Goal: Task Accomplishment & Management: Manage account settings

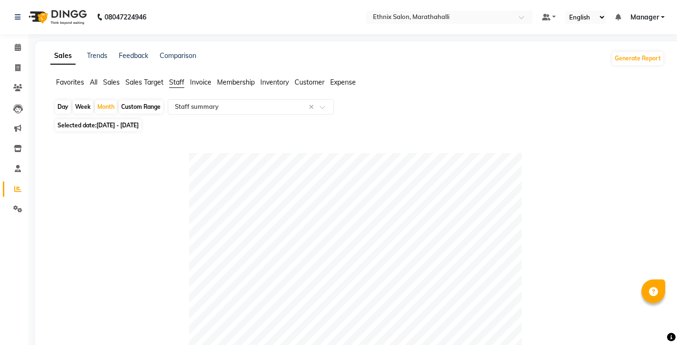
select select "full_report"
select select "csv"
click at [15, 66] on span at bounding box center [17, 68] width 17 height 11
select select "4783"
select select "service"
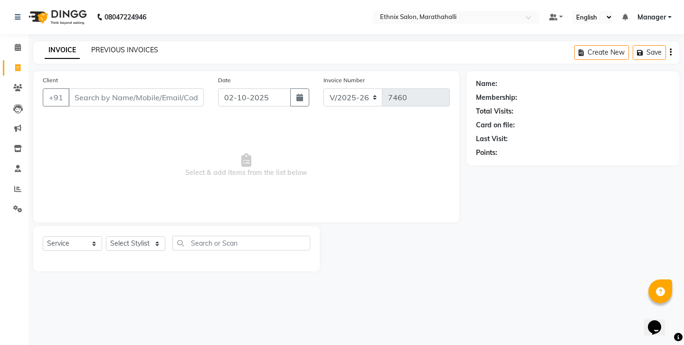
click at [116, 47] on link "PREVIOUS INVOICES" at bounding box center [124, 50] width 67 height 9
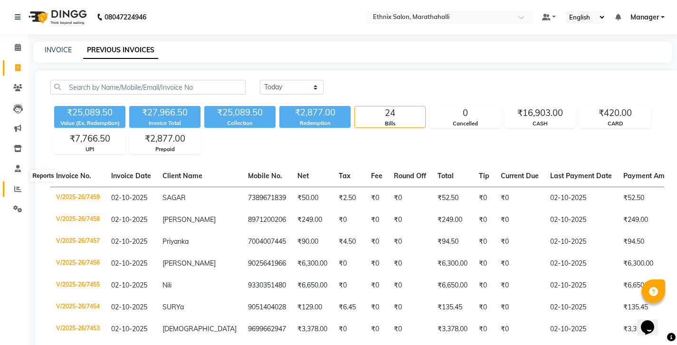
click at [17, 185] on icon at bounding box center [17, 188] width 7 height 7
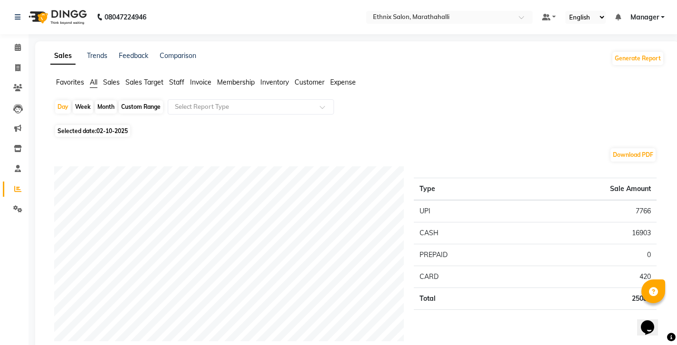
click at [169, 78] on span "Staff" at bounding box center [176, 82] width 15 height 9
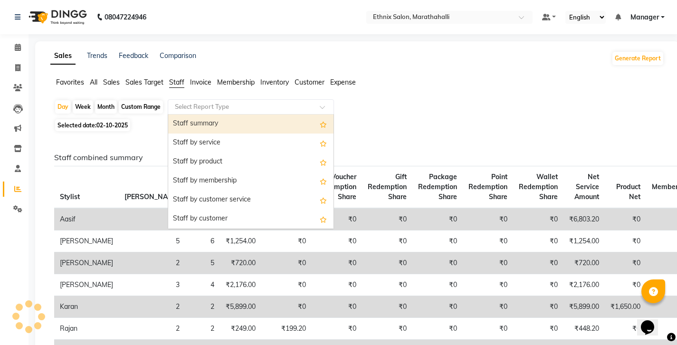
click at [173, 102] on input "text" at bounding box center [241, 106] width 137 height 9
click at [168, 114] on div "Staff summary" at bounding box center [250, 123] width 165 height 19
select select "full_report"
select select "csv"
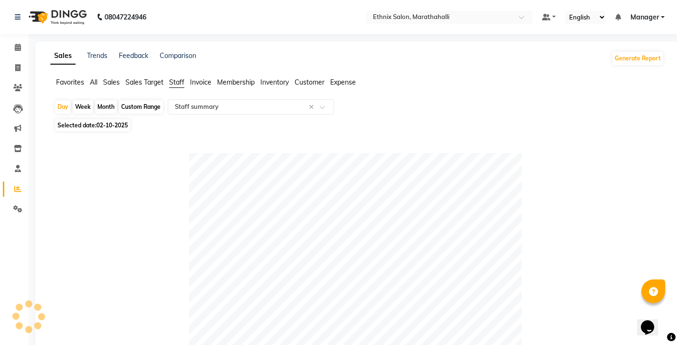
click at [96, 100] on div "Month" at bounding box center [106, 106] width 22 height 13
select select "10"
select select "2025"
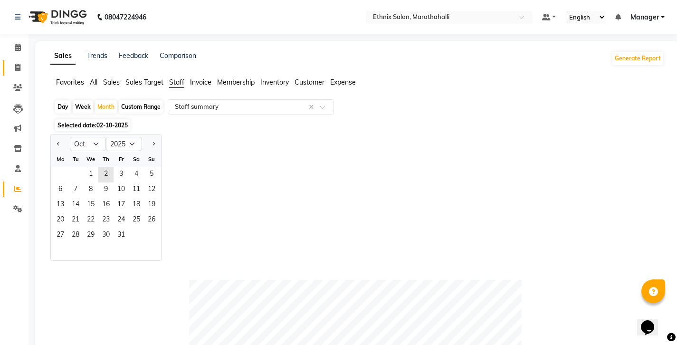
click at [17, 64] on icon at bounding box center [17, 67] width 5 height 7
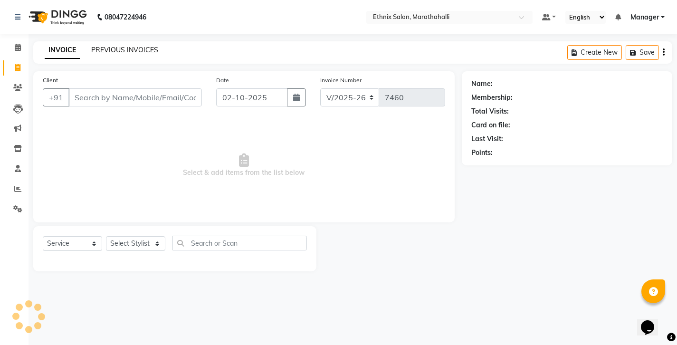
click at [95, 47] on link "PREVIOUS INVOICES" at bounding box center [124, 50] width 67 height 9
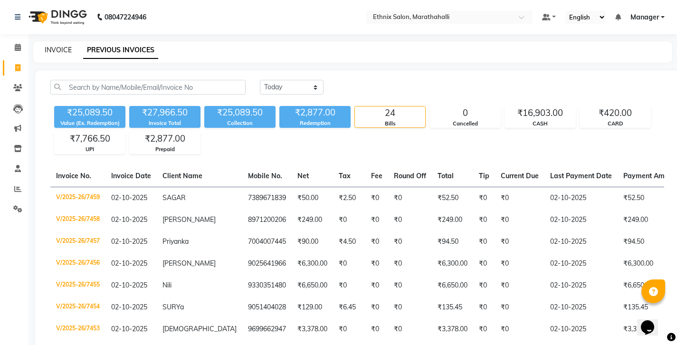
click at [57, 47] on link "INVOICE" at bounding box center [58, 50] width 27 height 9
select select "4783"
select select "service"
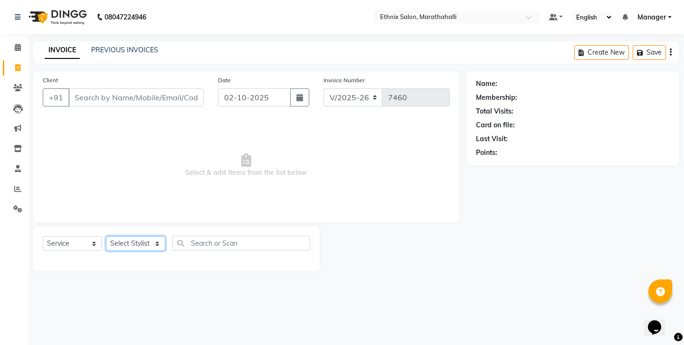
click at [122, 236] on select "Select Stylist [PERSON_NAME] Abhishek [PERSON_NAME] [PERSON_NAME] [PERSON_NAME]…" at bounding box center [135, 243] width 59 height 15
select select "67270"
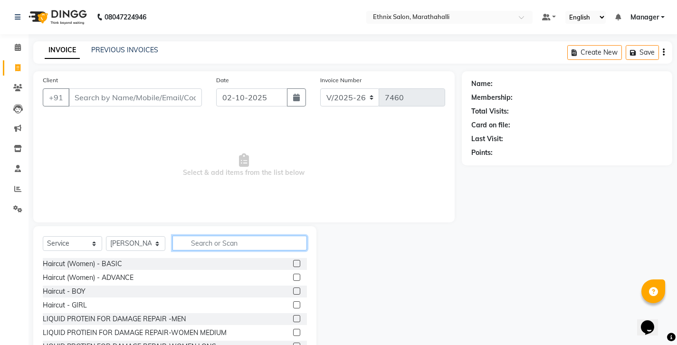
click at [197, 236] on input "text" at bounding box center [239, 243] width 134 height 15
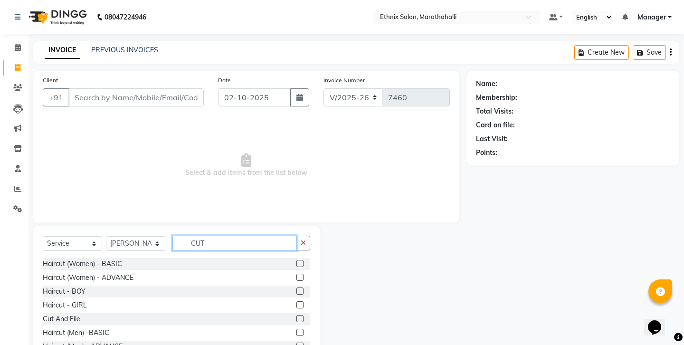
type input "CUT"
click at [302, 329] on label at bounding box center [299, 332] width 7 height 7
click at [302, 330] on input "checkbox" at bounding box center [299, 333] width 6 height 6
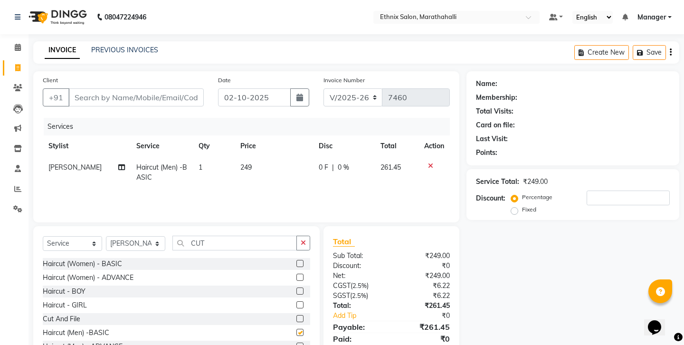
checkbox input "false"
click at [225, 236] on input "CUT" at bounding box center [234, 243] width 124 height 15
type input "C"
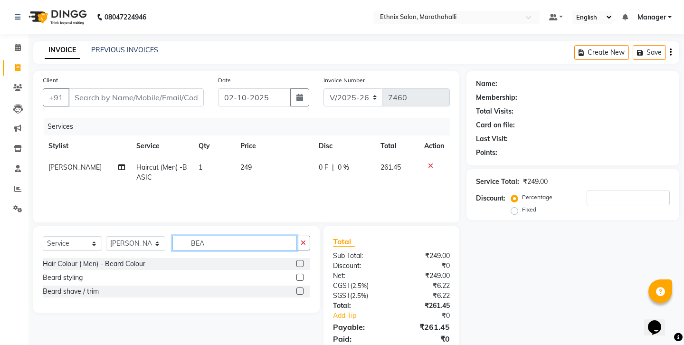
type input "BEA"
click at [303, 287] on label at bounding box center [299, 290] width 7 height 7
click at [303, 288] on input "checkbox" at bounding box center [299, 291] width 6 height 6
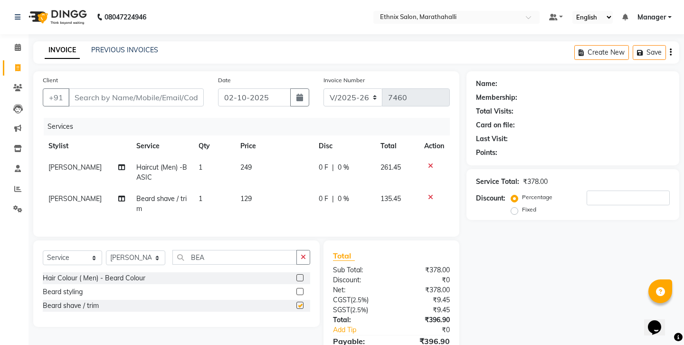
checkbox input "false"
click at [133, 250] on select "Select Stylist [PERSON_NAME] Abhishek [PERSON_NAME] [PERSON_NAME] [PERSON_NAME]…" at bounding box center [135, 257] width 59 height 15
select select "87499"
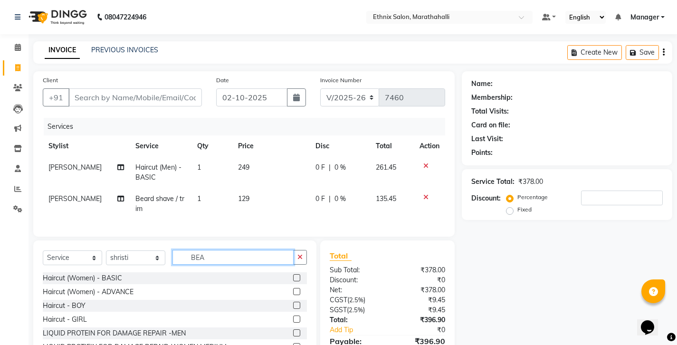
click at [199, 250] on input "BEA" at bounding box center [232, 257] width 121 height 15
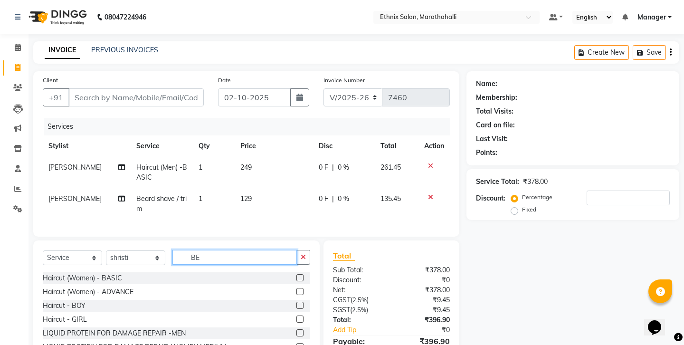
type input "B"
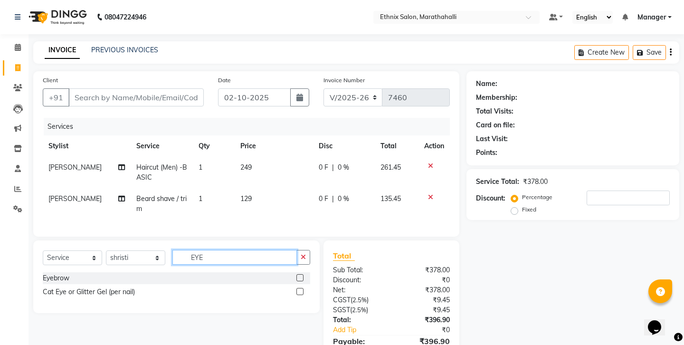
type input "EYE"
click at [302, 274] on label at bounding box center [299, 277] width 7 height 7
click at [302, 275] on input "checkbox" at bounding box center [299, 278] width 6 height 6
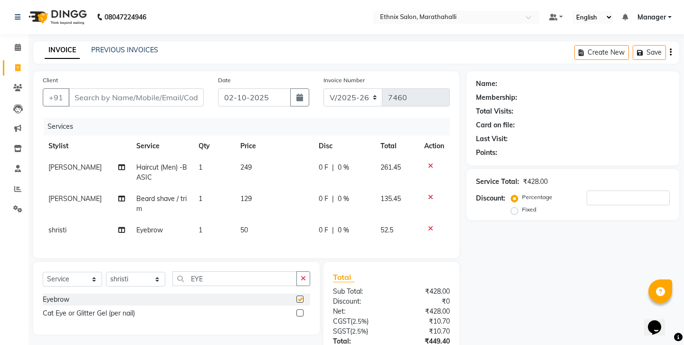
checkbox input "false"
click at [100, 88] on input "Client" at bounding box center [135, 97] width 135 height 18
click at [92, 88] on input "Client" at bounding box center [135, 97] width 135 height 18
type input "8"
type input "0"
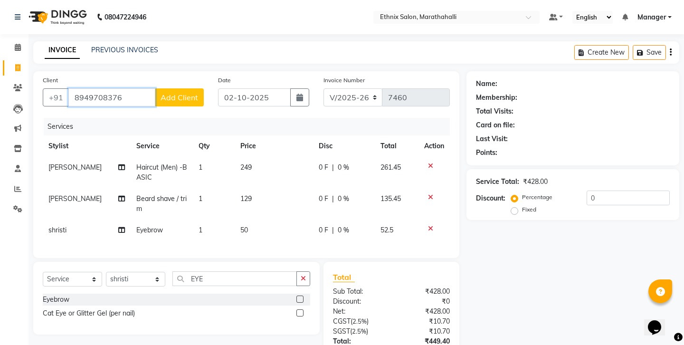
type input "8949708376"
click at [185, 93] on span "Add Client" at bounding box center [180, 97] width 38 height 9
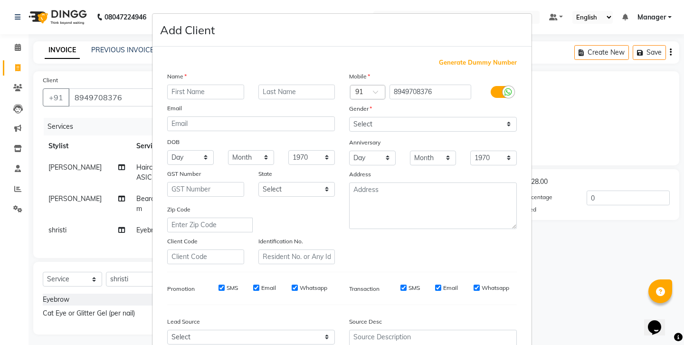
click at [181, 85] on input "text" at bounding box center [205, 92] width 77 height 15
type input "VISHAL"
click at [387, 117] on select "Select [DEMOGRAPHIC_DATA] [DEMOGRAPHIC_DATA] Other Prefer Not To Say" at bounding box center [433, 124] width 168 height 15
select select "[DEMOGRAPHIC_DATA]"
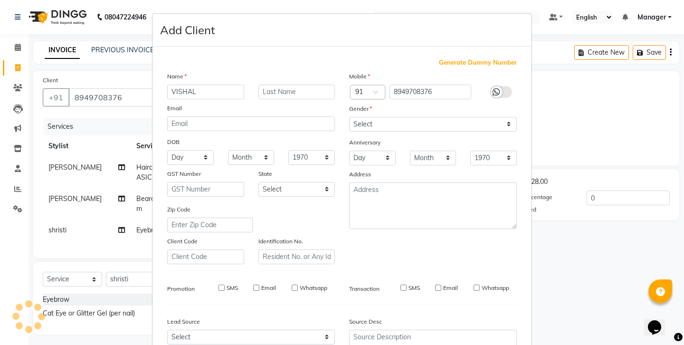
select select
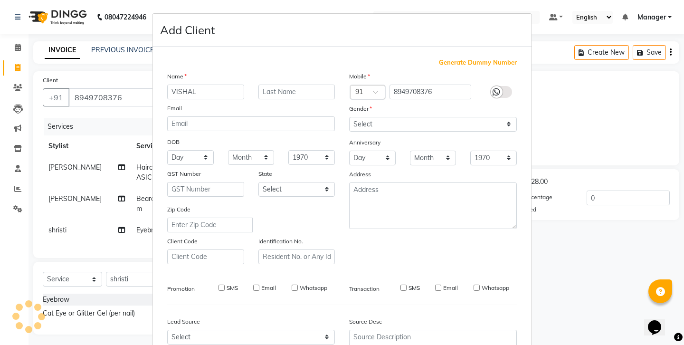
select select
checkbox input "false"
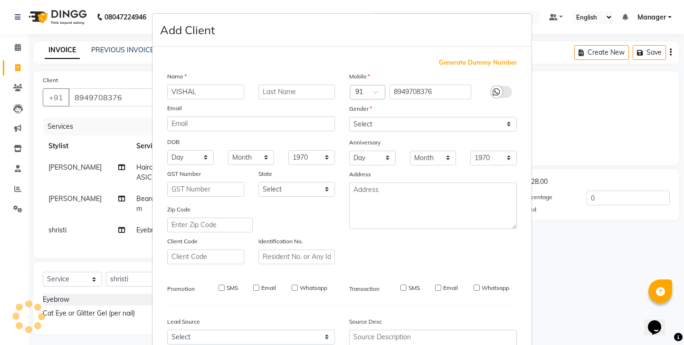
checkbox input "false"
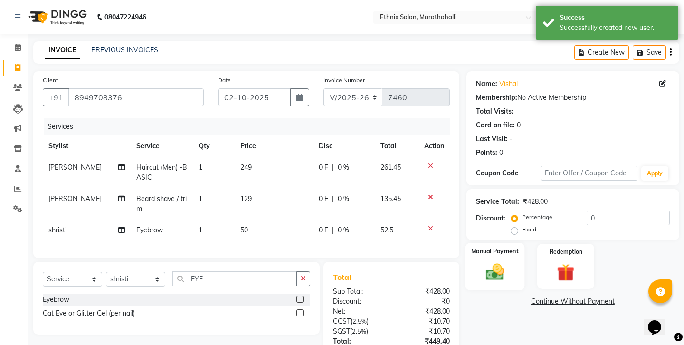
click at [493, 261] on img at bounding box center [494, 271] width 29 height 21
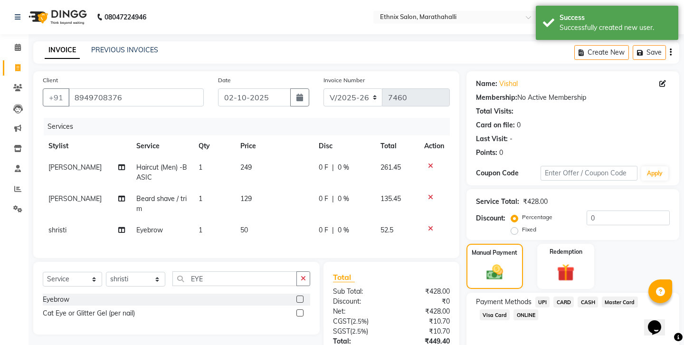
click at [535, 296] on span "UPI" at bounding box center [542, 301] width 15 height 11
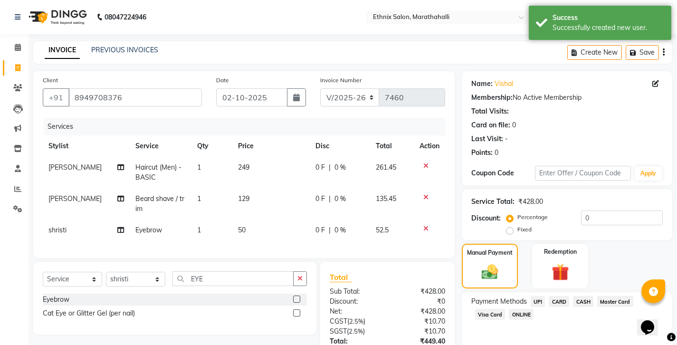
click at [608, 244] on div "Manual Payment Redemption" at bounding box center [567, 266] width 225 height 45
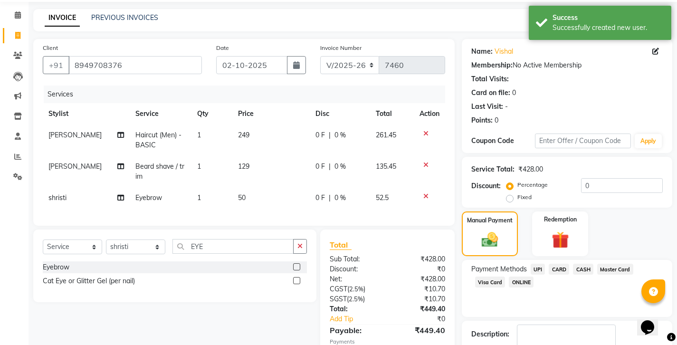
scroll to position [32, 0]
checkbox input "false"
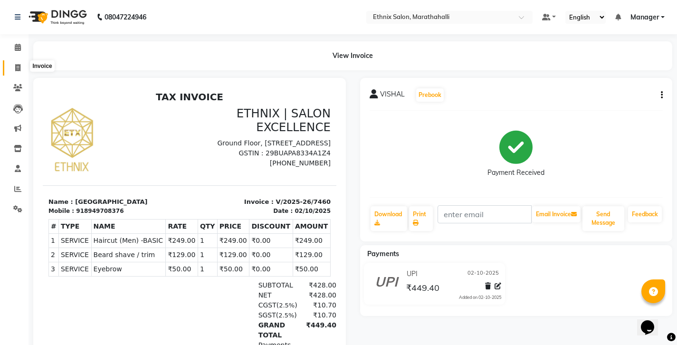
click at [19, 64] on icon at bounding box center [17, 67] width 5 height 7
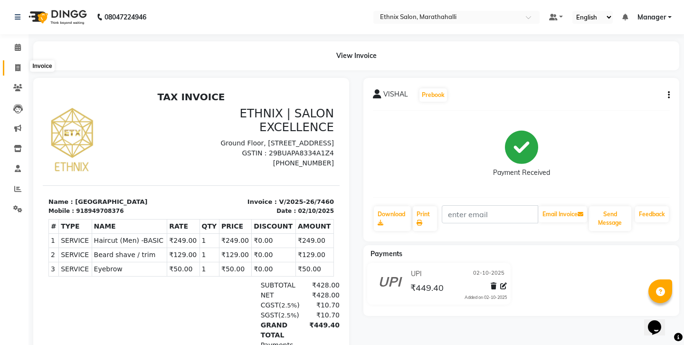
select select "4783"
select select "service"
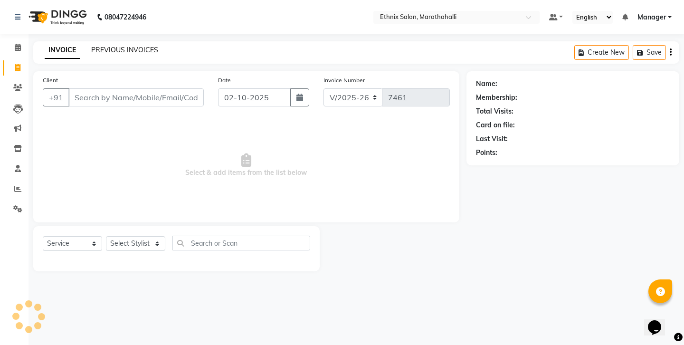
click at [109, 46] on link "PREVIOUS INVOICES" at bounding box center [124, 50] width 67 height 9
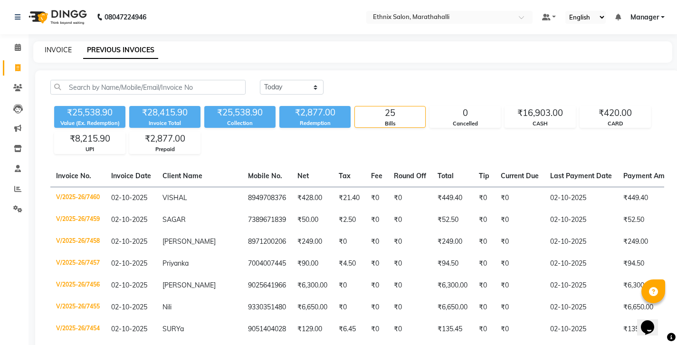
click at [55, 46] on link "INVOICE" at bounding box center [58, 50] width 27 height 9
select select "service"
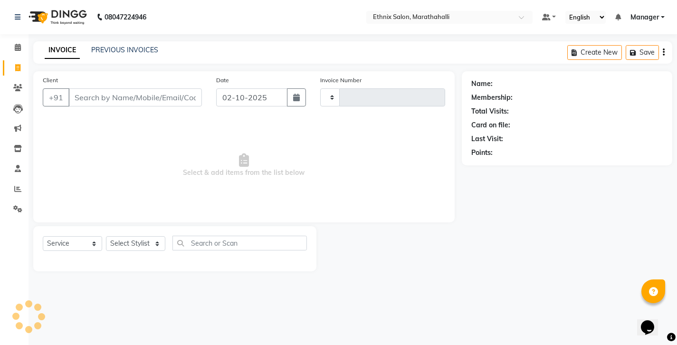
type input "7461"
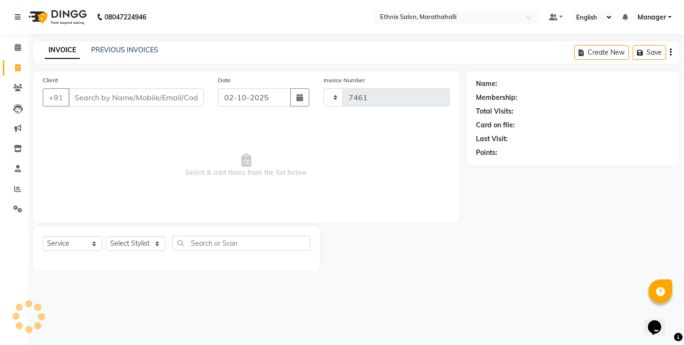
select select "4783"
click at [124, 49] on link "PREVIOUS INVOICES" at bounding box center [124, 50] width 67 height 9
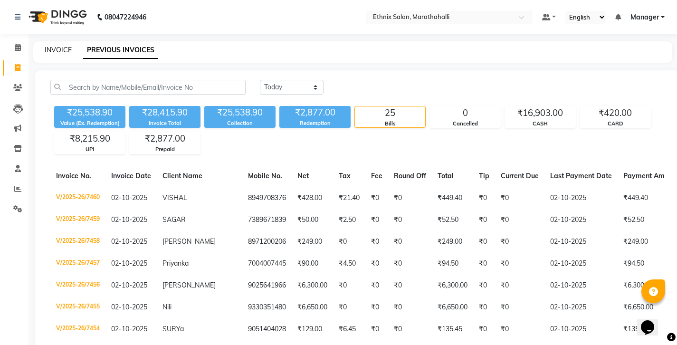
click at [59, 46] on link "INVOICE" at bounding box center [58, 50] width 27 height 9
select select "4783"
select select "service"
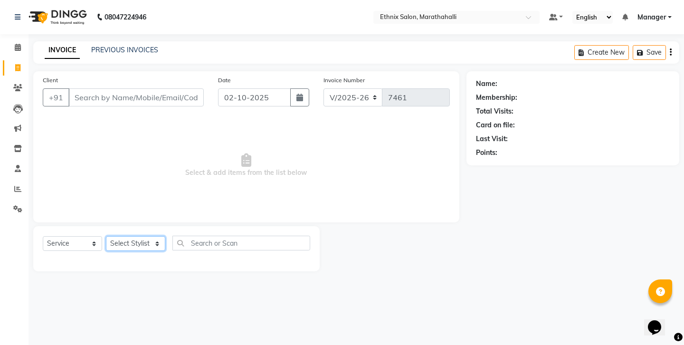
select select "28905"
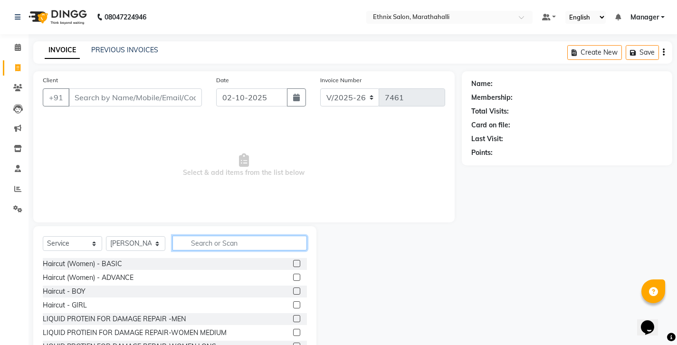
click at [200, 236] on input "text" at bounding box center [239, 243] width 134 height 15
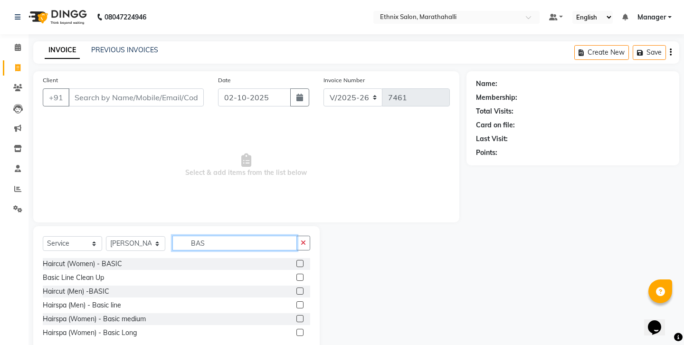
type input "BAS"
click at [304, 287] on label at bounding box center [299, 290] width 7 height 7
click at [303, 288] on input "checkbox" at bounding box center [299, 291] width 6 height 6
checkbox input "true"
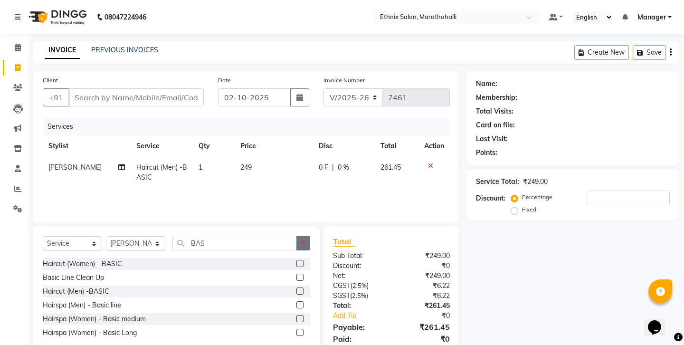
click at [309, 236] on button "button" at bounding box center [303, 243] width 14 height 15
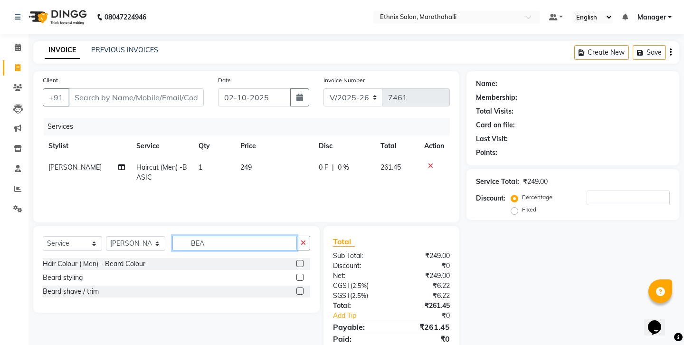
type input "BEA"
click at [300, 287] on label at bounding box center [299, 290] width 7 height 7
click at [300, 288] on input "checkbox" at bounding box center [299, 291] width 6 height 6
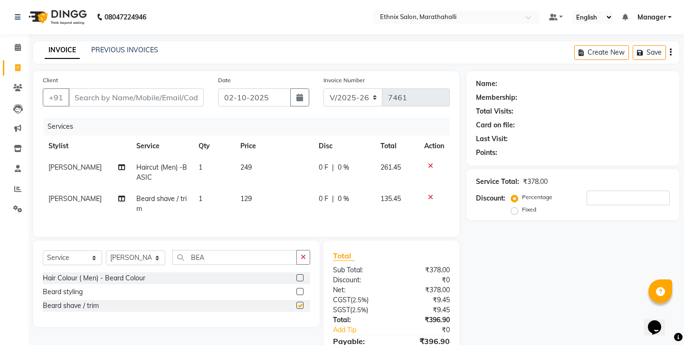
checkbox input "false"
click at [125, 90] on input "Client" at bounding box center [135, 97] width 135 height 18
type input "7"
type input "0"
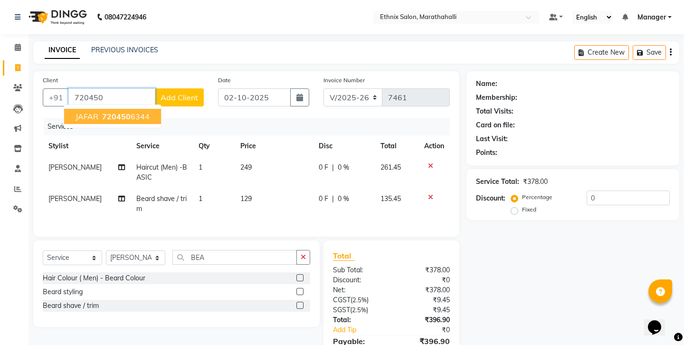
click at [102, 112] on span "720450" at bounding box center [116, 116] width 28 height 9
type input "7204506344"
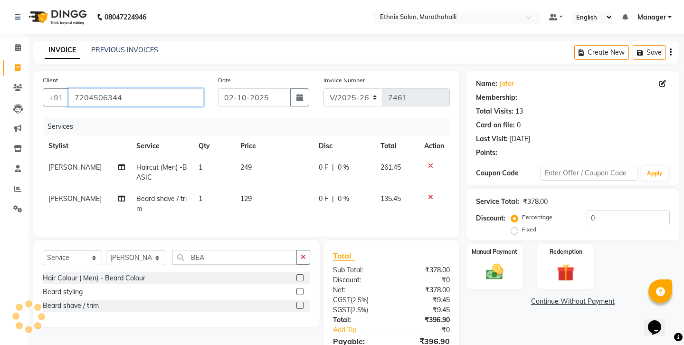
click at [82, 88] on input "7204506344" at bounding box center [135, 97] width 135 height 18
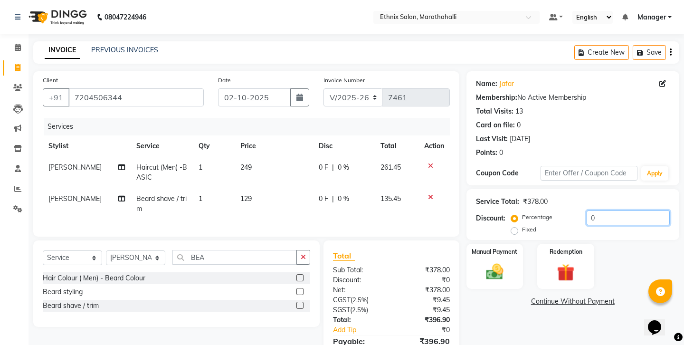
drag, startPoint x: 589, startPoint y: 186, endPoint x: 493, endPoint y: 184, distance: 95.5
click at [493, 210] on div "Discount: Percentage Fixed 0" at bounding box center [573, 223] width 194 height 26
type input "20"
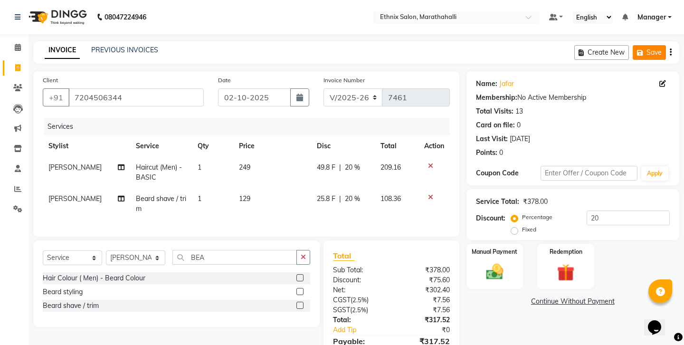
click at [655, 48] on button "Save" at bounding box center [649, 52] width 33 height 15
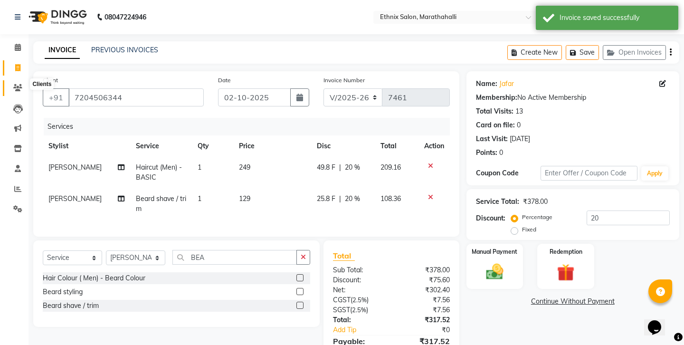
click at [17, 84] on icon at bounding box center [17, 87] width 9 height 7
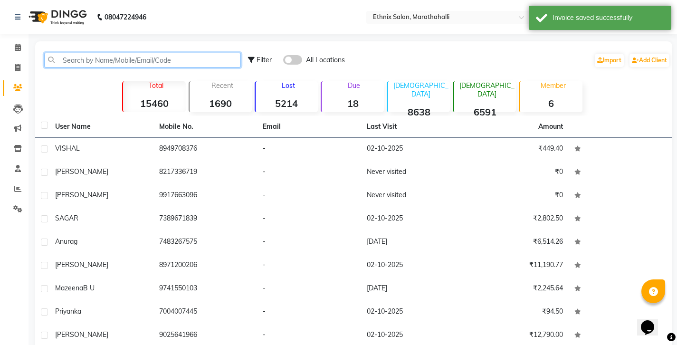
click at [102, 56] on input "text" at bounding box center [142, 60] width 197 height 15
paste input "7204506344"
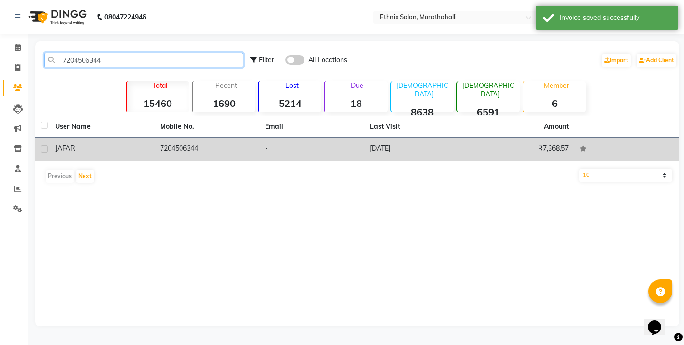
type input "7204506344"
drag, startPoint x: 173, startPoint y: 137, endPoint x: 170, endPoint y: 129, distance: 8.6
click at [172, 138] on td "7204506344" at bounding box center [206, 149] width 105 height 23
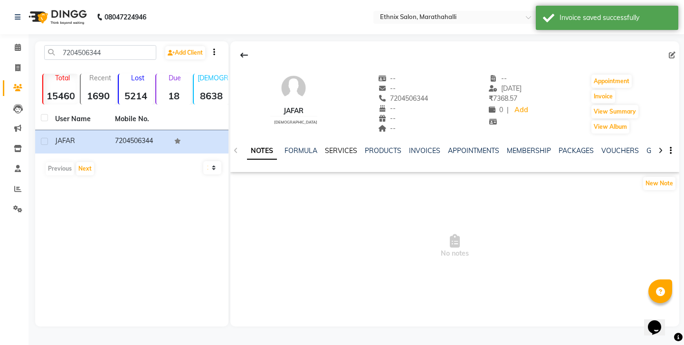
click at [326, 146] on link "SERVICES" at bounding box center [341, 150] width 32 height 9
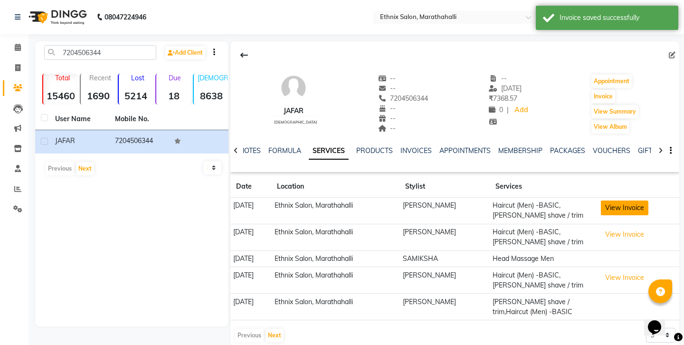
click at [622, 200] on button "View Invoice" at bounding box center [624, 207] width 47 height 15
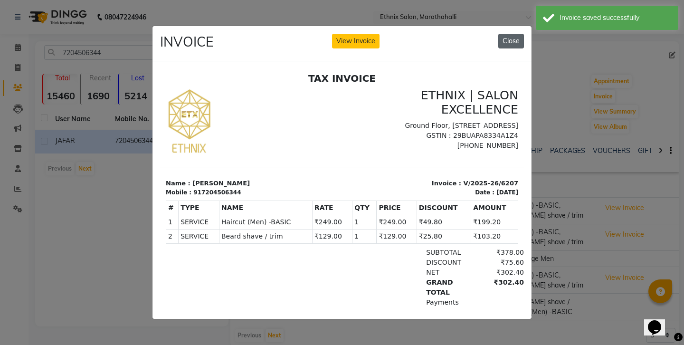
click at [513, 38] on button "Close" at bounding box center [511, 41] width 26 height 15
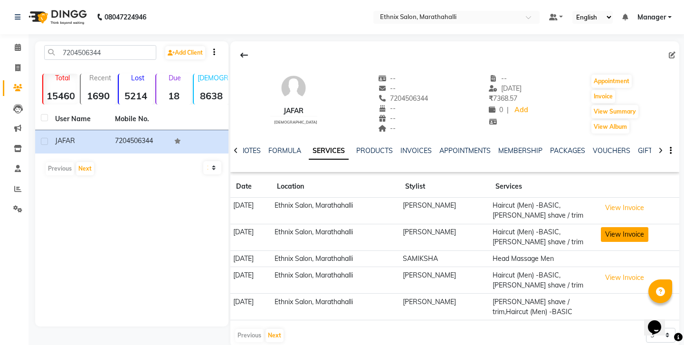
click at [619, 227] on button "View Invoice" at bounding box center [624, 234] width 47 height 15
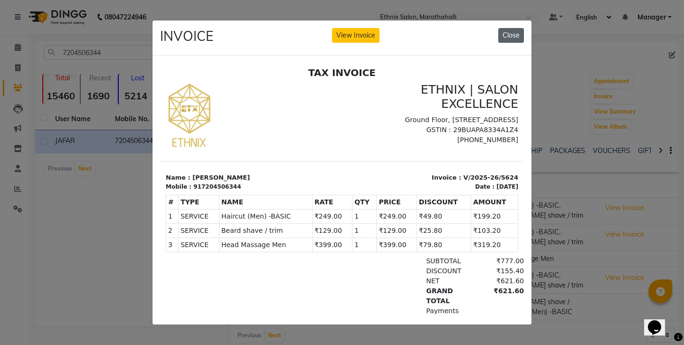
click at [522, 34] on button "Close" at bounding box center [511, 35] width 26 height 15
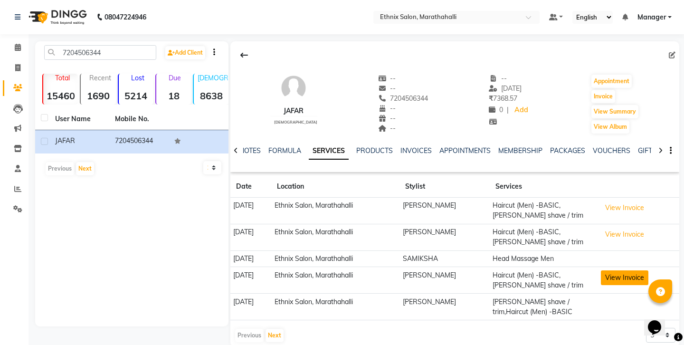
click at [621, 270] on button "View Invoice" at bounding box center [624, 277] width 47 height 15
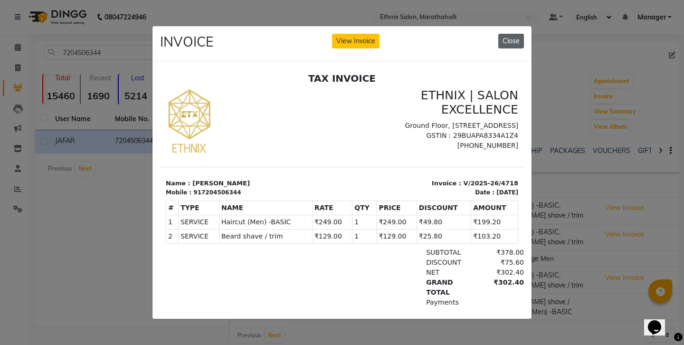
click at [511, 42] on button "Close" at bounding box center [511, 41] width 26 height 15
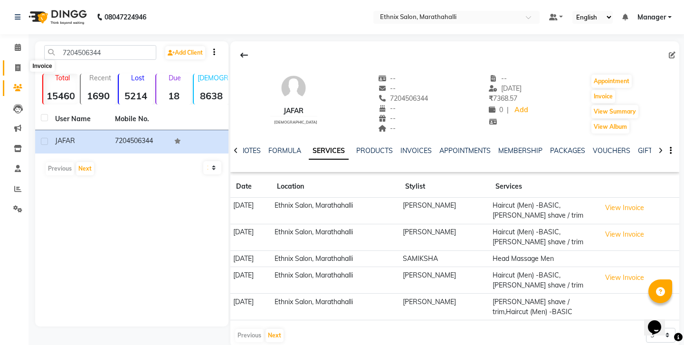
click at [17, 64] on icon at bounding box center [17, 67] width 5 height 7
select select "service"
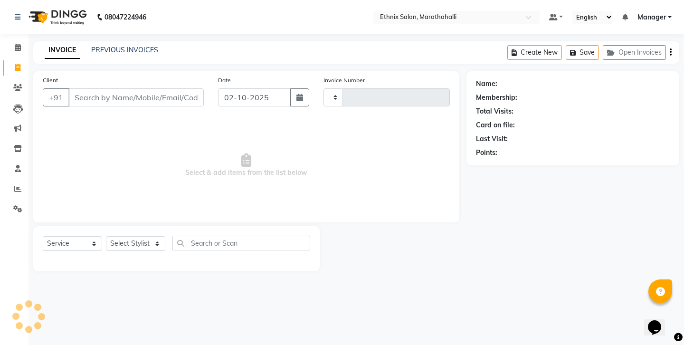
type input "7461"
select select "4783"
click at [627, 54] on button "Open Invoices" at bounding box center [634, 52] width 63 height 15
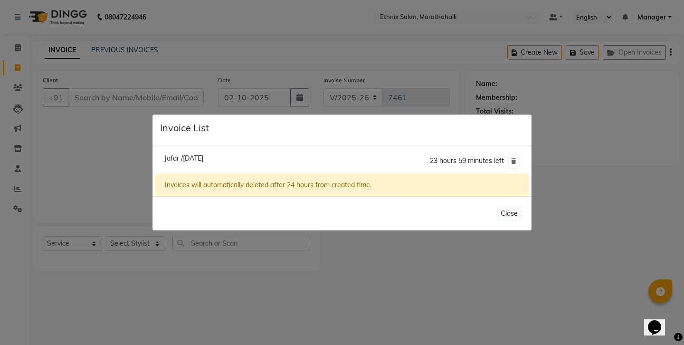
click at [202, 159] on span "Jafar /[DATE]" at bounding box center [183, 158] width 39 height 9
type input "7204506344"
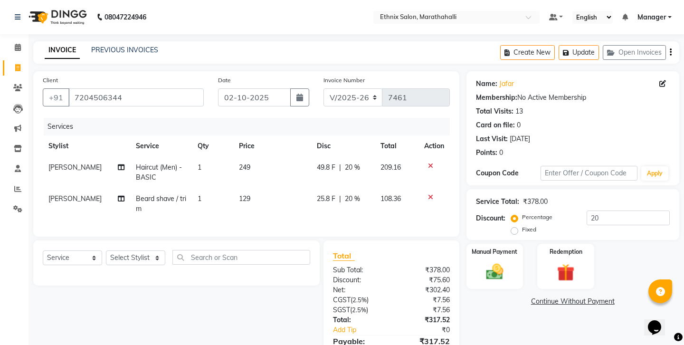
click at [672, 52] on icon "button" at bounding box center [671, 52] width 2 height 0
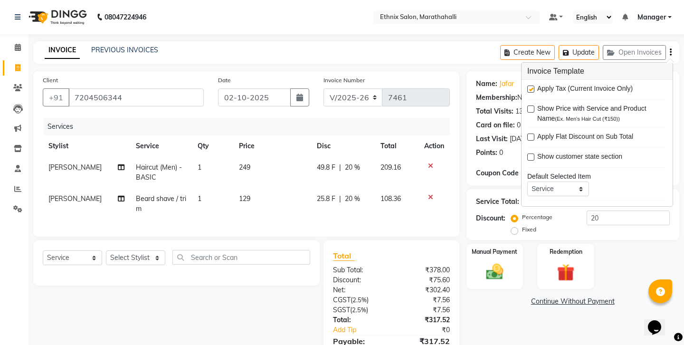
click at [529, 86] on label at bounding box center [530, 88] width 7 height 7
click at [529, 86] on input "checkbox" at bounding box center [530, 89] width 6 height 6
checkbox input "false"
click at [522, 278] on div "Name: Jafar Membership: No Active Membership Total Visits: 13 Card on file: 0 L…" at bounding box center [576, 215] width 220 height 289
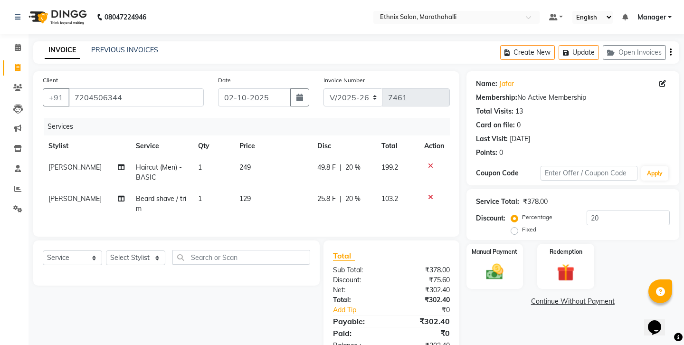
click at [536, 225] on label "Fixed" at bounding box center [529, 229] width 14 height 9
click at [520, 226] on input "Fixed" at bounding box center [516, 229] width 7 height 7
radio input "true"
click at [522, 213] on label "Percentage" at bounding box center [537, 217] width 30 height 9
click at [513, 214] on input "Percentage" at bounding box center [516, 217] width 7 height 7
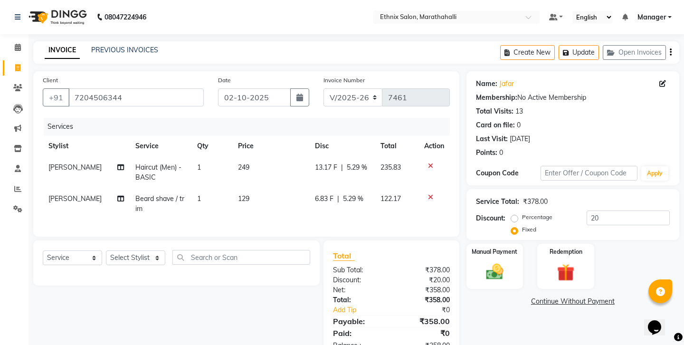
radio input "true"
click at [499, 261] on img at bounding box center [494, 271] width 29 height 21
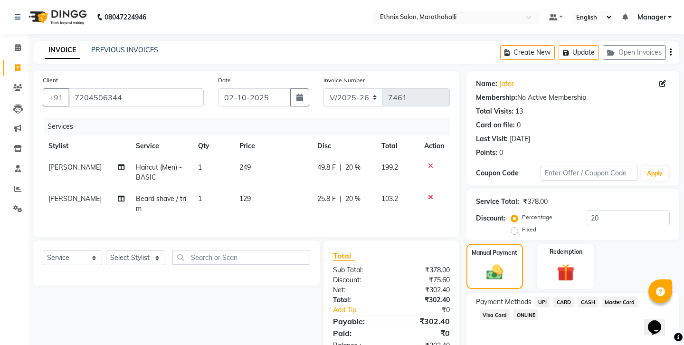
click at [535, 296] on span "UPI" at bounding box center [542, 301] width 15 height 11
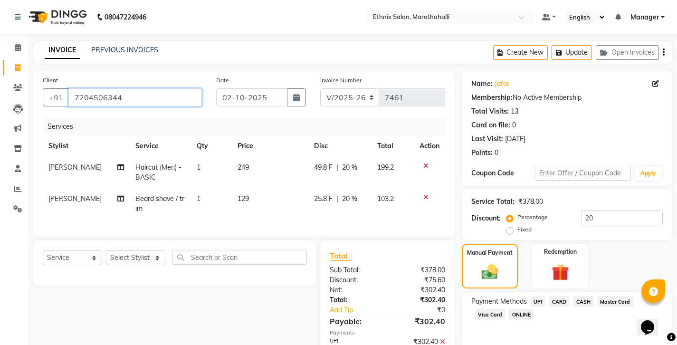
click at [82, 88] on input "7204506344" at bounding box center [134, 97] width 133 height 18
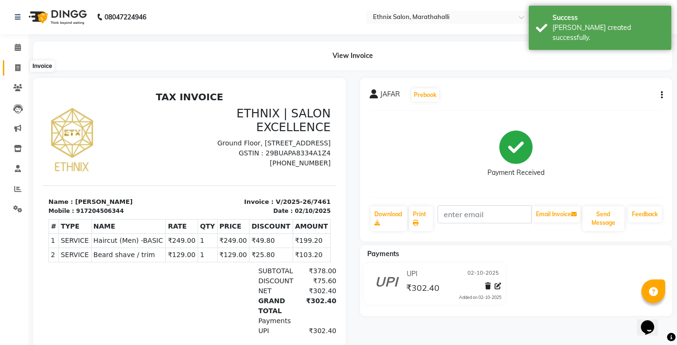
click at [18, 65] on icon at bounding box center [17, 67] width 5 height 7
select select "4783"
select select "service"
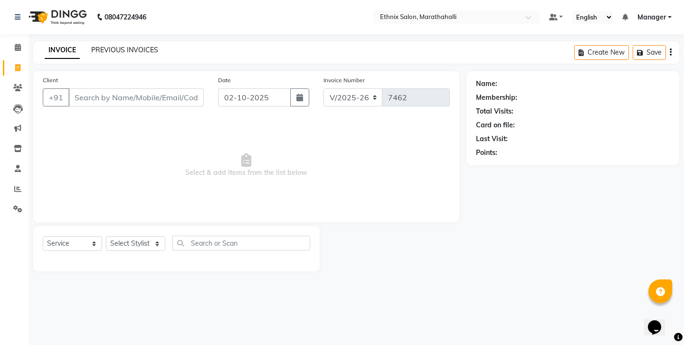
click at [111, 47] on link "PREVIOUS INVOICES" at bounding box center [124, 50] width 67 height 9
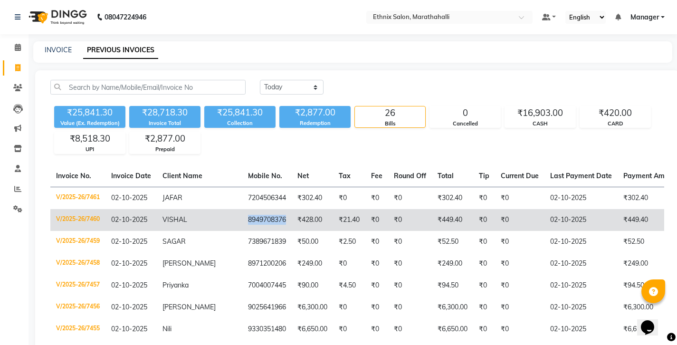
copy td "8949708376"
drag, startPoint x: 182, startPoint y: 183, endPoint x: 216, endPoint y: 186, distance: 34.3
click at [242, 209] on td "8949708376" at bounding box center [266, 220] width 49 height 22
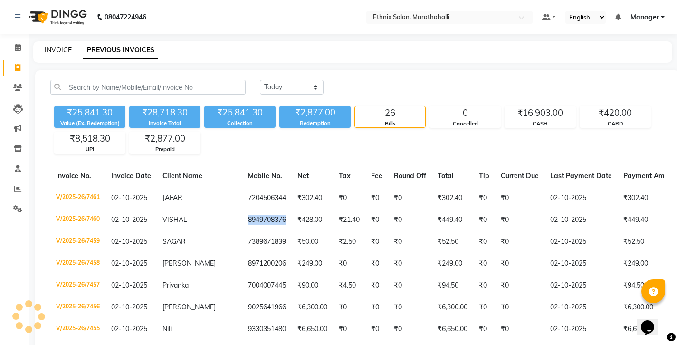
click at [45, 46] on link "INVOICE" at bounding box center [58, 50] width 27 height 9
select select "4783"
select select "service"
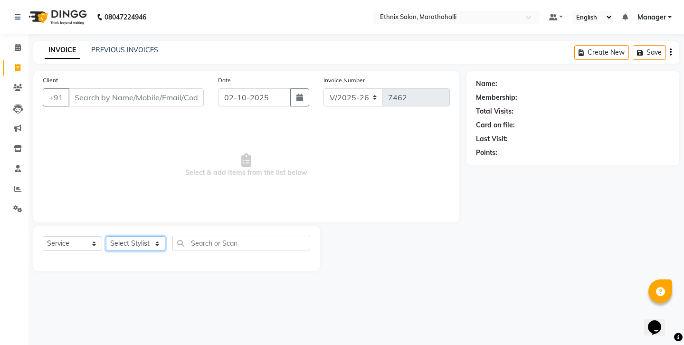
select select "86569"
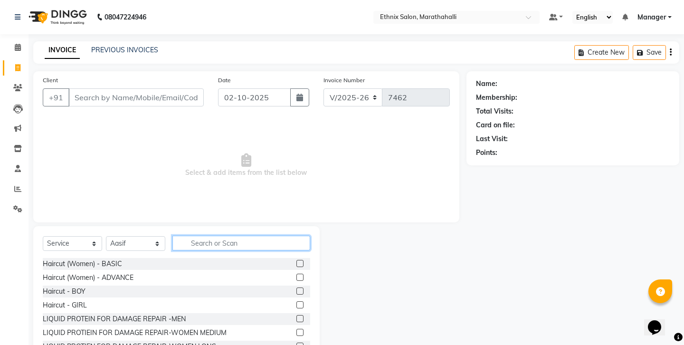
click at [202, 236] on input "text" at bounding box center [241, 243] width 138 height 15
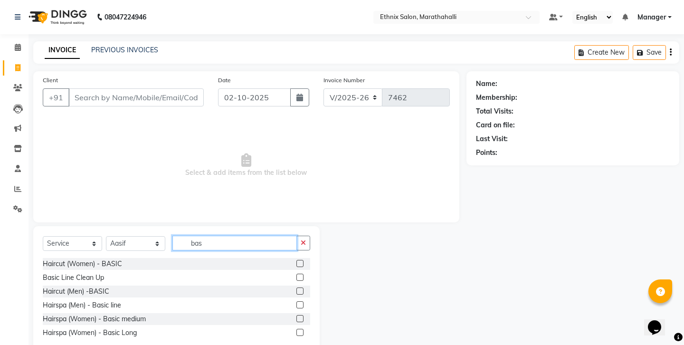
type input "bas"
click at [304, 287] on label at bounding box center [299, 290] width 7 height 7
click at [303, 288] on input "checkbox" at bounding box center [299, 291] width 6 height 6
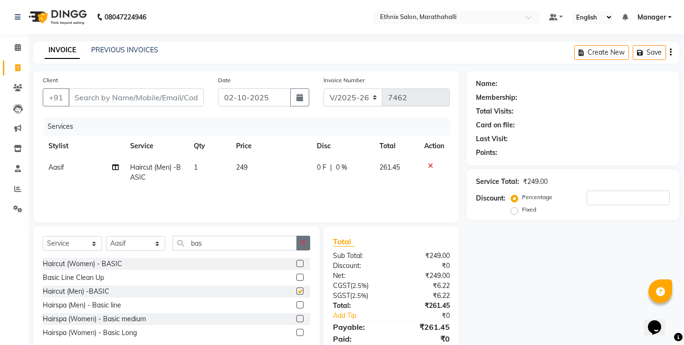
checkbox input "false"
click at [306, 239] on icon "button" at bounding box center [303, 242] width 5 height 7
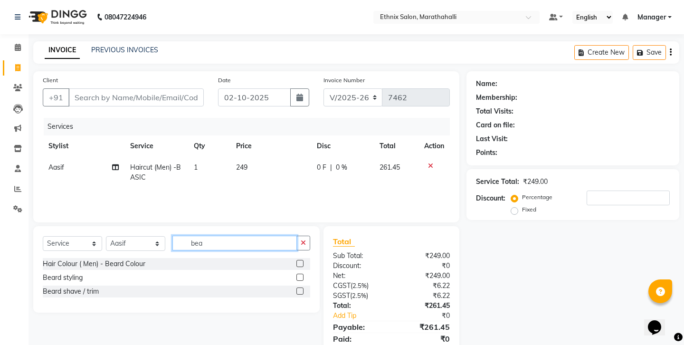
type input "bea"
click at [304, 287] on label at bounding box center [299, 290] width 7 height 7
click at [303, 288] on input "checkbox" at bounding box center [299, 291] width 6 height 6
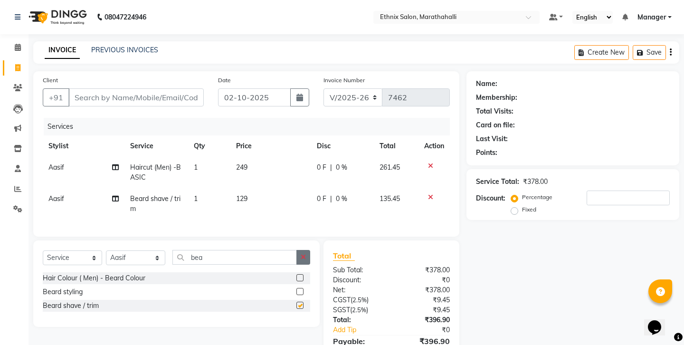
checkbox input "false"
click at [303, 250] on button "button" at bounding box center [303, 257] width 14 height 15
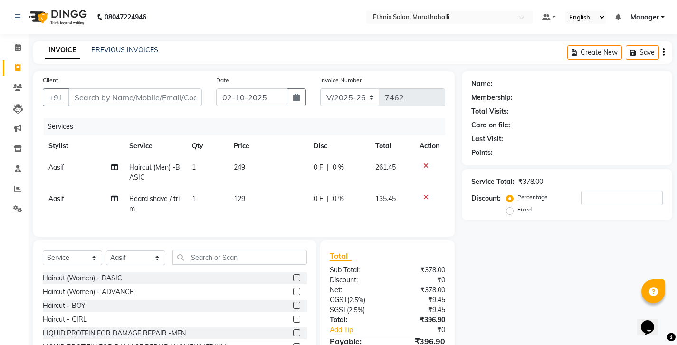
click at [294, 288] on label at bounding box center [296, 291] width 7 height 7
click at [294, 289] on input "checkbox" at bounding box center [296, 292] width 6 height 6
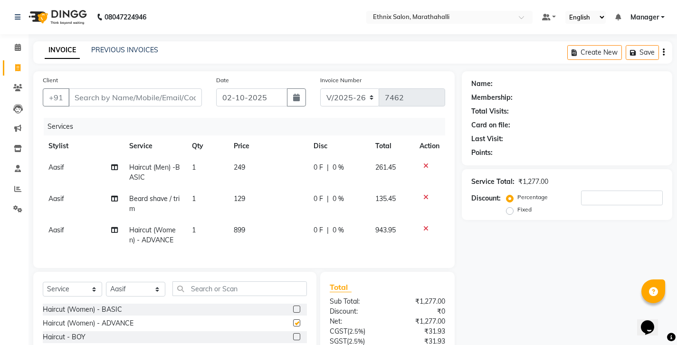
checkbox input "false"
click at [54, 219] on td "Aasif" at bounding box center [83, 234] width 81 height 31
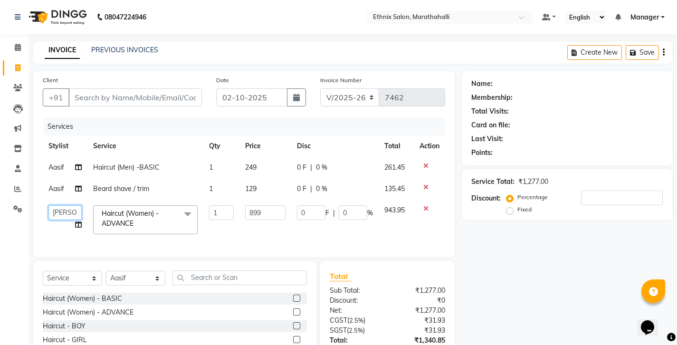
select select "93537"
click at [127, 88] on input "Client" at bounding box center [134, 97] width 133 height 18
click at [98, 88] on input "Client" at bounding box center [134, 97] width 133 height 18
type input "9"
type input "0"
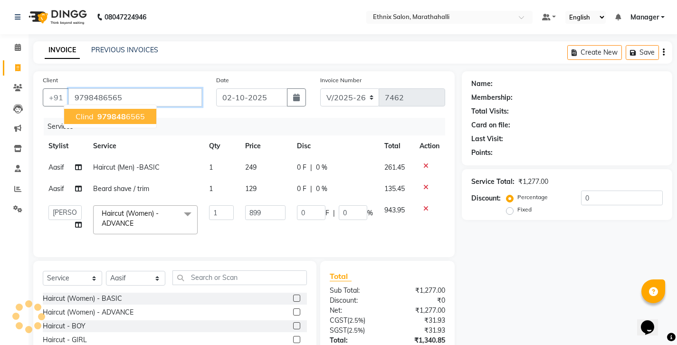
type input "9798486565"
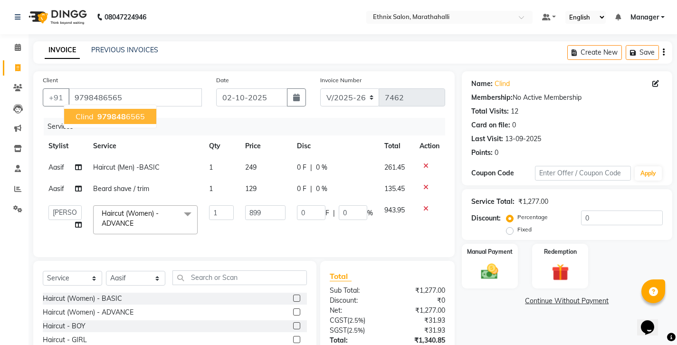
click at [85, 113] on ngb-typeahead-window "clind 979848 6565" at bounding box center [110, 116] width 93 height 24
click at [85, 112] on span "clind" at bounding box center [85, 116] width 18 height 9
click at [657, 80] on icon at bounding box center [655, 83] width 7 height 7
select select "[DEMOGRAPHIC_DATA]"
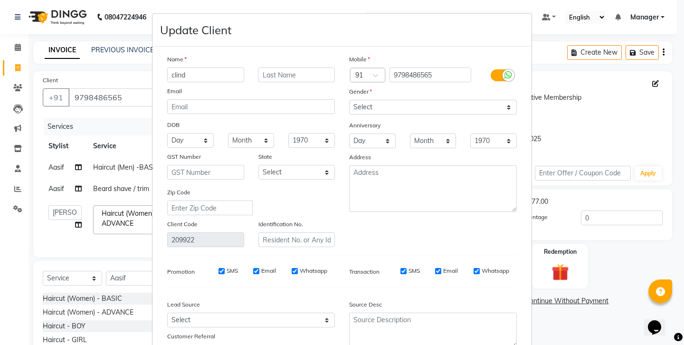
drag, startPoint x: 198, startPoint y: 66, endPoint x: 142, endPoint y: 62, distance: 55.7
click at [142, 62] on ngb-modal-window "Update Client Name clind Email DOB Day 01 02 03 04 05 06 07 08 09 10 11 12 13 1…" at bounding box center [342, 172] width 684 height 345
type input "Shubham"
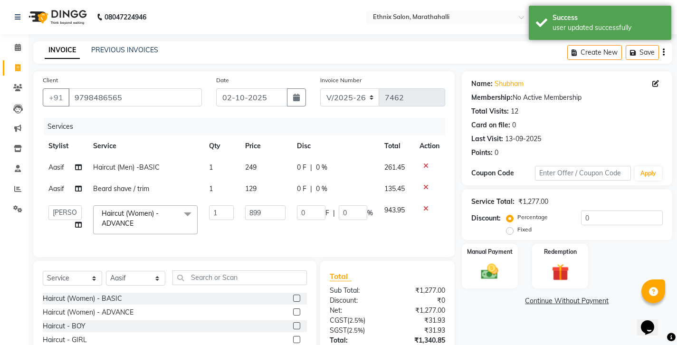
click at [665, 52] on icon "button" at bounding box center [664, 52] width 2 height 0
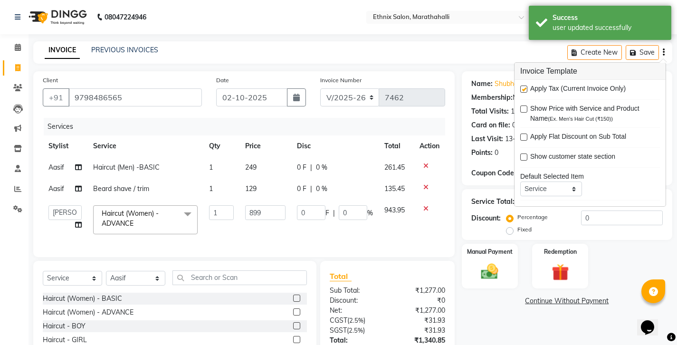
click at [526, 85] on label at bounding box center [523, 88] width 7 height 7
click at [526, 86] on input "checkbox" at bounding box center [523, 89] width 6 height 6
checkbox input "false"
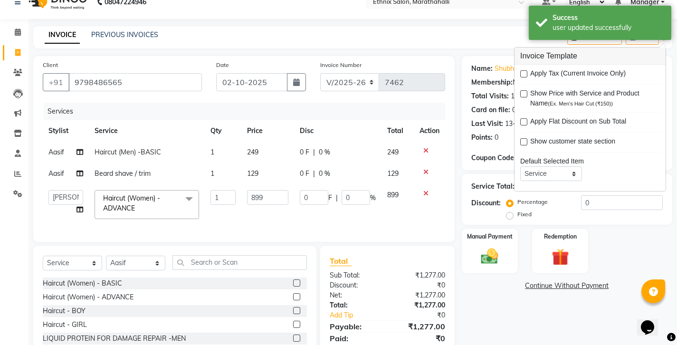
scroll to position [32, 0]
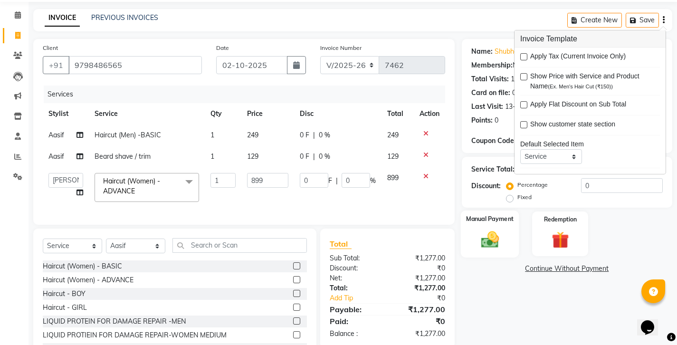
click at [483, 229] on img at bounding box center [489, 239] width 29 height 20
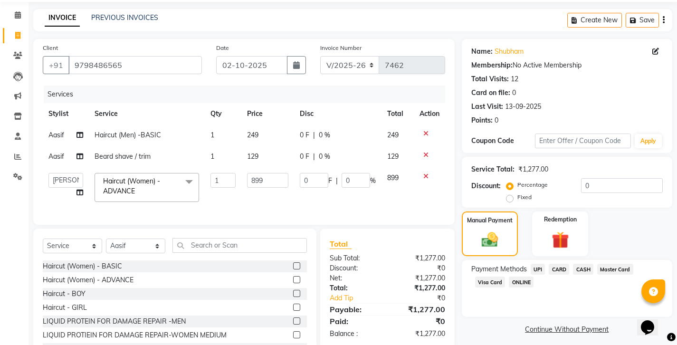
click at [573, 264] on span "CASH" at bounding box center [583, 269] width 20 height 11
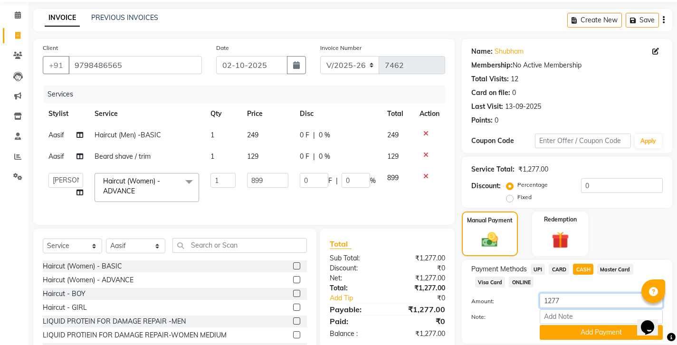
drag, startPoint x: 569, startPoint y: 238, endPoint x: 501, endPoint y: 237, distance: 67.9
click at [501, 293] on div "Amount: 1277" at bounding box center [567, 301] width 206 height 16
type input "600"
drag, startPoint x: 586, startPoint y: 263, endPoint x: 537, endPoint y: 235, distance: 56.4
click at [586, 325] on button "Add Payment" at bounding box center [601, 332] width 123 height 15
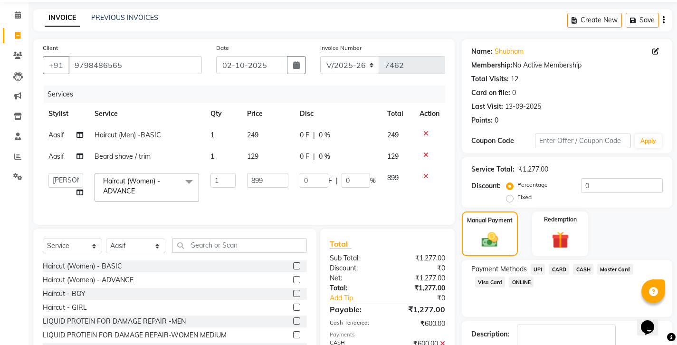
click at [531, 264] on span "UPI" at bounding box center [538, 269] width 15 height 11
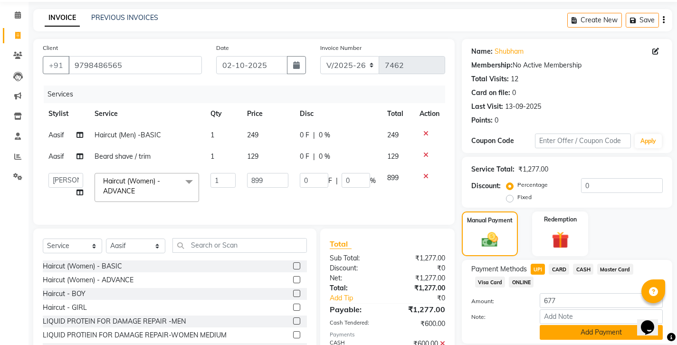
click at [564, 325] on button "Add Payment" at bounding box center [601, 332] width 123 height 15
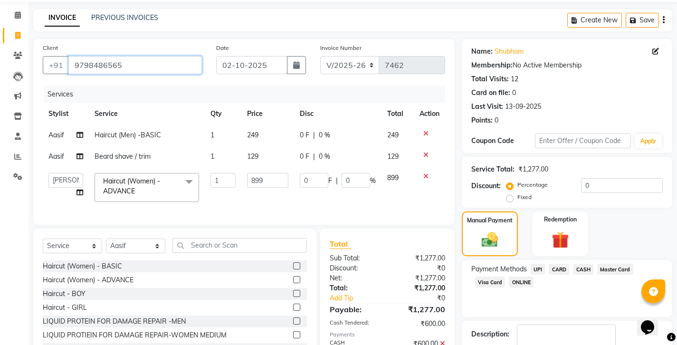
click at [82, 56] on input "9798486565" at bounding box center [134, 65] width 133 height 18
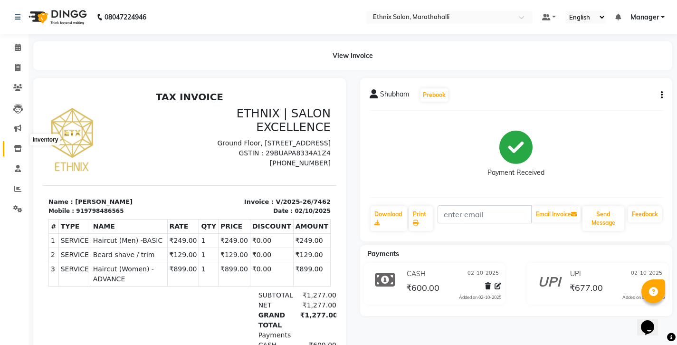
click at [17, 145] on icon at bounding box center [18, 148] width 8 height 7
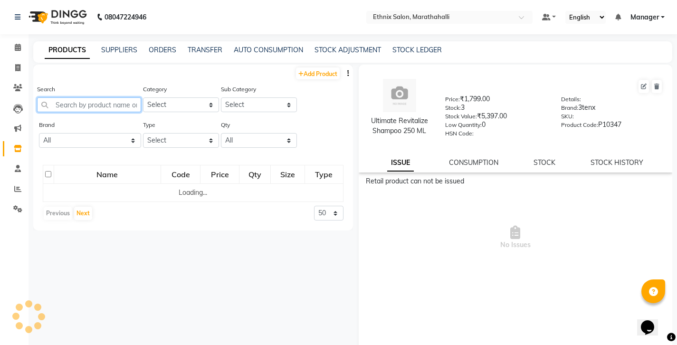
click at [79, 97] on input "text" at bounding box center [89, 104] width 104 height 15
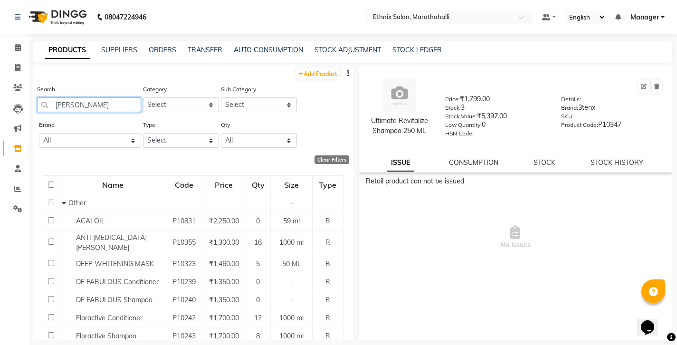
type input "flora"
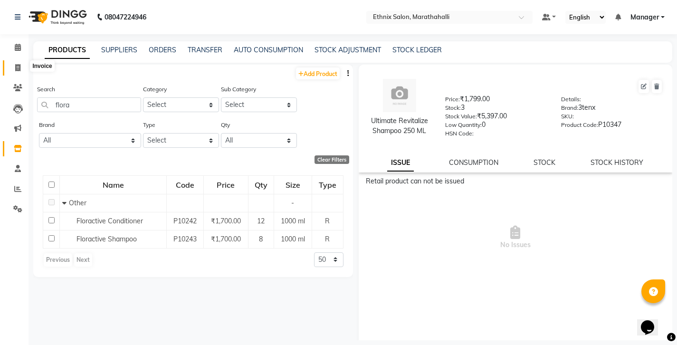
click at [20, 63] on span at bounding box center [17, 68] width 17 height 11
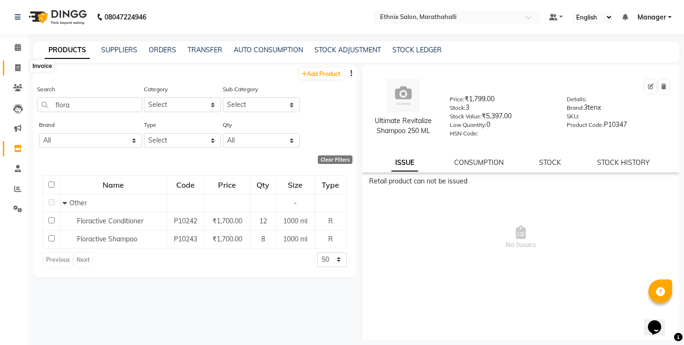
select select "4783"
select select "service"
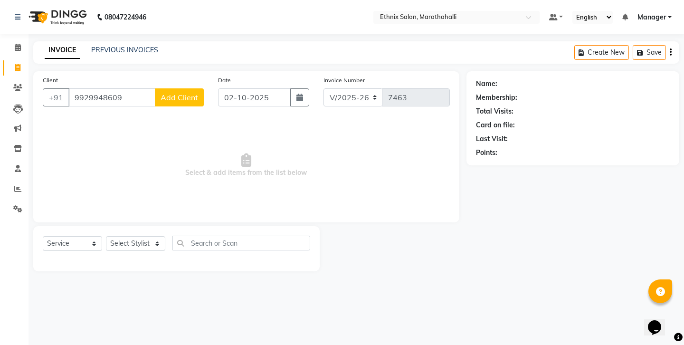
type input "9929948609"
click at [187, 93] on span "Add Client" at bounding box center [180, 97] width 38 height 9
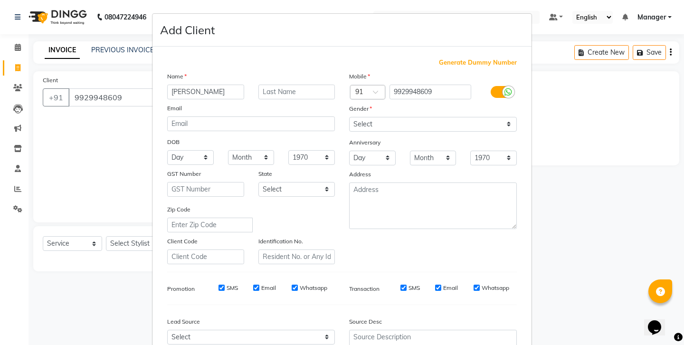
type input "[PERSON_NAME]"
select select "[DEMOGRAPHIC_DATA]"
select select
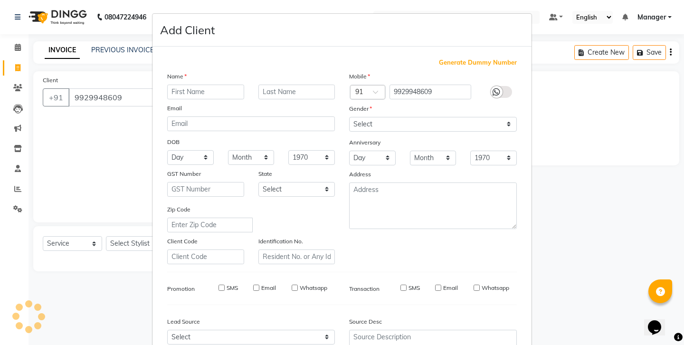
select select
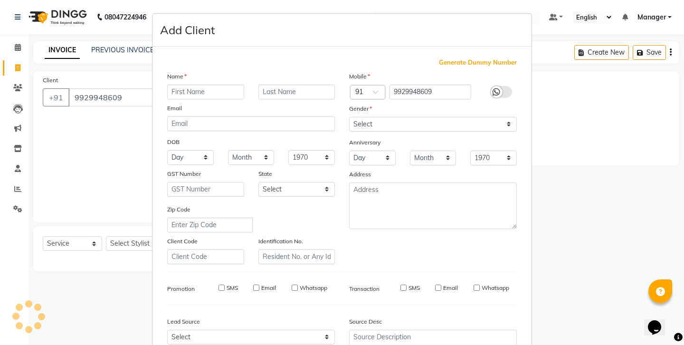
checkbox input "false"
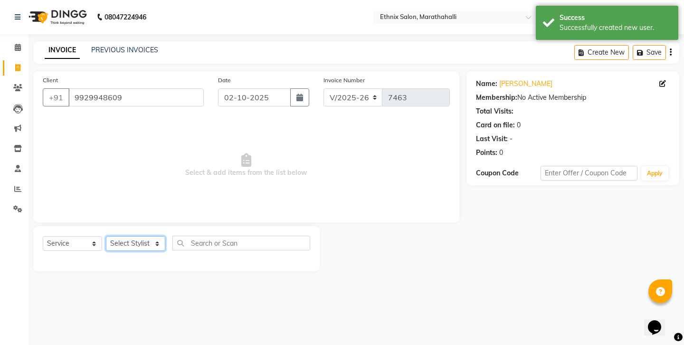
select select "67270"
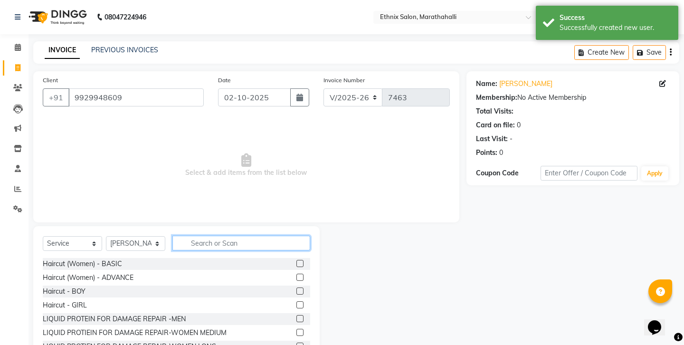
click at [216, 236] on input "text" at bounding box center [241, 243] width 138 height 15
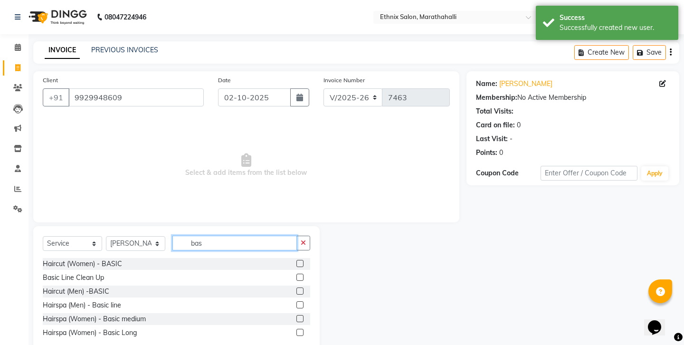
type input "bas"
click at [302, 287] on label at bounding box center [299, 290] width 7 height 7
click at [302, 288] on input "checkbox" at bounding box center [299, 291] width 6 height 6
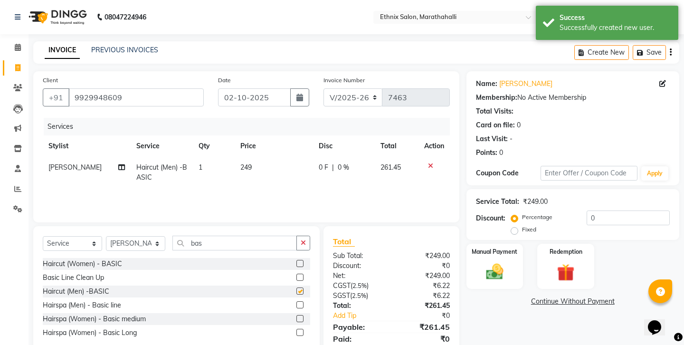
checkbox input "false"
click at [493, 261] on img at bounding box center [494, 271] width 29 height 21
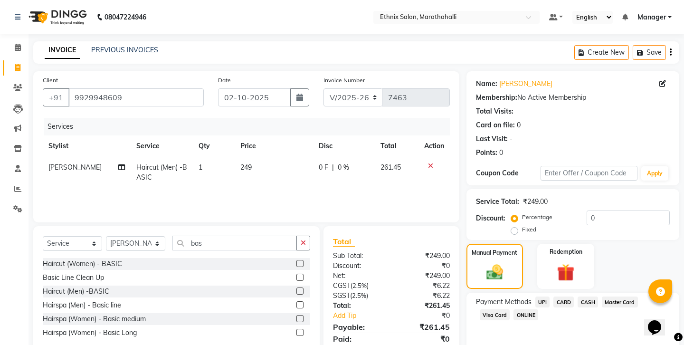
click at [535, 296] on span "UPI" at bounding box center [542, 301] width 15 height 11
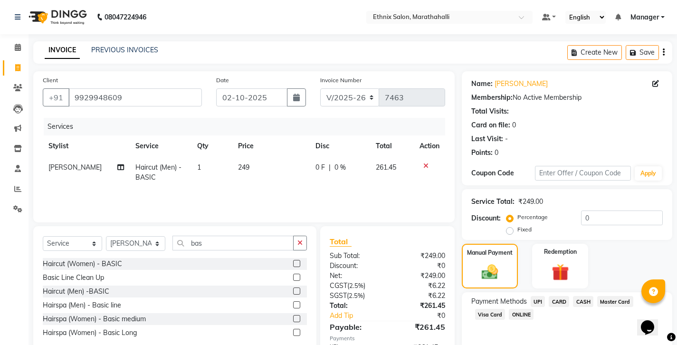
scroll to position [32, 0]
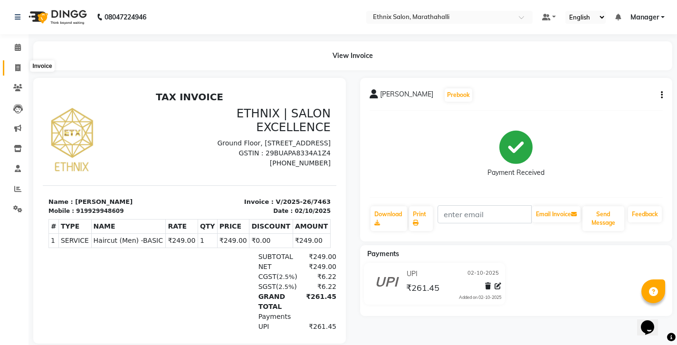
click at [22, 63] on span at bounding box center [17, 68] width 17 height 11
select select "service"
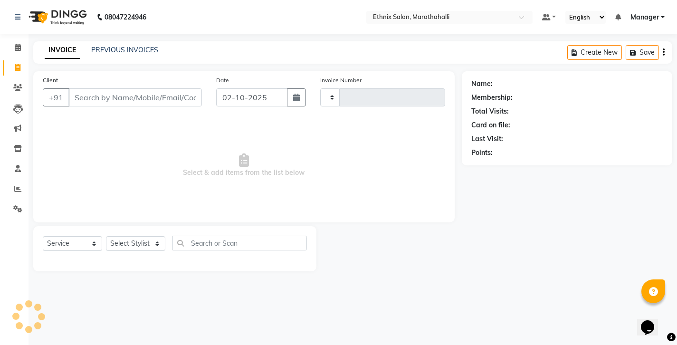
type input "7464"
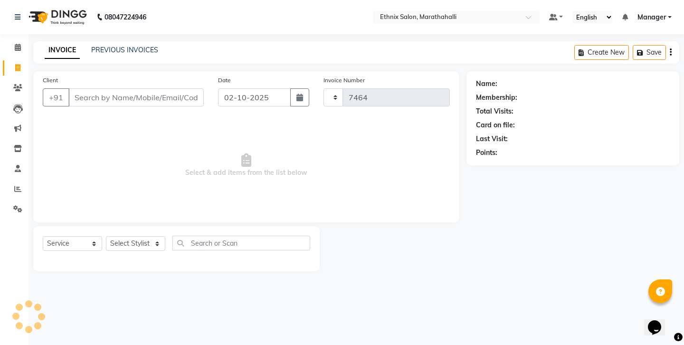
select select "4783"
click at [13, 80] on link "Clients" at bounding box center [14, 88] width 23 height 16
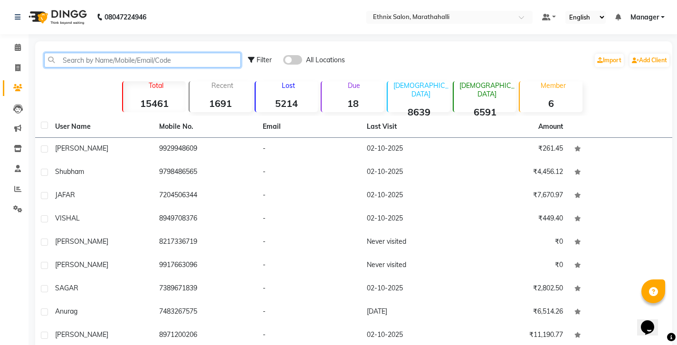
click at [80, 58] on input "text" at bounding box center [142, 60] width 197 height 15
paste input "8748955799"
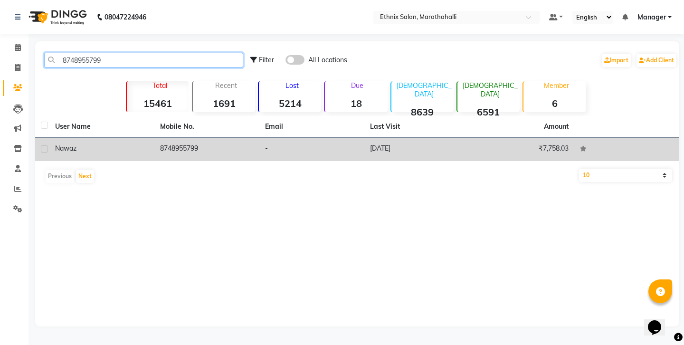
type input "8748955799"
click at [370, 138] on td "[DATE]" at bounding box center [416, 149] width 105 height 23
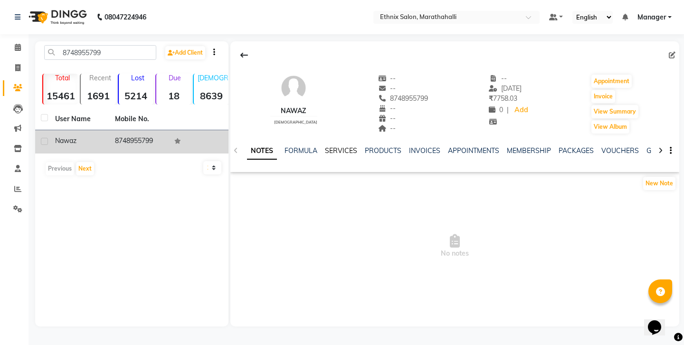
click at [335, 146] on link "SERVICES" at bounding box center [341, 150] width 32 height 9
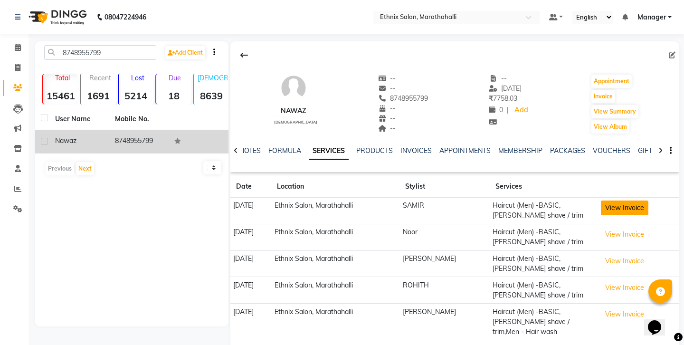
click at [621, 200] on button "View Invoice" at bounding box center [624, 207] width 47 height 15
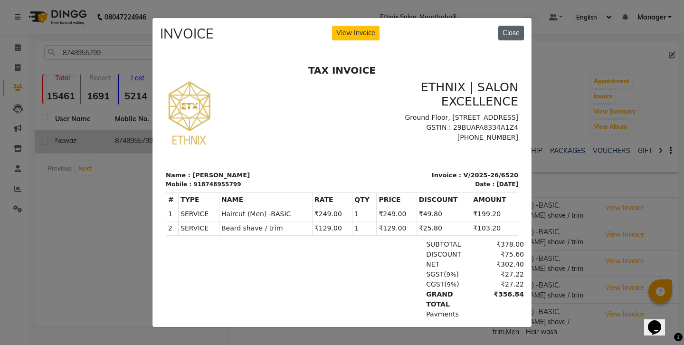
click at [514, 28] on button "Close" at bounding box center [511, 33] width 26 height 15
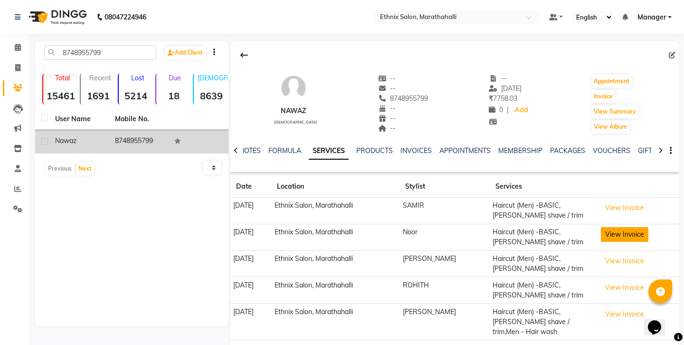
click at [622, 227] on button "View Invoice" at bounding box center [624, 234] width 47 height 15
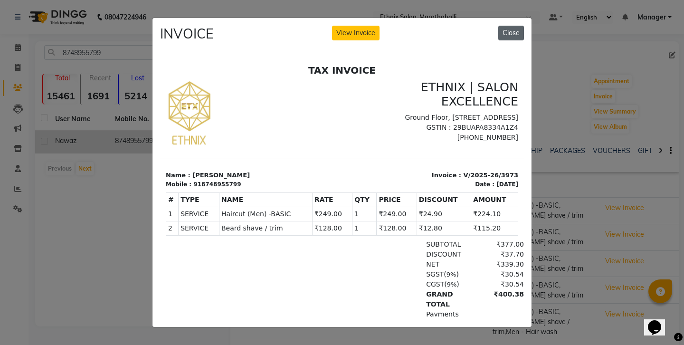
click at [510, 28] on button "Close" at bounding box center [511, 33] width 26 height 15
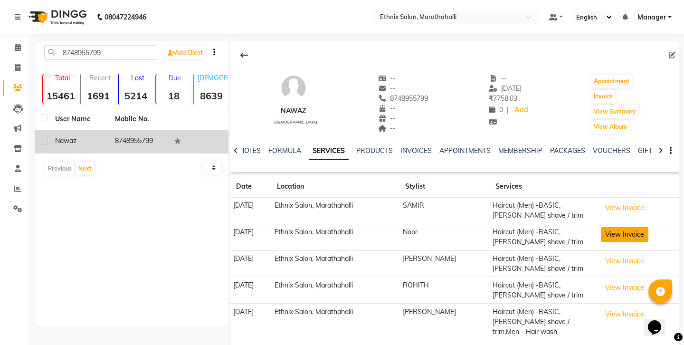
click at [620, 227] on button "View Invoice" at bounding box center [624, 234] width 47 height 15
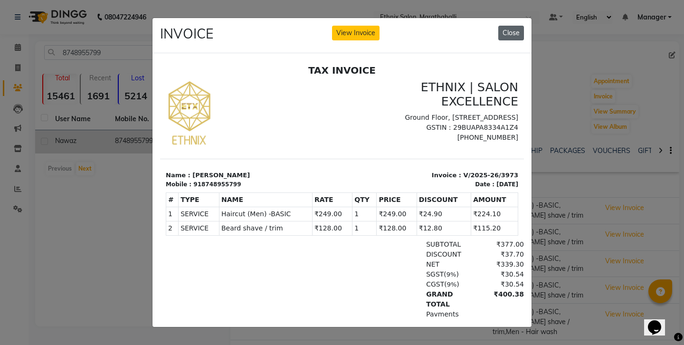
click at [512, 32] on button "Close" at bounding box center [511, 33] width 26 height 15
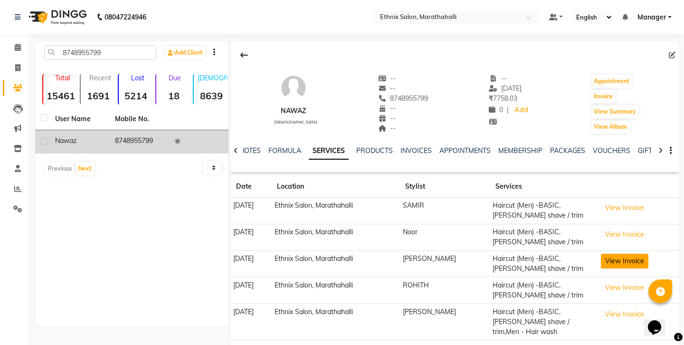
click at [617, 254] on button "View Invoice" at bounding box center [624, 261] width 47 height 15
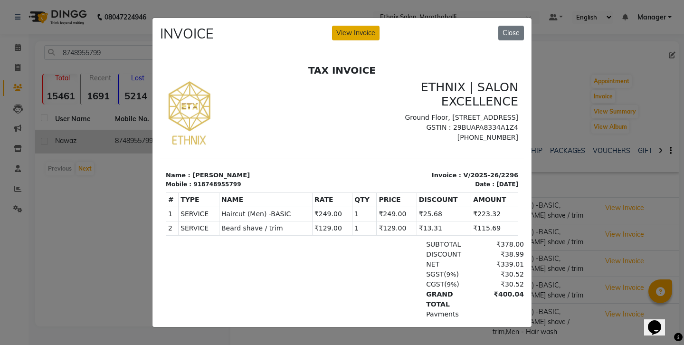
click at [351, 34] on button "View Invoice" at bounding box center [355, 33] width 47 height 15
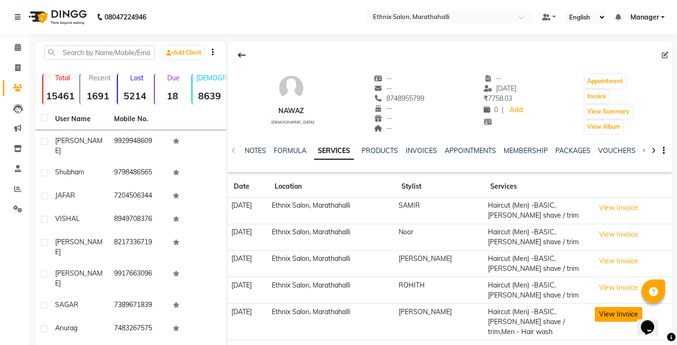
click at [621, 307] on button "View Invoice" at bounding box center [618, 314] width 47 height 15
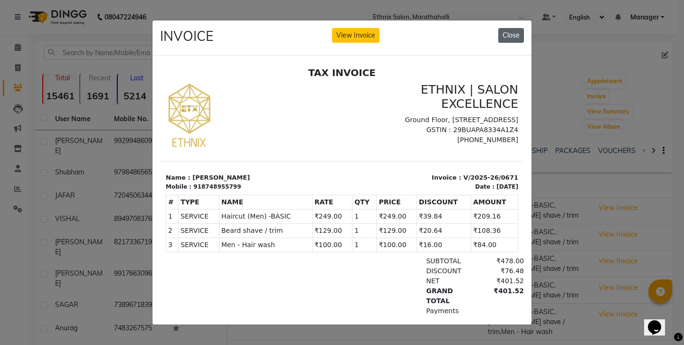
click at [518, 33] on button "Close" at bounding box center [511, 35] width 26 height 15
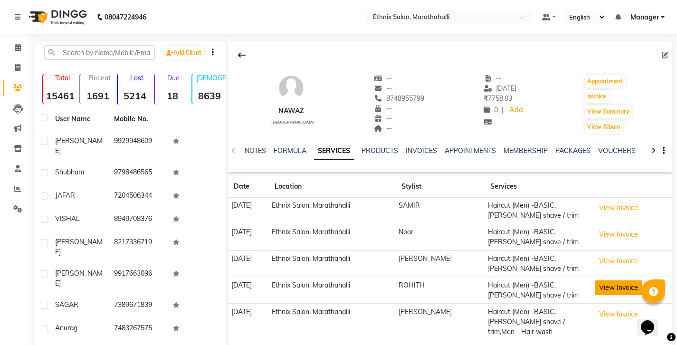
click at [610, 280] on button "View Invoice" at bounding box center [618, 287] width 47 height 15
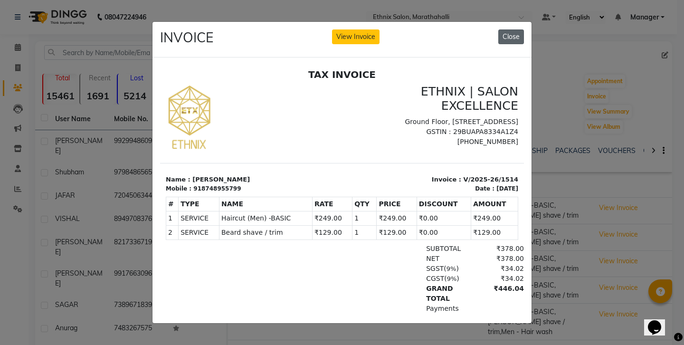
click at [519, 35] on button "Close" at bounding box center [511, 36] width 26 height 15
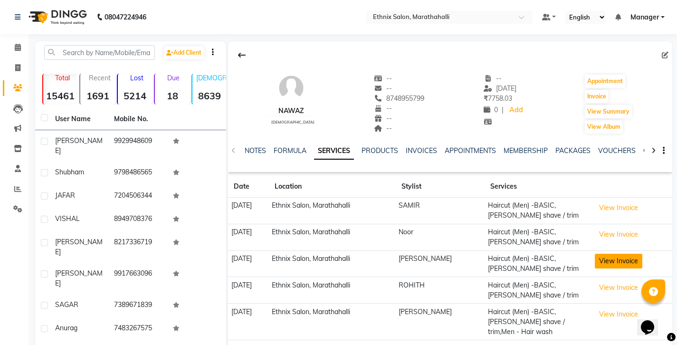
click at [618, 254] on button "View Invoice" at bounding box center [618, 261] width 47 height 15
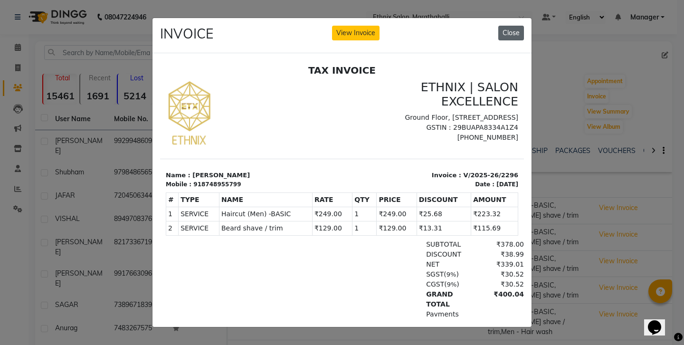
click at [522, 28] on button "Close" at bounding box center [511, 33] width 26 height 15
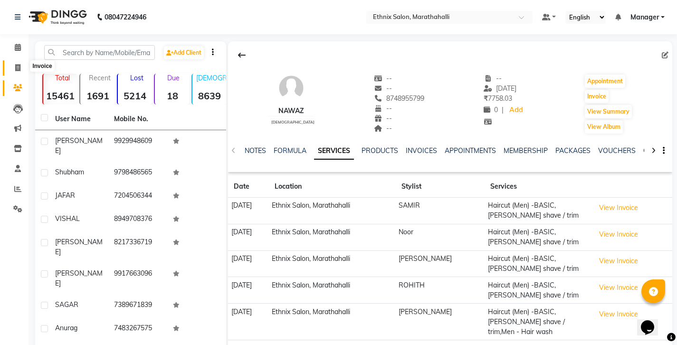
click at [17, 64] on icon at bounding box center [17, 67] width 5 height 7
select select "4783"
select select "service"
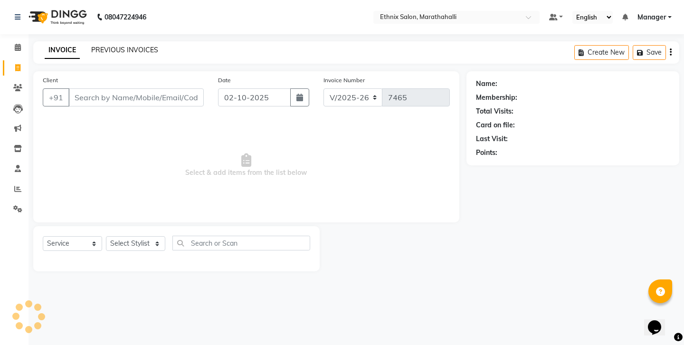
click at [117, 46] on link "PREVIOUS INVOICES" at bounding box center [124, 50] width 67 height 9
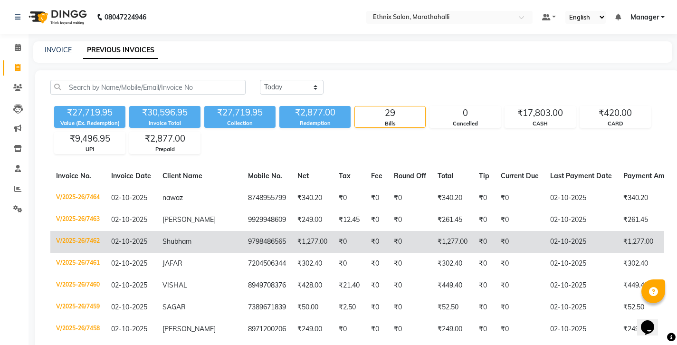
scroll to position [2, 0]
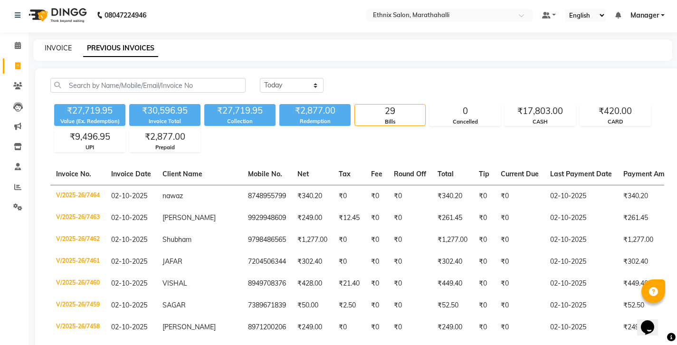
click at [51, 44] on link "INVOICE" at bounding box center [58, 48] width 27 height 9
select select "4783"
select select "service"
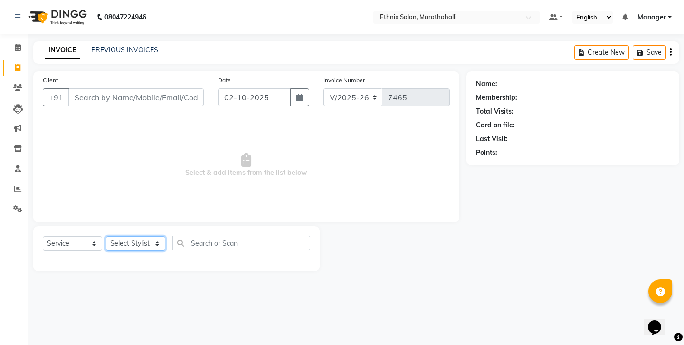
select select "57548"
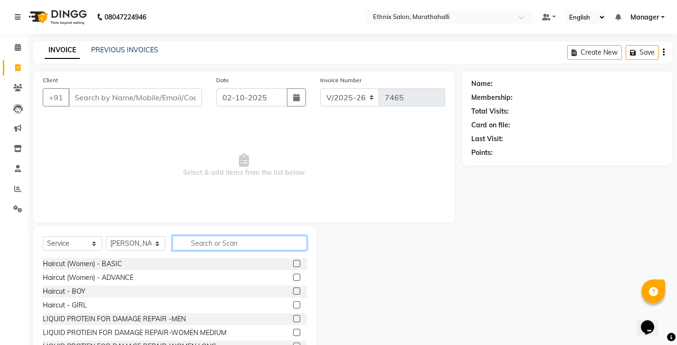
click at [203, 236] on input "text" at bounding box center [239, 243] width 134 height 15
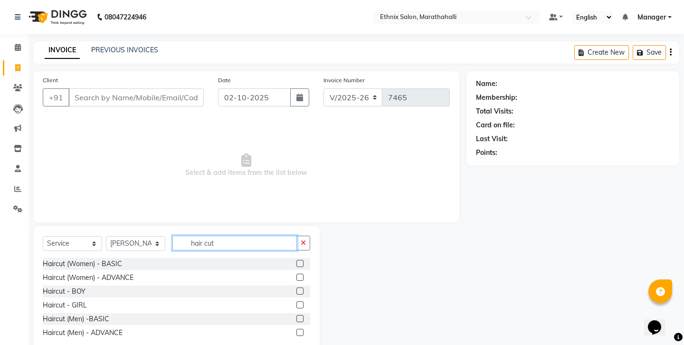
type input "hair cut"
click at [303, 315] on label at bounding box center [299, 318] width 7 height 7
click at [303, 316] on input "checkbox" at bounding box center [299, 319] width 6 height 6
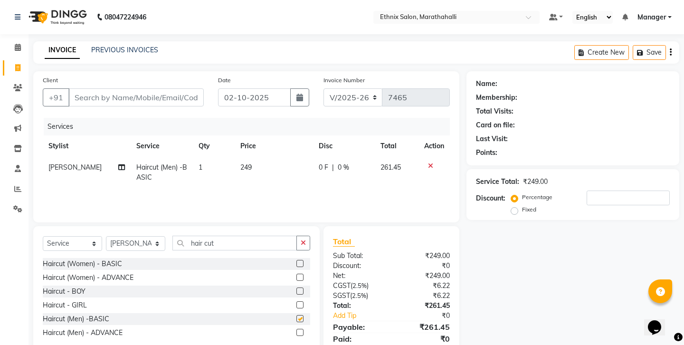
checkbox input "false"
click at [304, 239] on icon "button" at bounding box center [303, 242] width 5 height 7
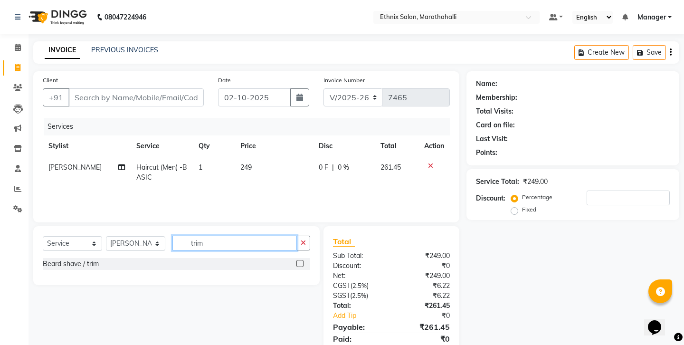
type input "trim"
click at [300, 260] on label at bounding box center [299, 263] width 7 height 7
click at [300, 261] on input "checkbox" at bounding box center [299, 264] width 6 height 6
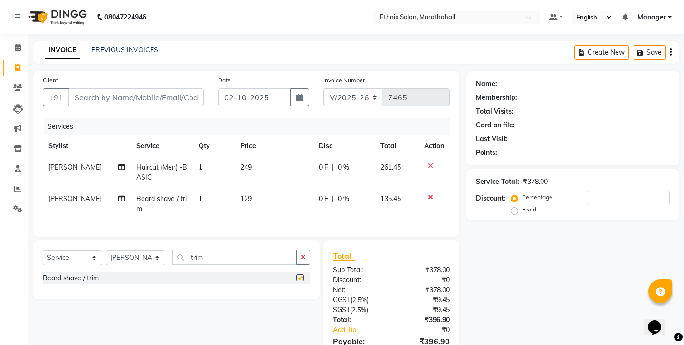
checkbox input "false"
select select "87499"
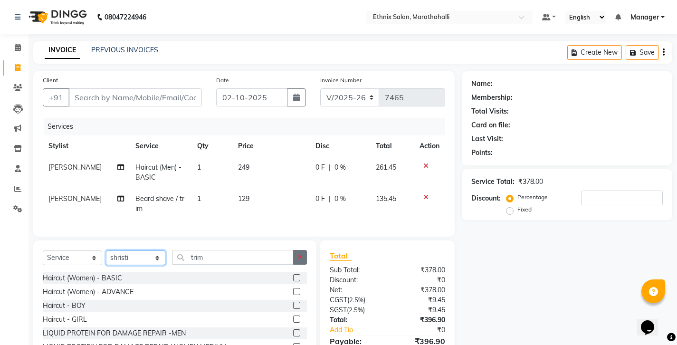
click at [305, 250] on button "button" at bounding box center [300, 257] width 14 height 15
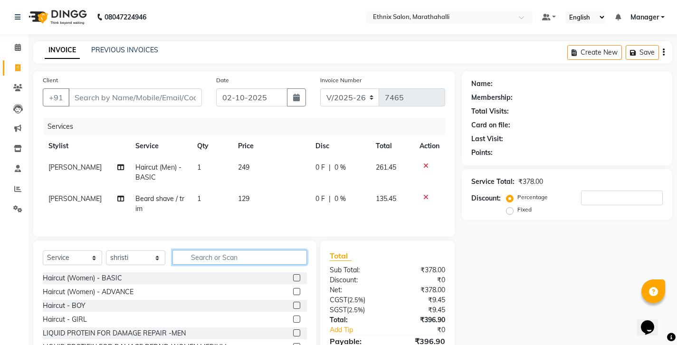
click at [284, 250] on input "text" at bounding box center [239, 257] width 134 height 15
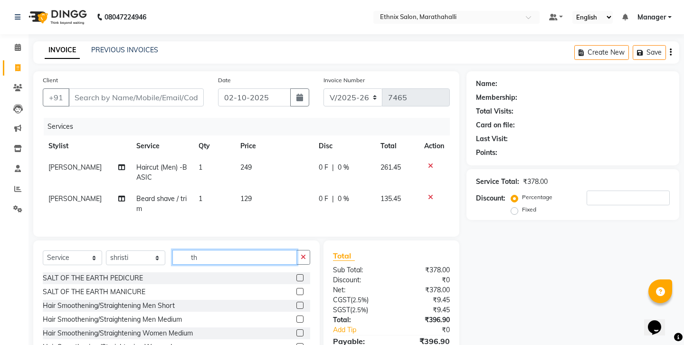
type input "t"
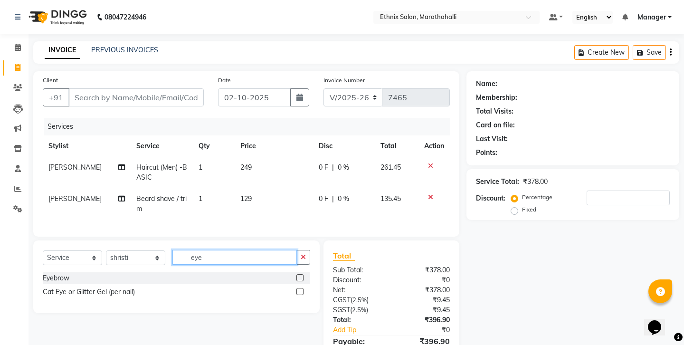
type input "eye"
click at [302, 274] on label at bounding box center [299, 277] width 7 height 7
click at [302, 275] on input "checkbox" at bounding box center [299, 278] width 6 height 6
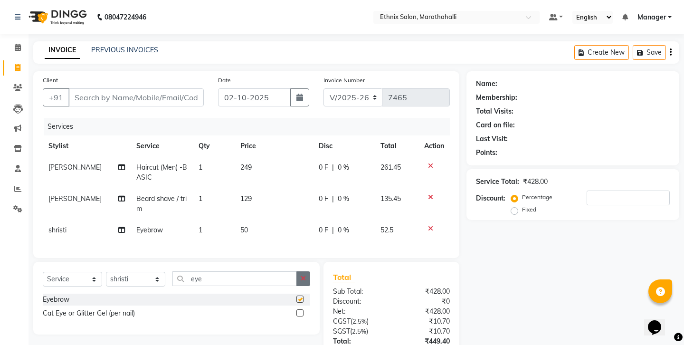
checkbox input "false"
click at [302, 271] on button "button" at bounding box center [303, 278] width 14 height 15
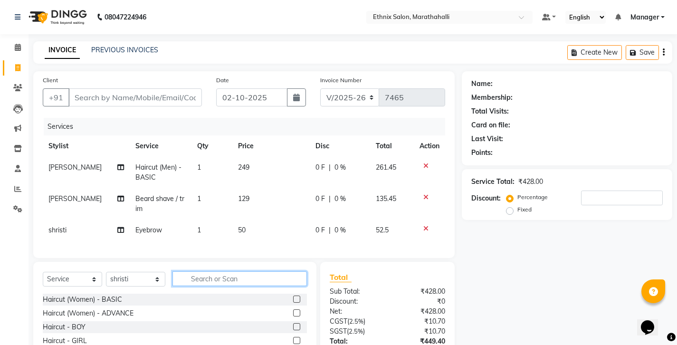
click at [277, 271] on input "text" at bounding box center [239, 278] width 134 height 15
type input "for he"
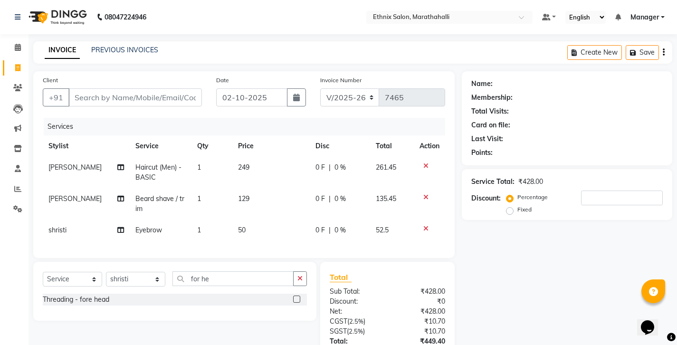
click at [300, 295] on label at bounding box center [296, 298] width 7 height 7
click at [299, 296] on input "checkbox" at bounding box center [296, 299] width 6 height 6
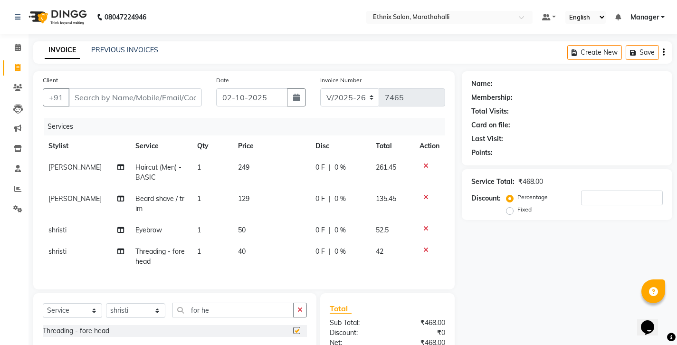
checkbox input "false"
click at [284, 303] on input "for he" at bounding box center [232, 310] width 121 height 15
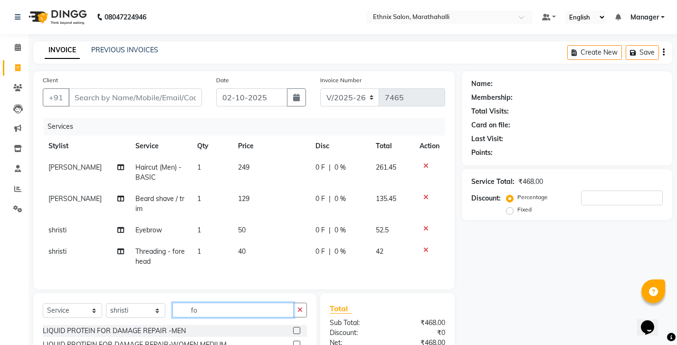
type input "f"
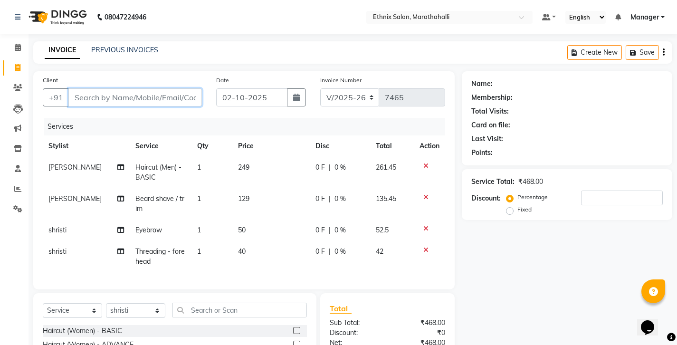
click at [95, 88] on input "Client" at bounding box center [134, 97] width 133 height 18
type input "6"
type input "0"
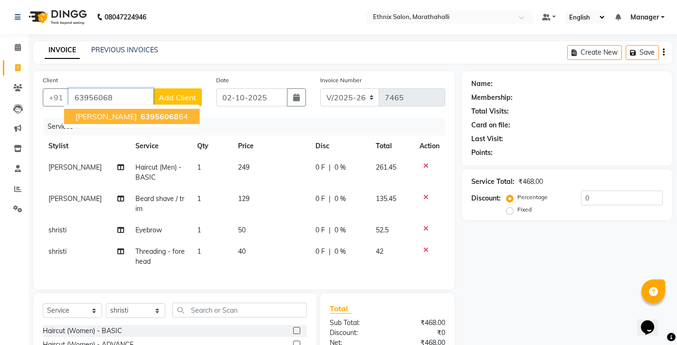
click at [77, 112] on span "[PERSON_NAME]" at bounding box center [106, 116] width 61 height 9
type input "6395606864"
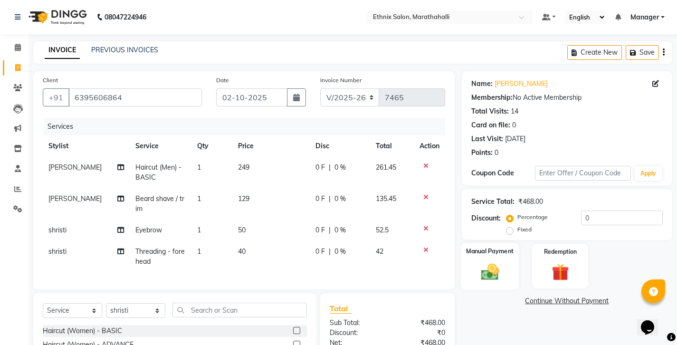
scroll to position [49, 0]
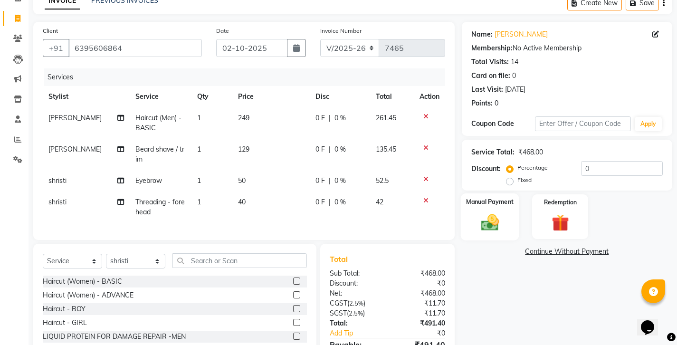
click at [502, 212] on img at bounding box center [489, 222] width 29 height 20
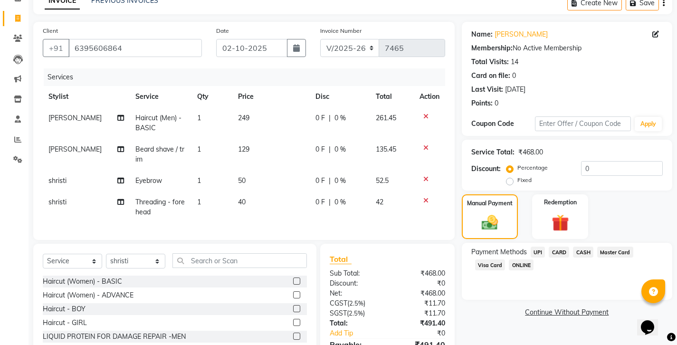
click at [531, 247] on span "UPI" at bounding box center [538, 252] width 15 height 11
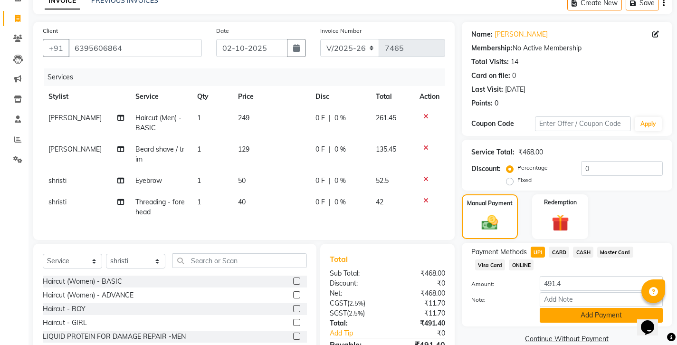
click at [555, 308] on button "Add Payment" at bounding box center [601, 315] width 123 height 15
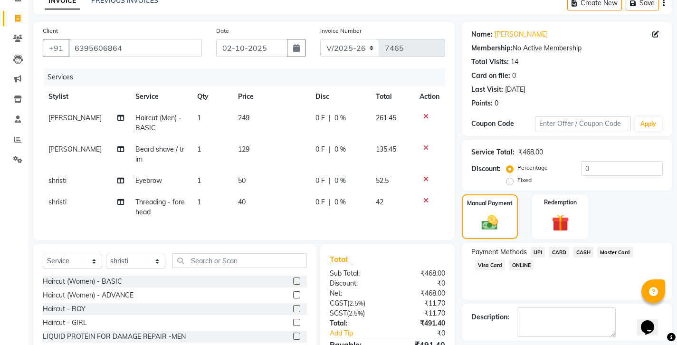
click at [547, 344] on label at bounding box center [550, 349] width 7 height 7
click at [547, 344] on input "checkbox" at bounding box center [550, 350] width 6 height 6
checkbox input "false"
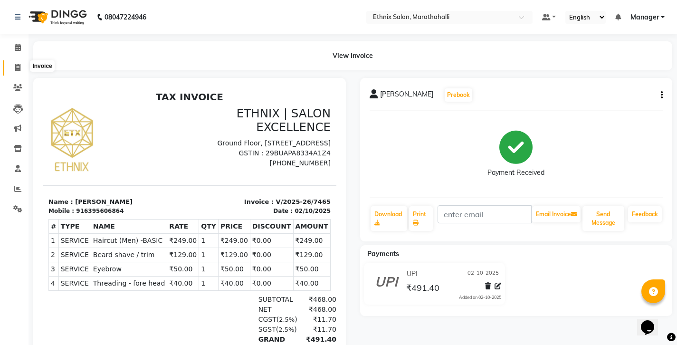
click at [19, 64] on icon at bounding box center [17, 67] width 5 height 7
select select "4783"
select select "service"
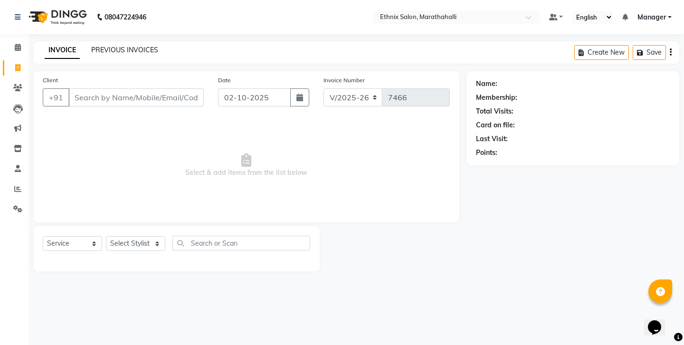
click at [109, 48] on link "PREVIOUS INVOICES" at bounding box center [124, 50] width 67 height 9
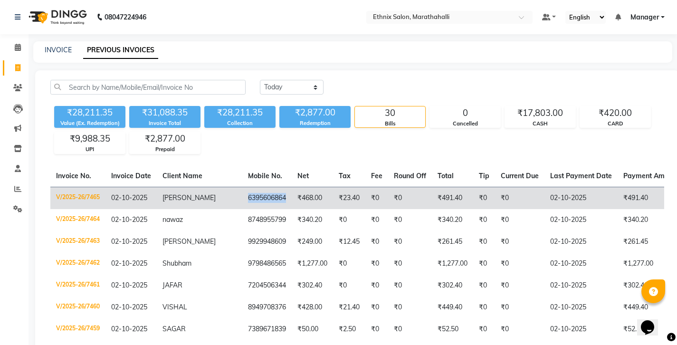
copy td "6395606864"
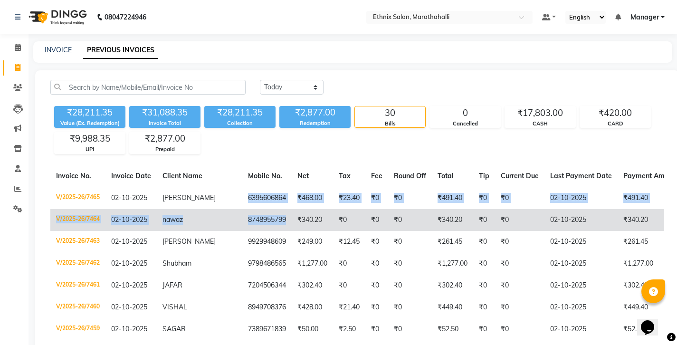
drag, startPoint x: 183, startPoint y: 167, endPoint x: 215, endPoint y: 193, distance: 41.8
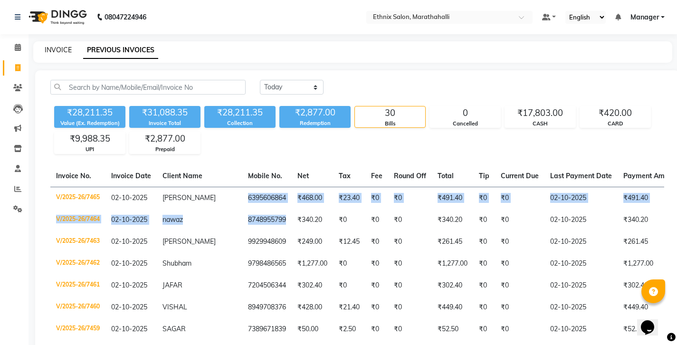
click at [48, 46] on link "INVOICE" at bounding box center [58, 50] width 27 height 9
select select "4783"
select select "service"
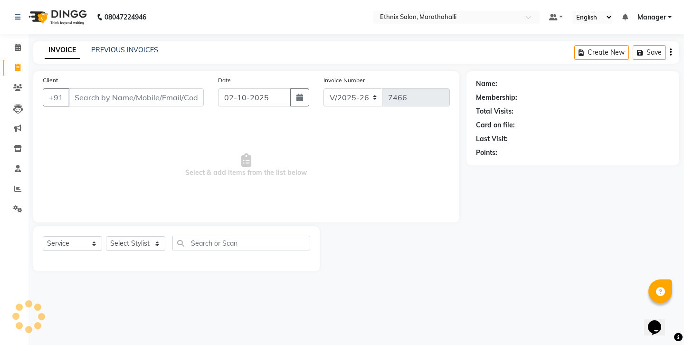
click at [101, 46] on link "PREVIOUS INVOICES" at bounding box center [124, 50] width 67 height 9
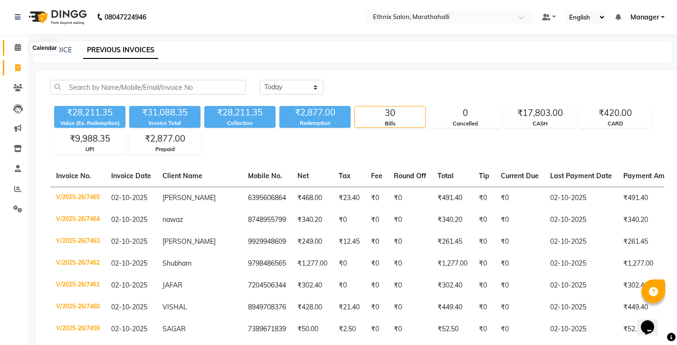
click at [20, 46] on span at bounding box center [17, 47] width 17 height 11
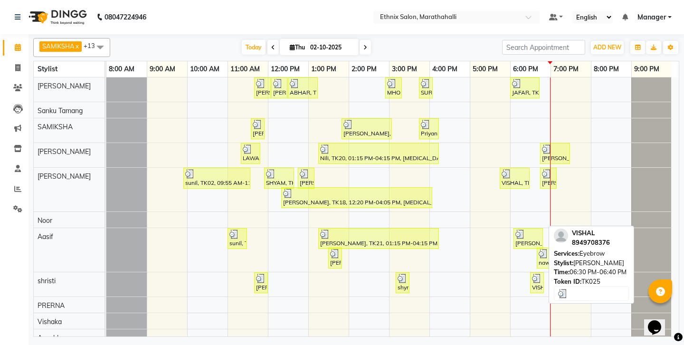
click at [539, 277] on img at bounding box center [536, 278] width 9 height 9
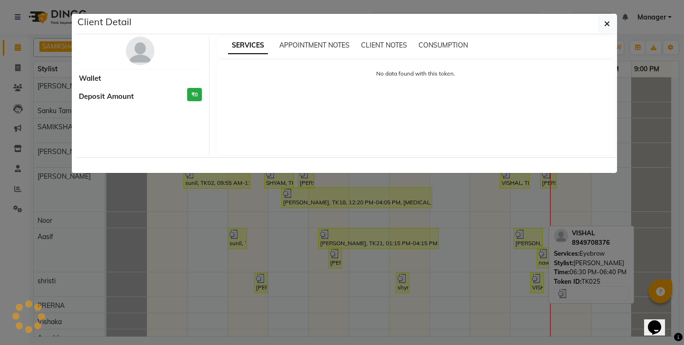
select select "3"
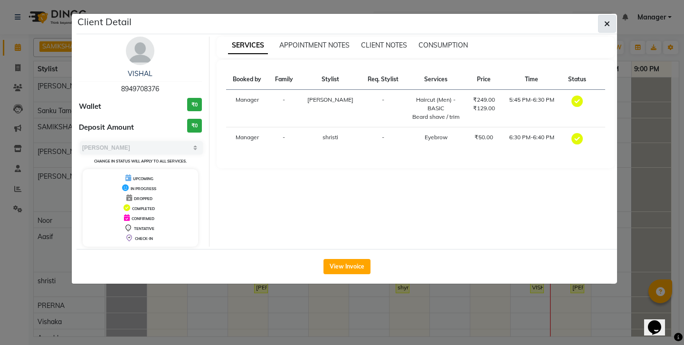
click at [608, 20] on icon "button" at bounding box center [607, 24] width 6 height 8
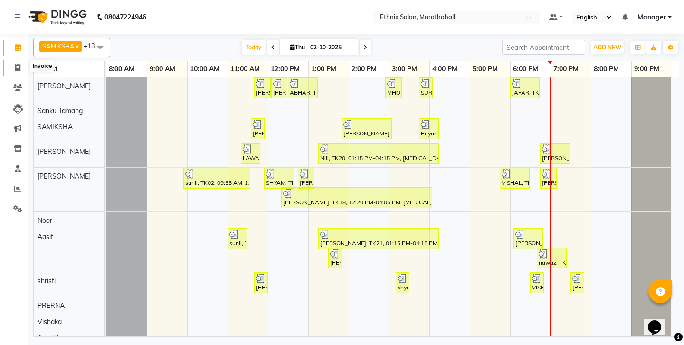
click at [12, 65] on span at bounding box center [17, 68] width 17 height 11
select select "4783"
select select "service"
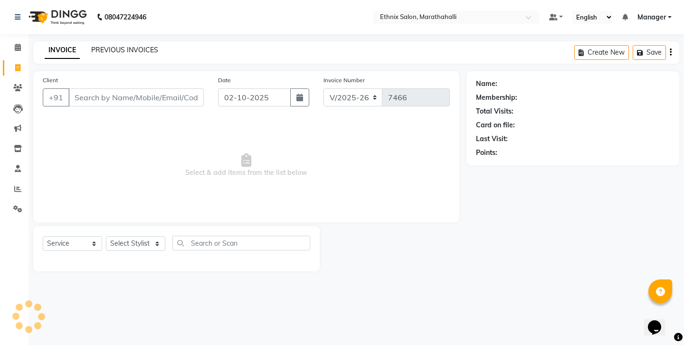
click at [124, 48] on link "PREVIOUS INVOICES" at bounding box center [124, 50] width 67 height 9
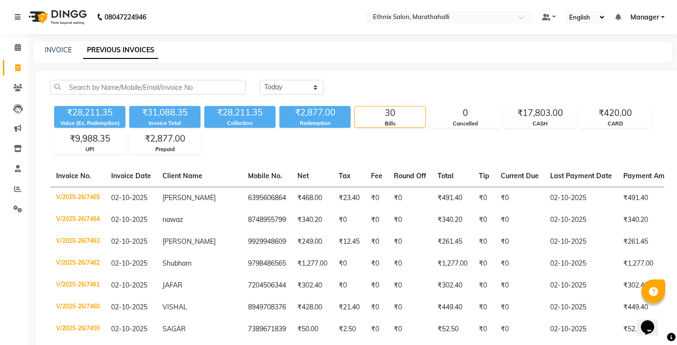
click at [54, 51] on div "INVOICE" at bounding box center [58, 50] width 27 height 10
click at [58, 49] on link "INVOICE" at bounding box center [58, 50] width 27 height 9
select select "4783"
select select "service"
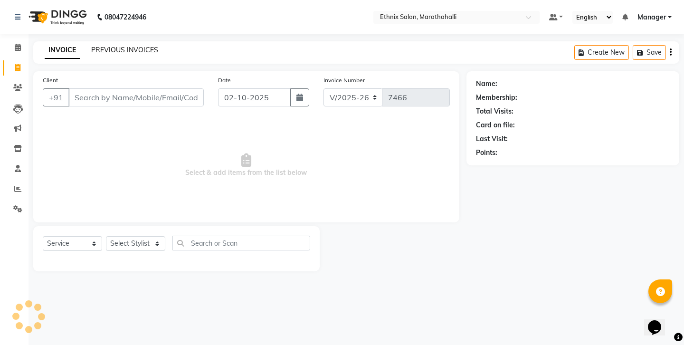
click at [102, 48] on link "PREVIOUS INVOICES" at bounding box center [124, 50] width 67 height 9
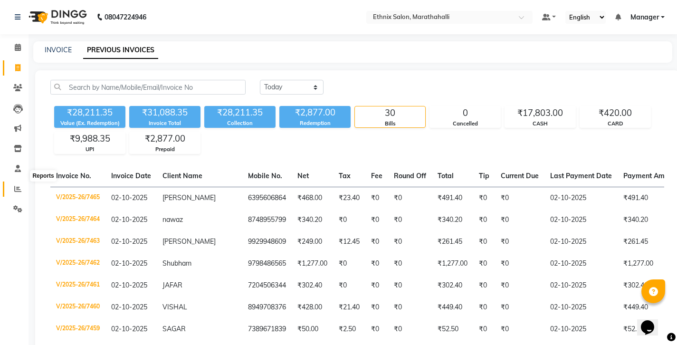
click at [16, 185] on icon at bounding box center [17, 188] width 7 height 7
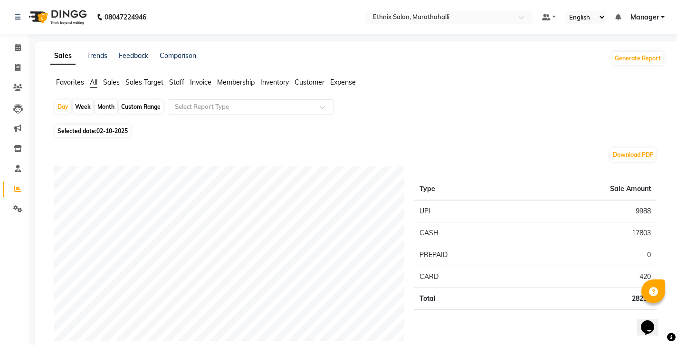
click at [95, 100] on div "Month" at bounding box center [106, 106] width 22 height 13
select select "10"
select select "2025"
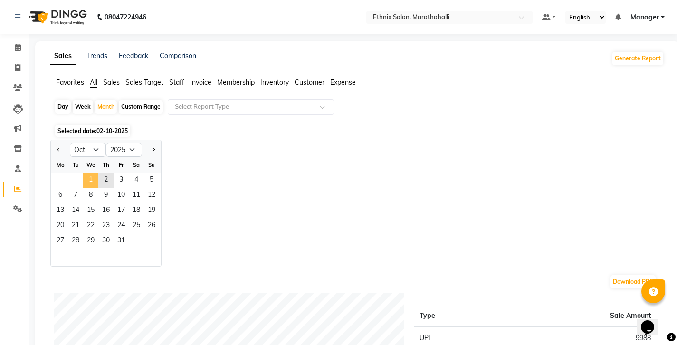
click at [83, 173] on span "1" at bounding box center [90, 180] width 15 height 15
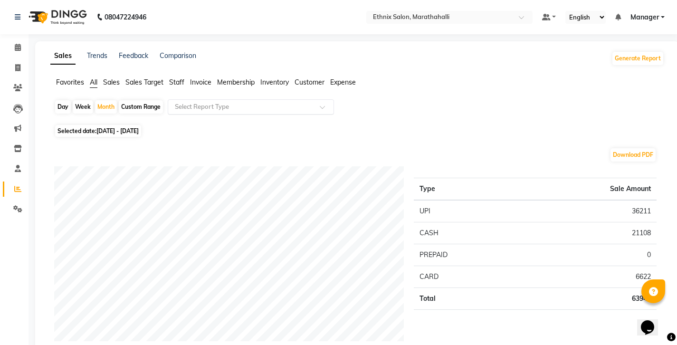
click at [195, 102] on input "text" at bounding box center [241, 106] width 137 height 9
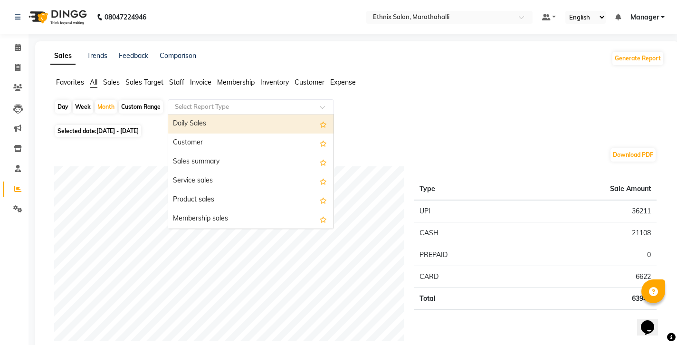
click at [190, 114] on div "Daily Sales" at bounding box center [250, 123] width 165 height 19
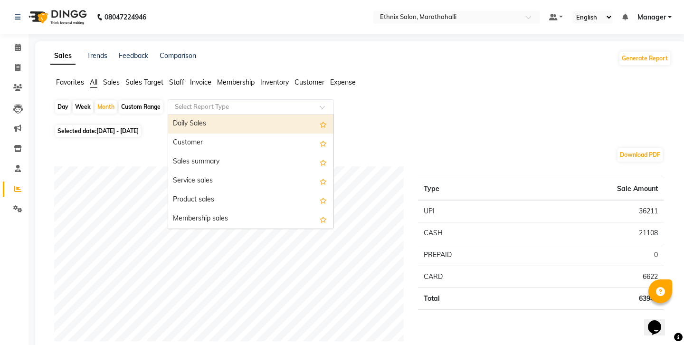
select select "full_report"
select select "csv"
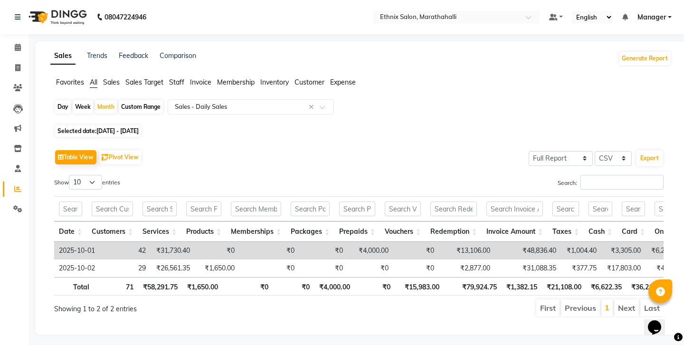
click at [169, 78] on span "Staff" at bounding box center [176, 82] width 15 height 9
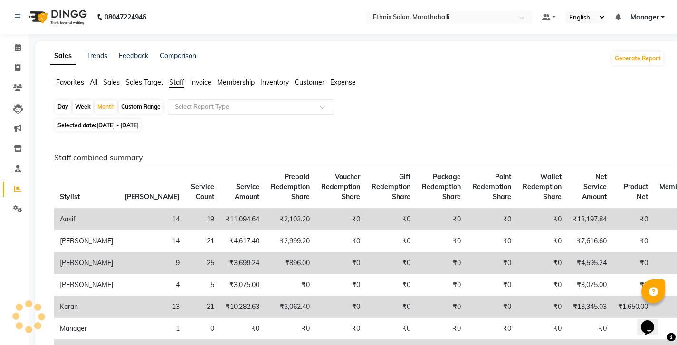
click at [184, 102] on input "text" at bounding box center [241, 106] width 137 height 9
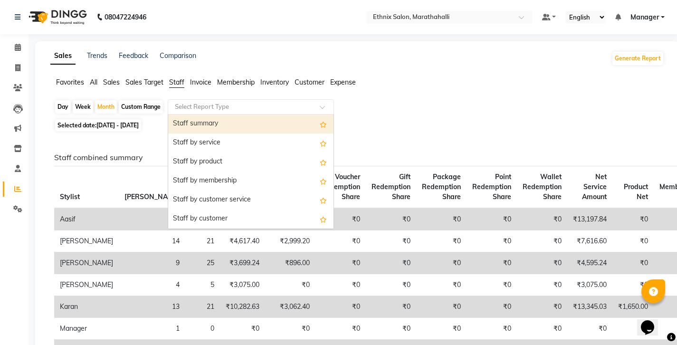
click at [179, 114] on div "Staff summary" at bounding box center [250, 123] width 165 height 19
select select "full_report"
select select "csv"
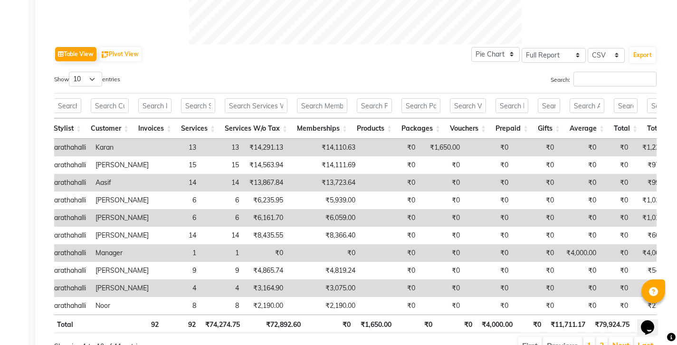
scroll to position [0, 63]
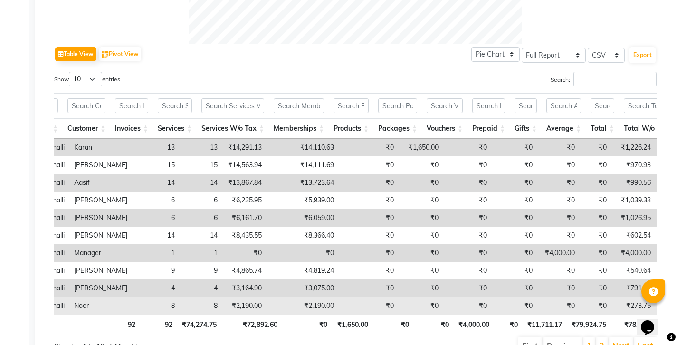
copy td "2,190.00"
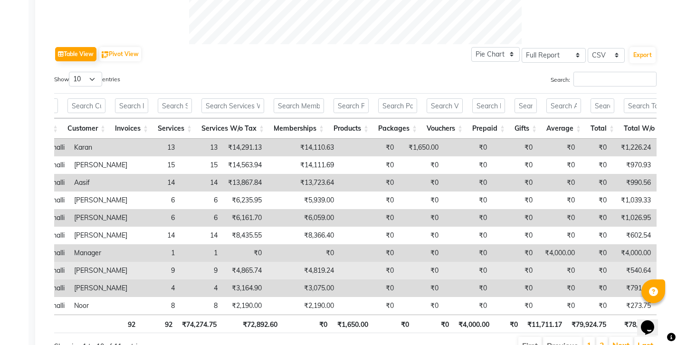
copy td "4,819.24"
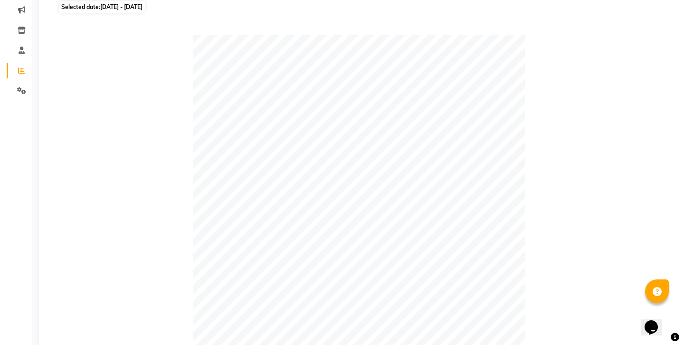
scroll to position [0, 0]
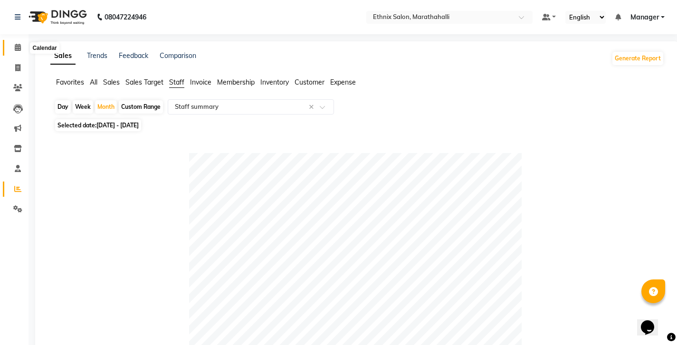
click at [19, 46] on icon at bounding box center [18, 47] width 6 height 7
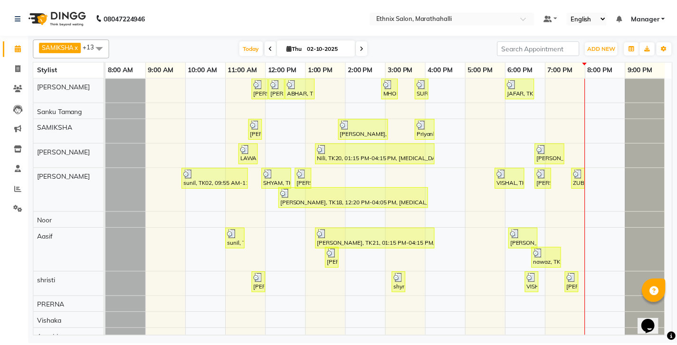
scroll to position [75, 0]
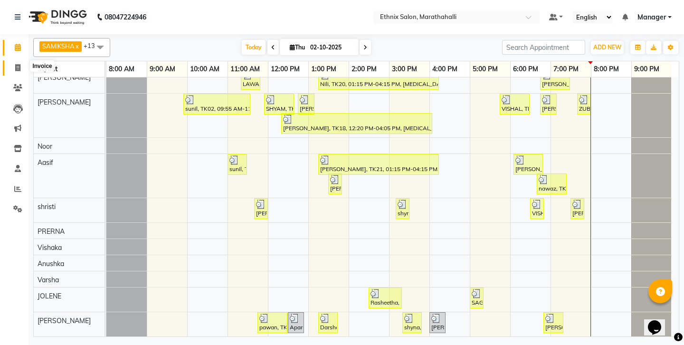
click at [19, 64] on icon at bounding box center [17, 67] width 5 height 7
select select "4783"
select select "service"
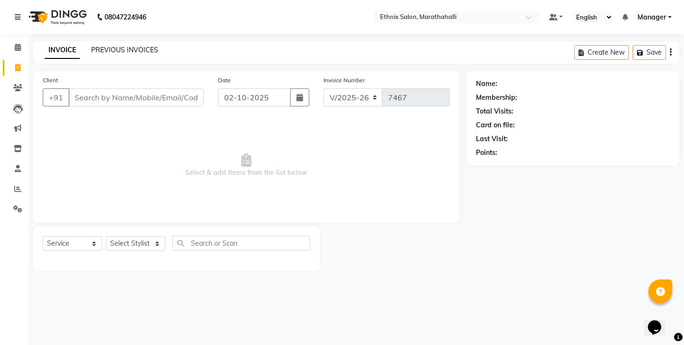
click at [107, 48] on link "PREVIOUS INVOICES" at bounding box center [124, 50] width 67 height 9
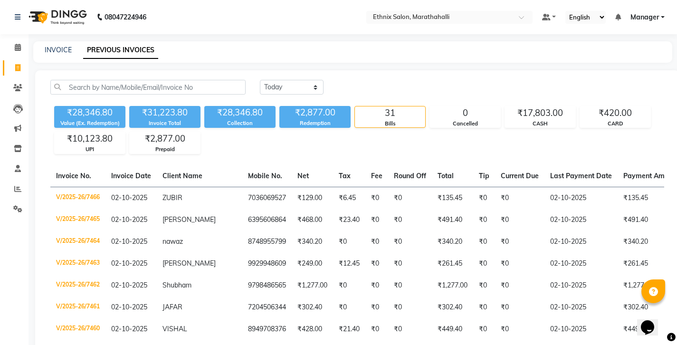
click at [53, 52] on div "INVOICE PREVIOUS INVOICES" at bounding box center [352, 51] width 639 height 21
click at [50, 46] on link "INVOICE" at bounding box center [58, 50] width 27 height 9
select select "4783"
select select "service"
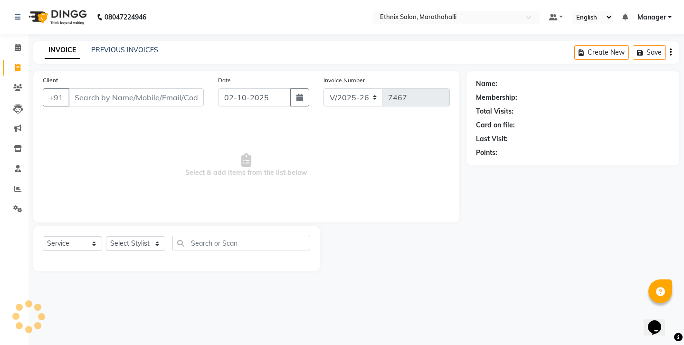
click at [79, 45] on div "INVOICE PREVIOUS INVOICES" at bounding box center [95, 50] width 125 height 10
click at [13, 47] on span at bounding box center [17, 47] width 17 height 11
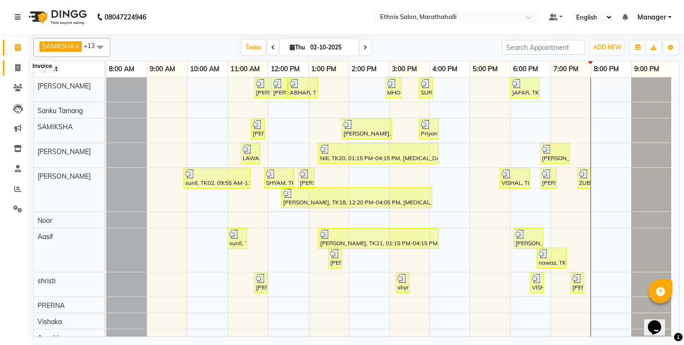
click at [19, 67] on icon at bounding box center [17, 67] width 5 height 7
select select "4783"
select select "service"
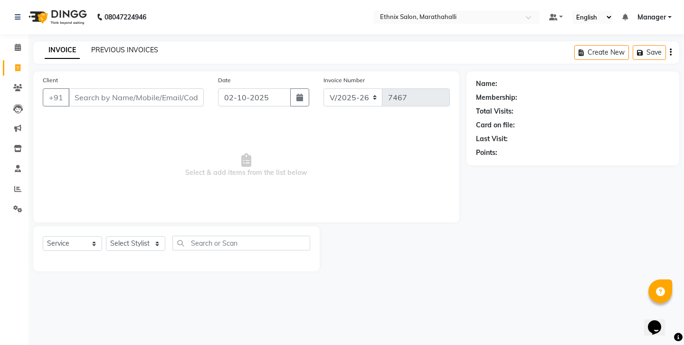
click at [109, 46] on link "PREVIOUS INVOICES" at bounding box center [124, 50] width 67 height 9
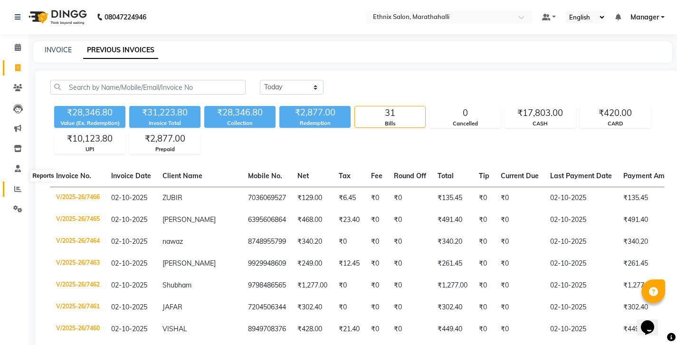
click at [13, 184] on span at bounding box center [17, 189] width 17 height 11
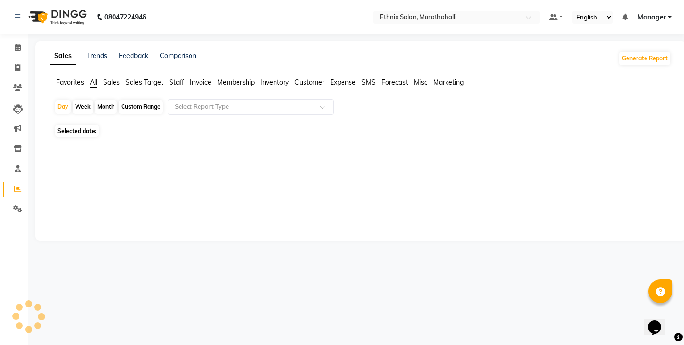
click at [169, 78] on span "Staff" at bounding box center [176, 82] width 15 height 9
click at [184, 102] on input "text" at bounding box center [241, 106] width 137 height 9
click at [192, 102] on input "text" at bounding box center [241, 106] width 137 height 9
click at [190, 78] on span "Invoice" at bounding box center [200, 82] width 21 height 9
click at [169, 78] on span "Staff" at bounding box center [176, 82] width 15 height 9
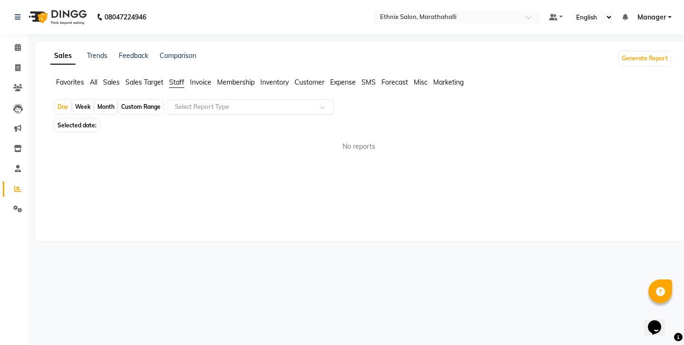
click at [173, 102] on input "text" at bounding box center [241, 106] width 137 height 9
click at [171, 101] on div "Select Report Type" at bounding box center [251, 106] width 166 height 15
click at [95, 100] on div "Month" at bounding box center [106, 106] width 22 height 13
select select "10"
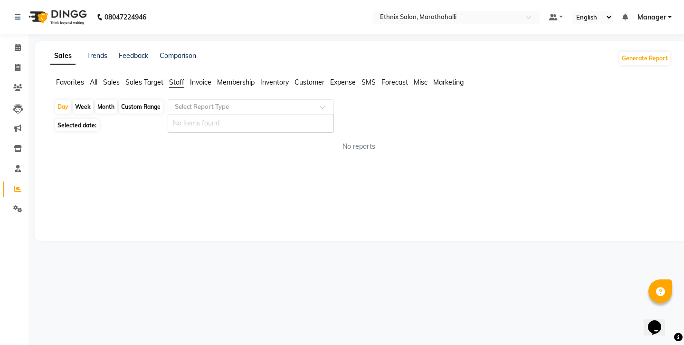
select select "2025"
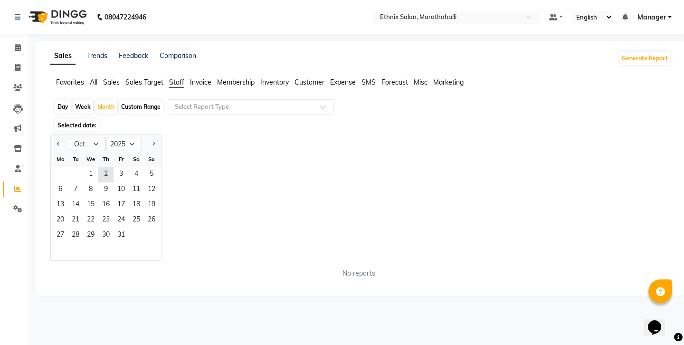
click at [55, 100] on div "Day" at bounding box center [63, 106] width 16 height 13
select select "10"
select select "2025"
click at [97, 100] on div "Month" at bounding box center [106, 106] width 22 height 13
select select "10"
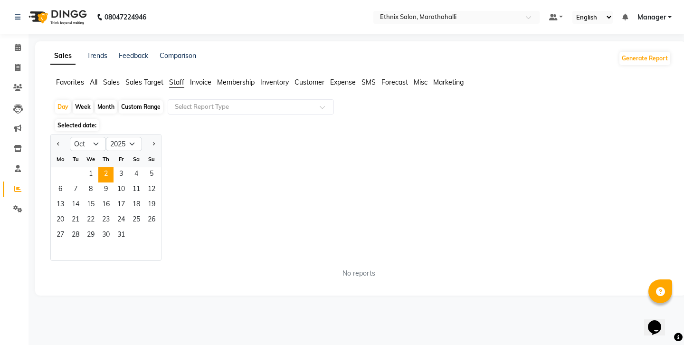
select select "2025"
click at [83, 167] on span "1" at bounding box center [90, 174] width 15 height 15
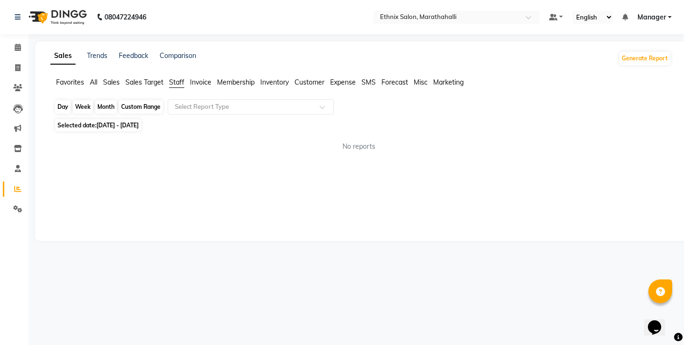
click at [100, 100] on div "Month" at bounding box center [106, 106] width 22 height 13
select select "10"
select select "2025"
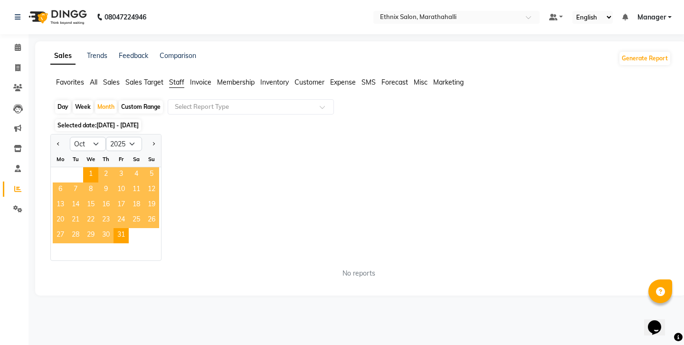
click at [98, 167] on span "2" at bounding box center [105, 174] width 15 height 15
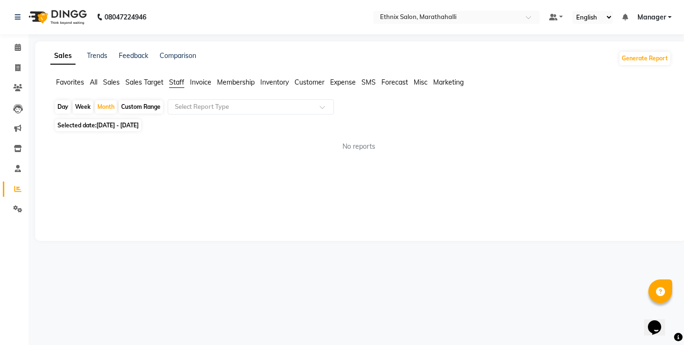
click at [57, 100] on div "Day" at bounding box center [63, 106] width 16 height 13
select select "10"
select select "2025"
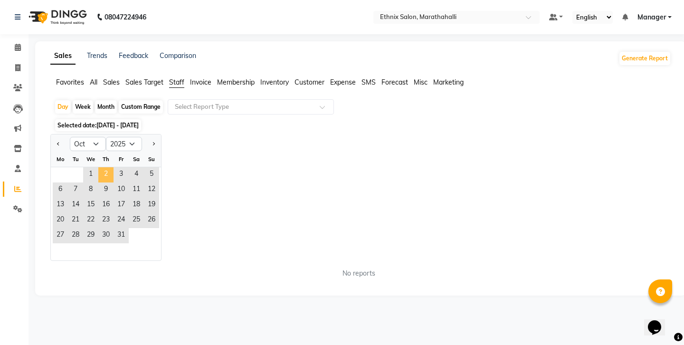
click at [98, 167] on span "2" at bounding box center [105, 174] width 15 height 15
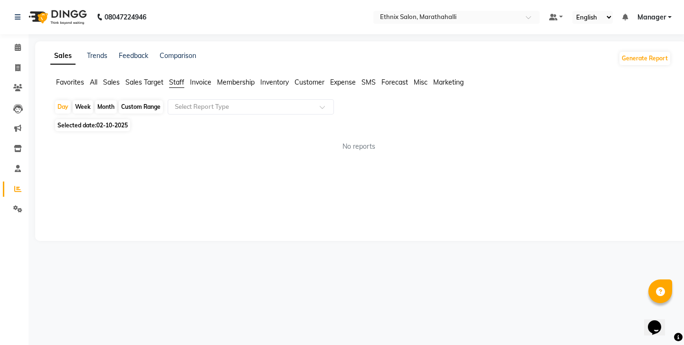
click at [169, 78] on span "Staff" at bounding box center [176, 82] width 15 height 9
click at [173, 102] on input "text" at bounding box center [241, 106] width 137 height 9
click at [178, 102] on input "text" at bounding box center [241, 106] width 137 height 9
click at [217, 78] on span "Membership" at bounding box center [236, 82] width 38 height 9
click at [190, 78] on span "Invoice" at bounding box center [200, 82] width 21 height 9
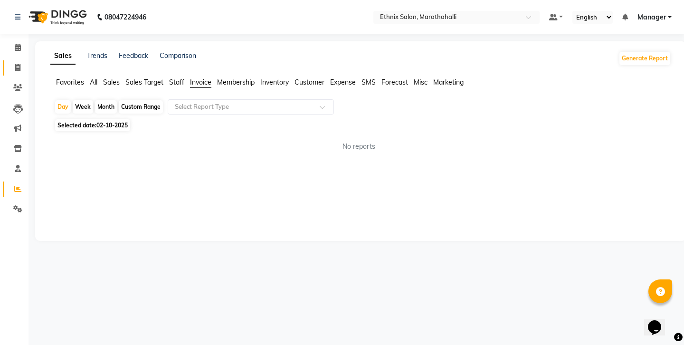
click at [7, 66] on link "Invoice" at bounding box center [14, 68] width 23 height 16
select select "4783"
select select "service"
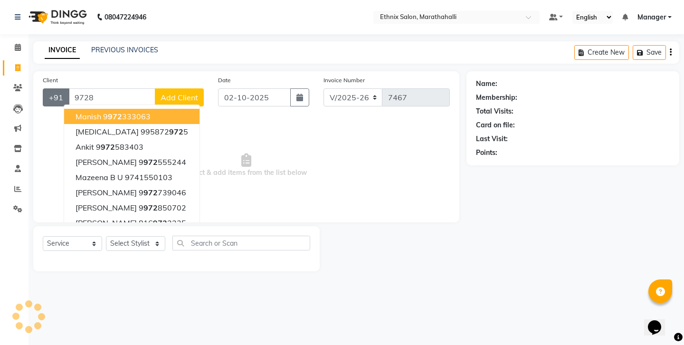
type input "97289"
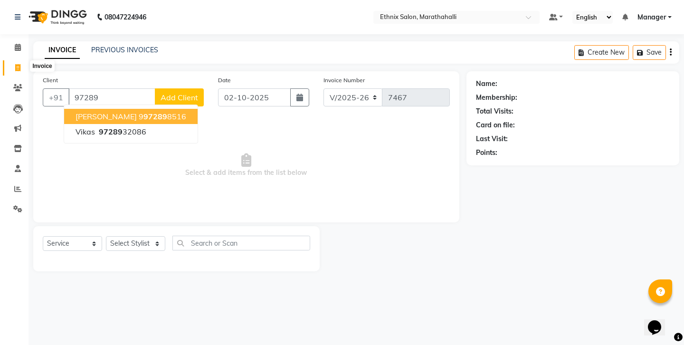
click at [21, 67] on span at bounding box center [17, 68] width 17 height 11
select select "4783"
select select "service"
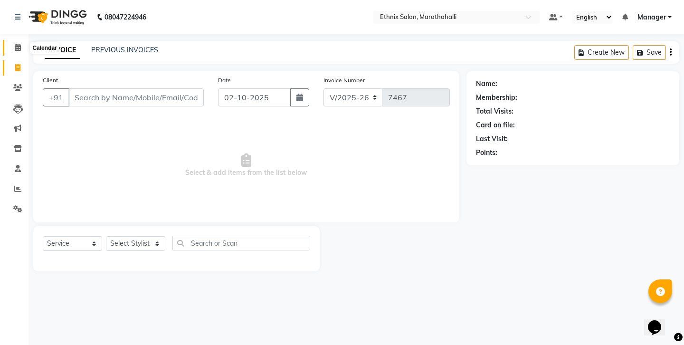
click at [15, 44] on span at bounding box center [17, 47] width 17 height 11
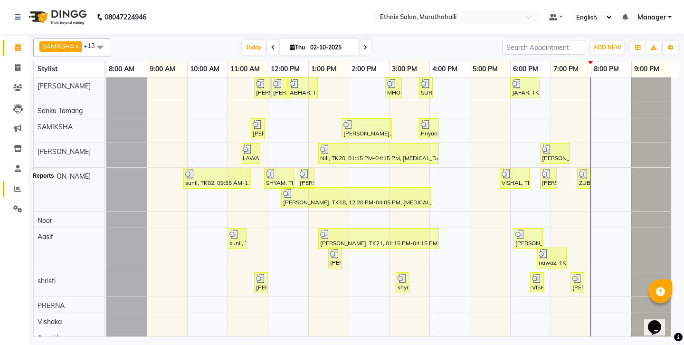
click at [12, 184] on span at bounding box center [17, 189] width 17 height 11
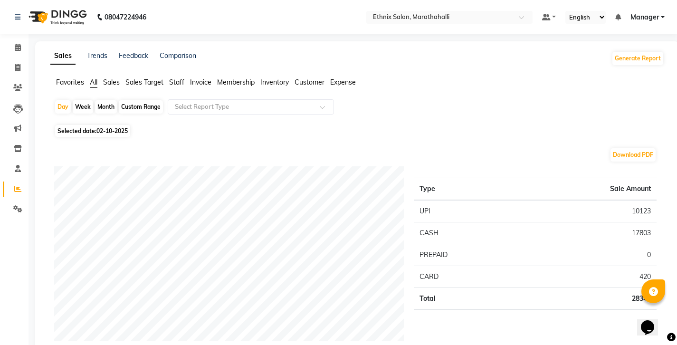
click at [169, 78] on span "Staff" at bounding box center [176, 82] width 15 height 9
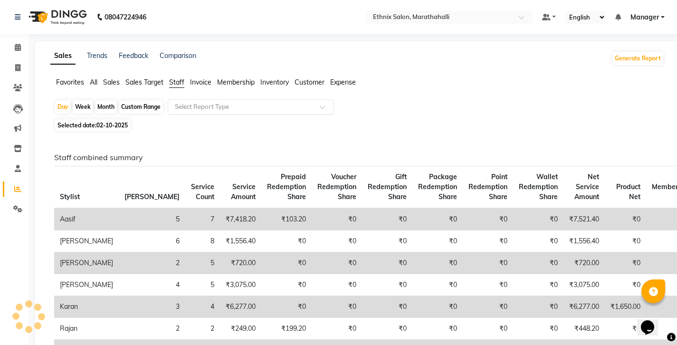
click at [173, 102] on input "text" at bounding box center [241, 106] width 137 height 9
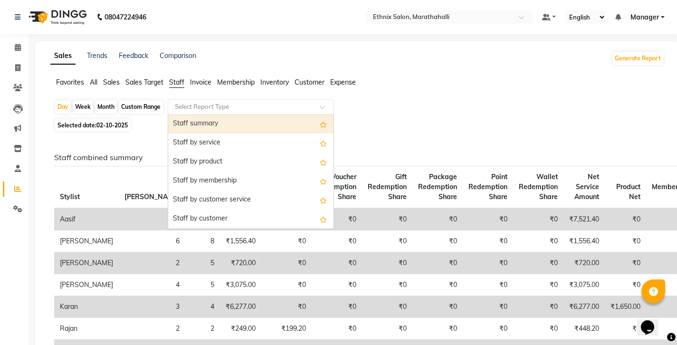
click at [175, 114] on div "Staff summary" at bounding box center [250, 123] width 165 height 19
select select "full_report"
select select "csv"
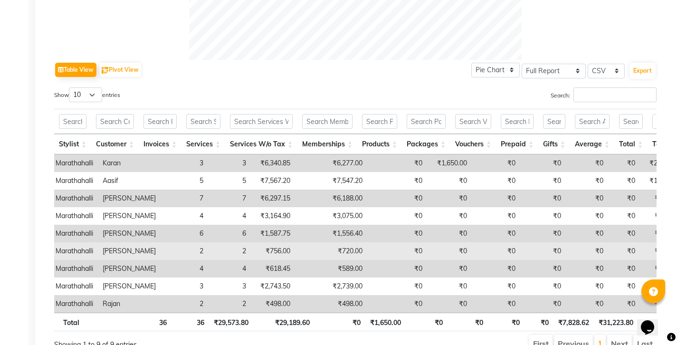
scroll to position [0, 45]
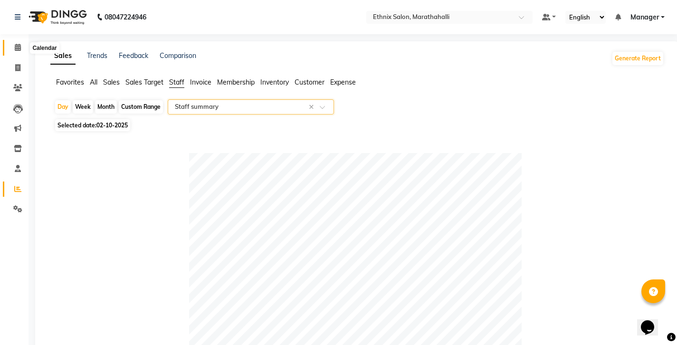
click at [17, 46] on icon at bounding box center [18, 47] width 6 height 7
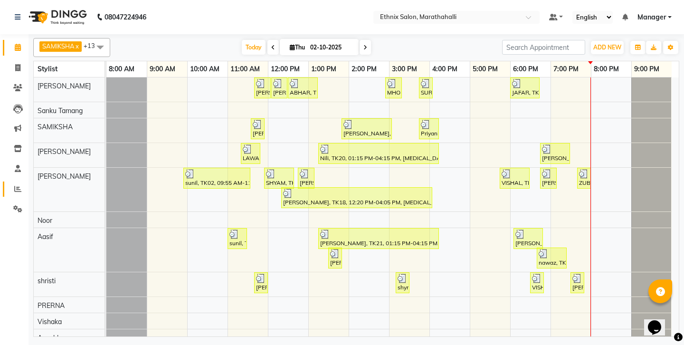
click at [16, 185] on icon at bounding box center [17, 188] width 7 height 7
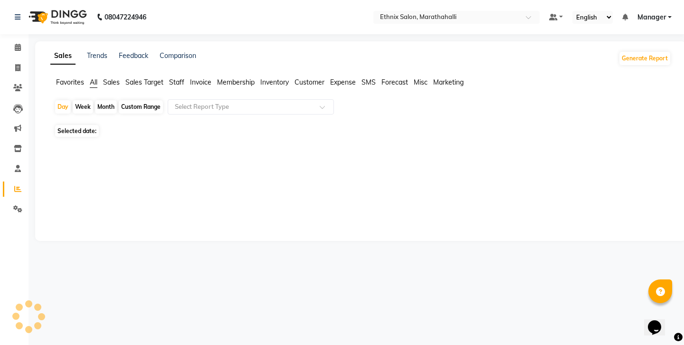
click at [16, 185] on icon at bounding box center [17, 188] width 7 height 7
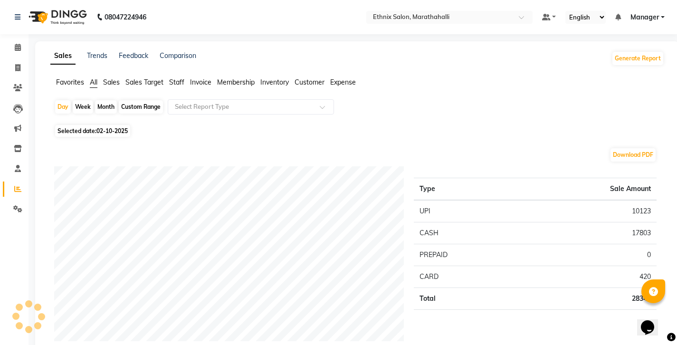
click at [134, 100] on div "Custom Range" at bounding box center [141, 106] width 44 height 13
select select "10"
select select "2025"
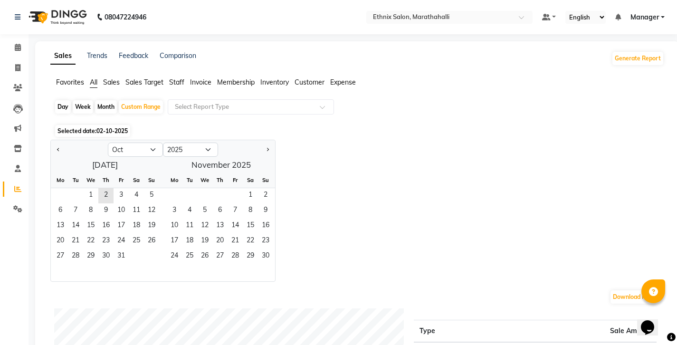
click at [278, 99] on div "Day Week Month Custom Range Select Report Type" at bounding box center [357, 110] width 606 height 23
drag, startPoint x: 212, startPoint y: 119, endPoint x: 194, endPoint y: 153, distance: 38.5
drag, startPoint x: 245, startPoint y: 195, endPoint x: 81, endPoint y: 203, distance: 164.1
click at [229, 195] on div "Jan Feb Mar Apr May Jun [DATE] Aug Sep Oct Nov [DATE] 2016 2017 2018 2019 2020 …" at bounding box center [357, 211] width 614 height 142
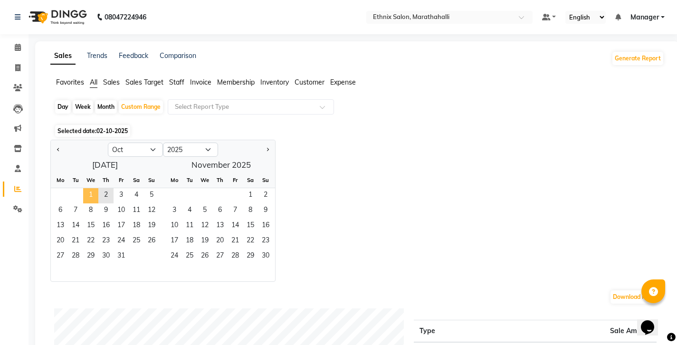
click at [83, 188] on span "1" at bounding box center [90, 195] width 15 height 15
click at [129, 203] on span "11" at bounding box center [136, 210] width 15 height 15
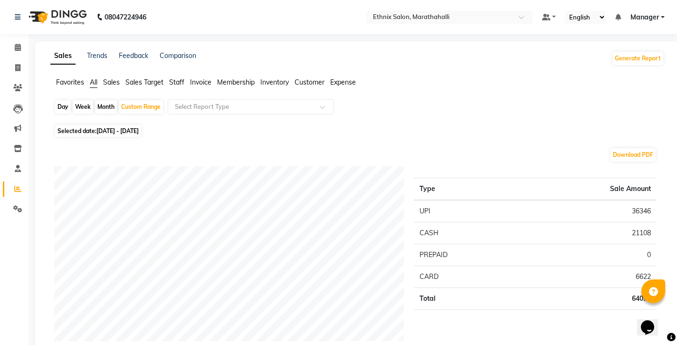
click at [169, 78] on span "Staff" at bounding box center [176, 82] width 15 height 9
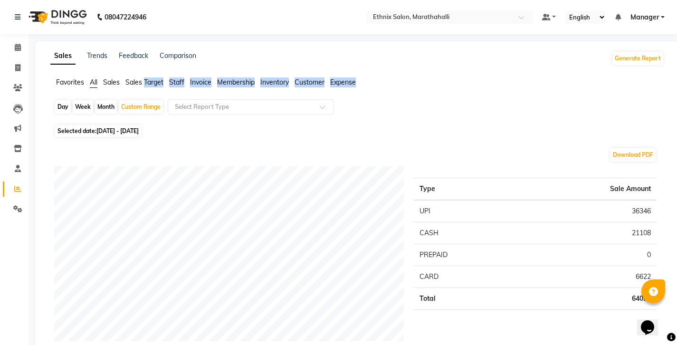
click at [169, 78] on span "Staff" at bounding box center [176, 82] width 15 height 9
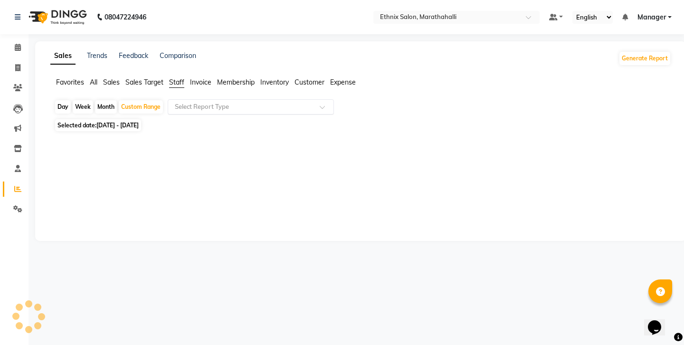
click at [182, 100] on div "Day Week Month Custom Range Select Report Type" at bounding box center [360, 107] width 613 height 17
click at [185, 102] on input "text" at bounding box center [241, 106] width 137 height 9
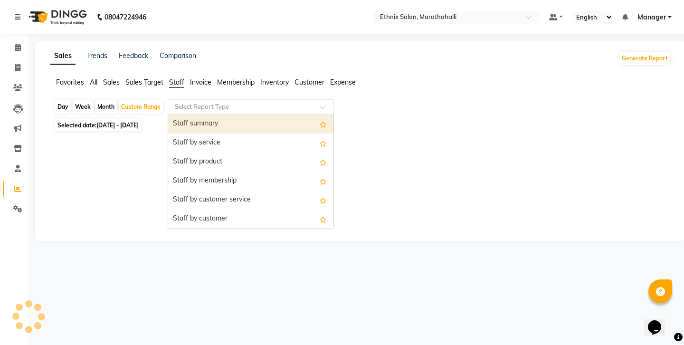
click at [185, 102] on input "text" at bounding box center [241, 106] width 137 height 9
click at [188, 116] on div "Staff summary" at bounding box center [250, 123] width 165 height 19
select select "full_report"
select select "csv"
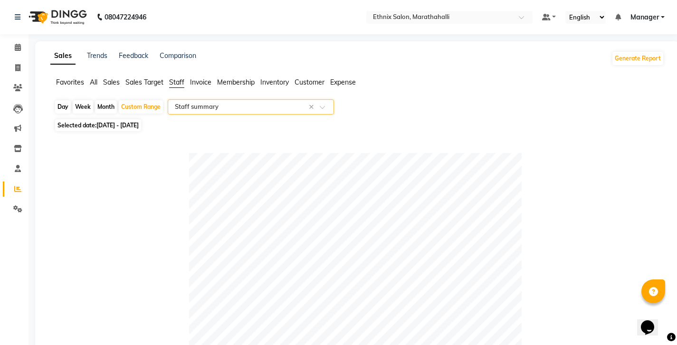
click at [96, 100] on div "Month" at bounding box center [106, 106] width 22 height 13
select select "10"
select select "2025"
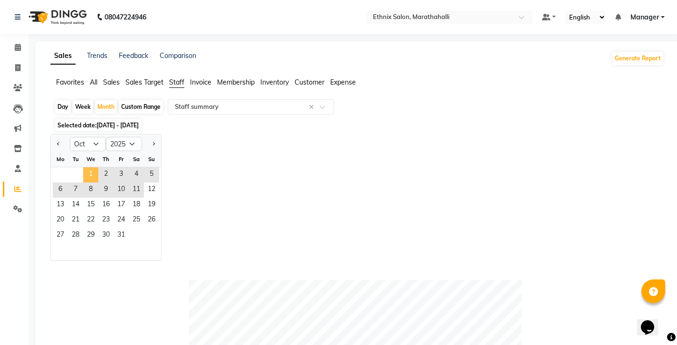
click at [83, 167] on span "1" at bounding box center [90, 174] width 15 height 15
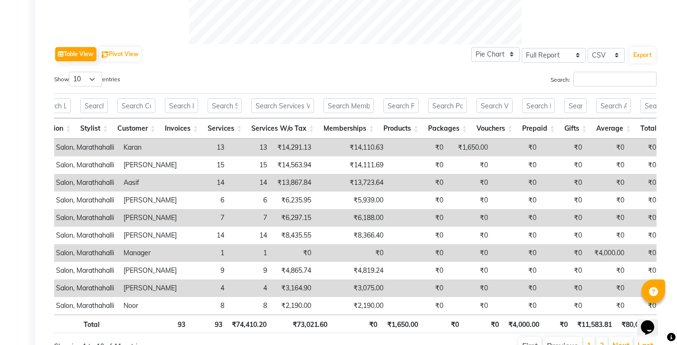
scroll to position [0, 26]
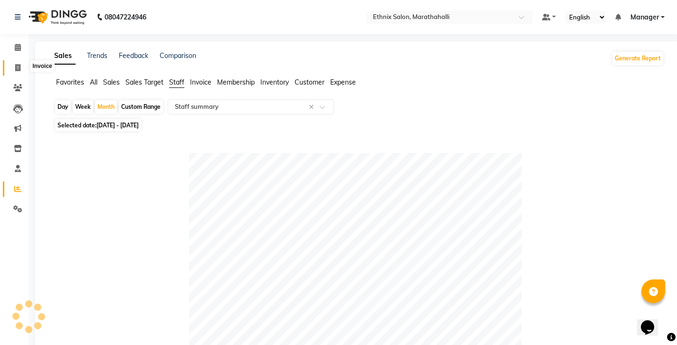
click at [20, 63] on span at bounding box center [17, 68] width 17 height 11
select select "4783"
select select "service"
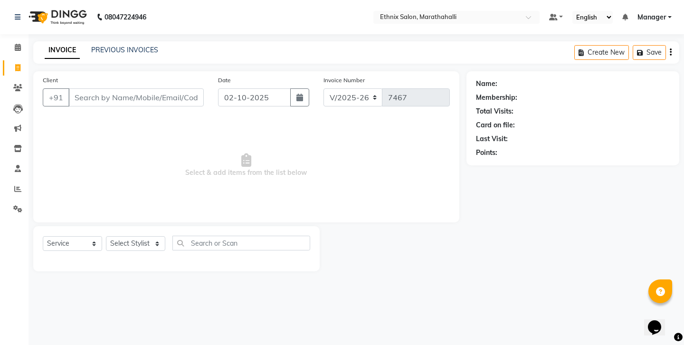
click at [117, 98] on div "Client +91" at bounding box center [123, 94] width 175 height 39
click at [114, 91] on input "Client" at bounding box center [135, 97] width 135 height 18
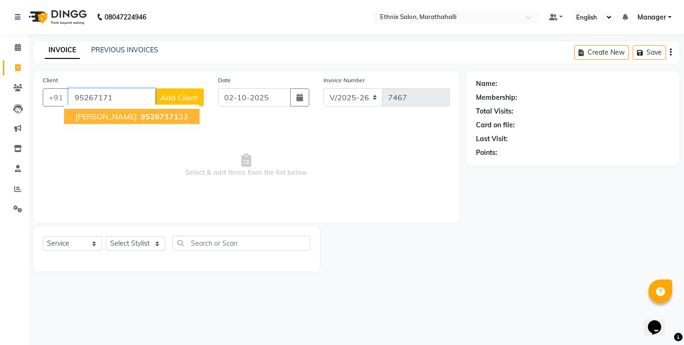
click at [141, 112] on span "95267171" at bounding box center [160, 116] width 38 height 9
type input "9526717133"
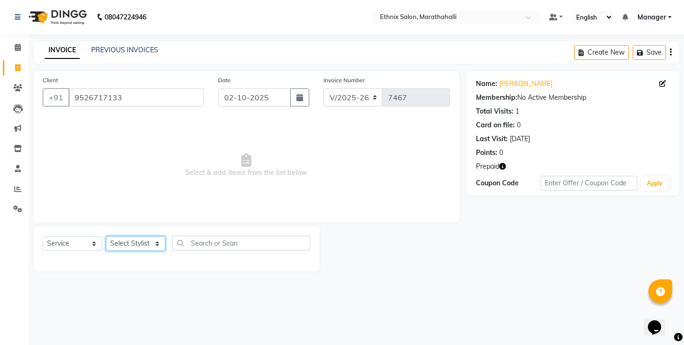
select select "93537"
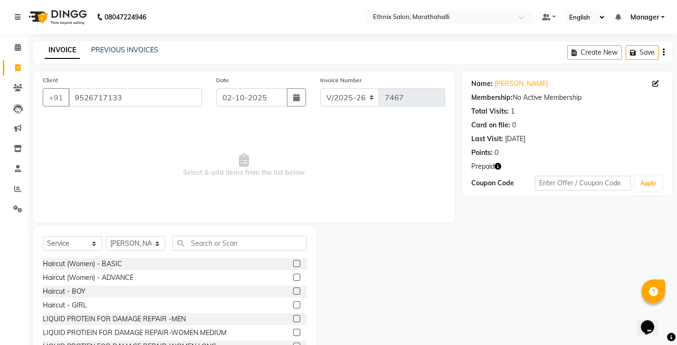
click at [293, 274] on label at bounding box center [296, 277] width 7 height 7
click at [293, 275] on input "checkbox" at bounding box center [296, 278] width 6 height 6
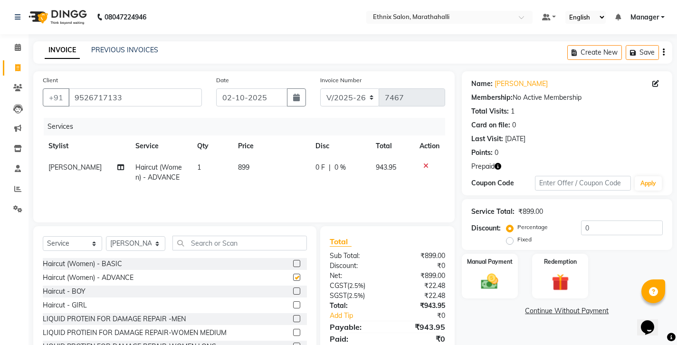
checkbox input "false"
click at [547, 271] on img at bounding box center [560, 282] width 29 height 22
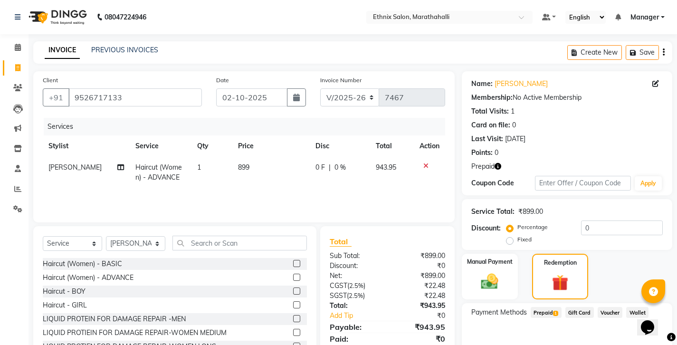
click at [494, 163] on icon "button" at bounding box center [497, 166] width 7 height 7
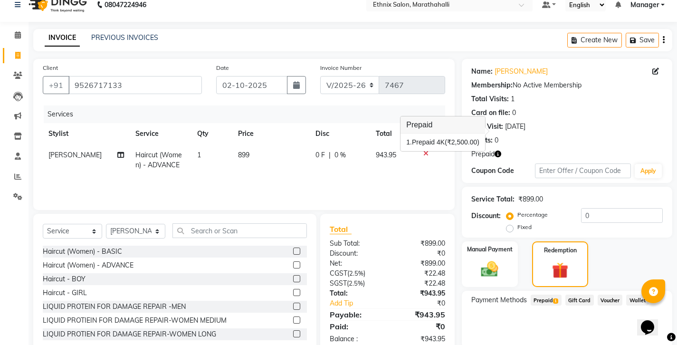
click at [553, 298] on span "1" at bounding box center [555, 301] width 5 height 6
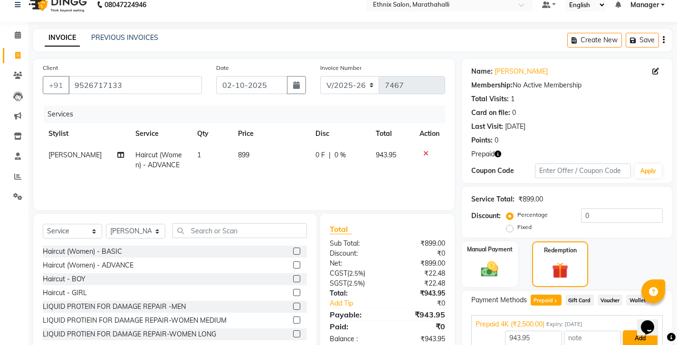
click at [636, 330] on button "Add" at bounding box center [640, 338] width 35 height 16
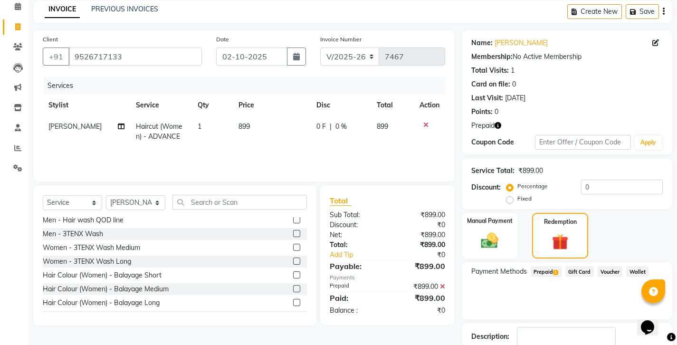
scroll to position [328, 0]
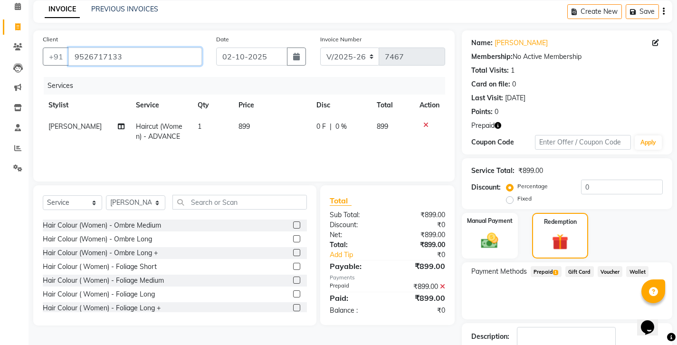
click at [85, 47] on input "9526717133" at bounding box center [134, 56] width 133 height 18
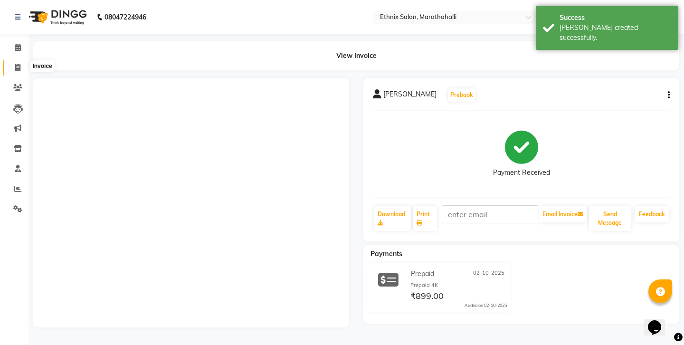
click at [18, 64] on icon at bounding box center [17, 67] width 5 height 7
select select "4783"
select select "service"
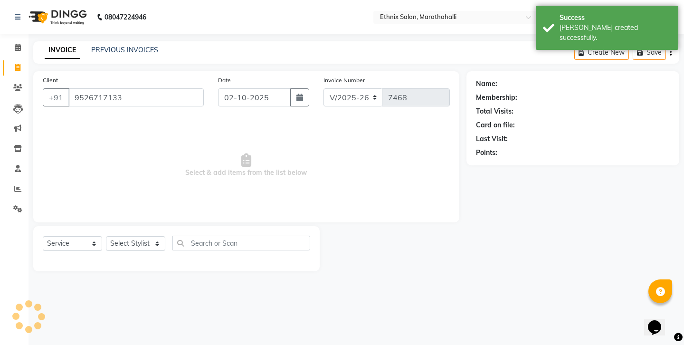
type input "9526717133"
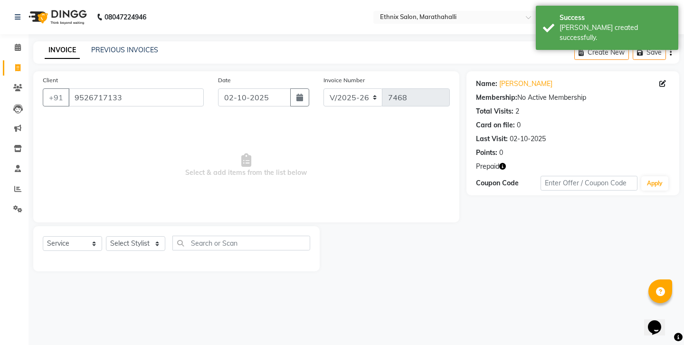
click at [499, 163] on icon "button" at bounding box center [502, 166] width 7 height 7
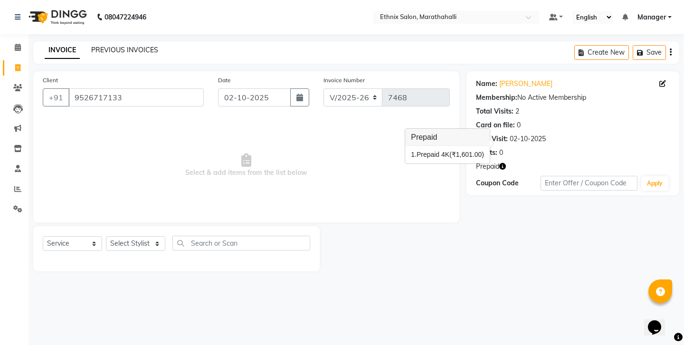
click at [124, 47] on link "PREVIOUS INVOICES" at bounding box center [124, 50] width 67 height 9
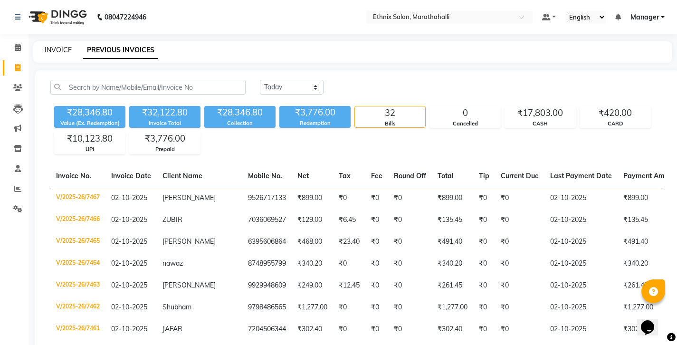
click at [58, 48] on link "INVOICE" at bounding box center [58, 50] width 27 height 9
select select "4783"
select select "service"
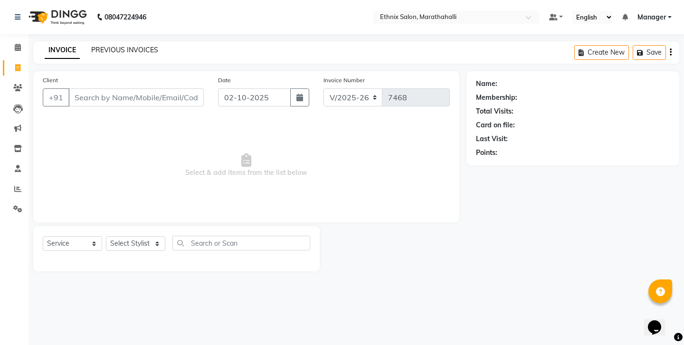
click at [112, 47] on link "PREVIOUS INVOICES" at bounding box center [124, 50] width 67 height 9
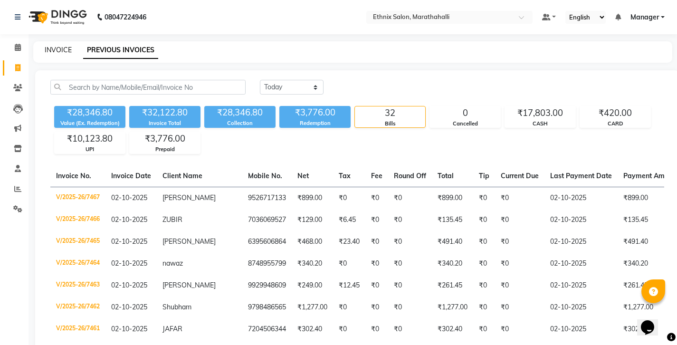
click at [58, 48] on link "INVOICE" at bounding box center [58, 50] width 27 height 9
select select "4783"
select select "service"
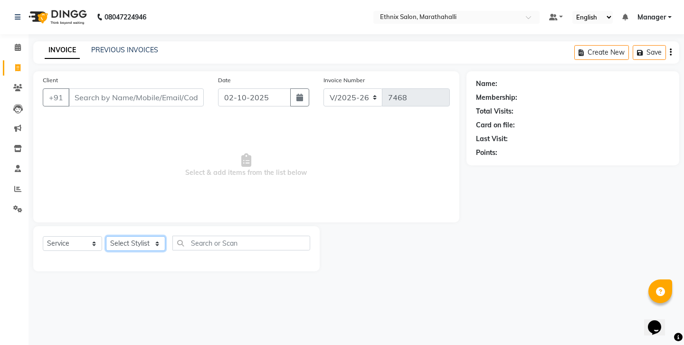
select select "51337"
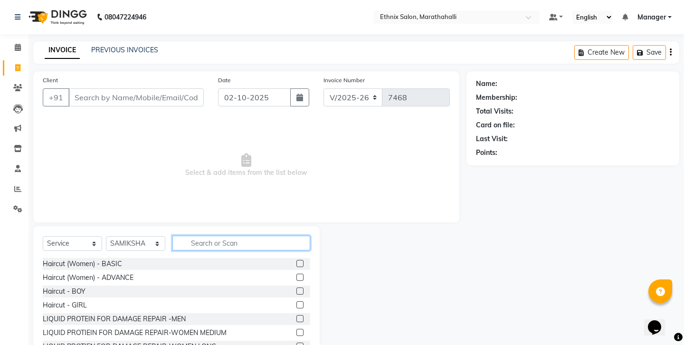
click at [213, 236] on input "text" at bounding box center [241, 243] width 138 height 15
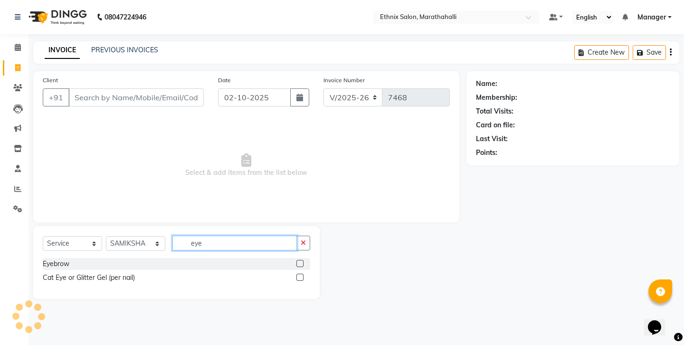
type input "eye"
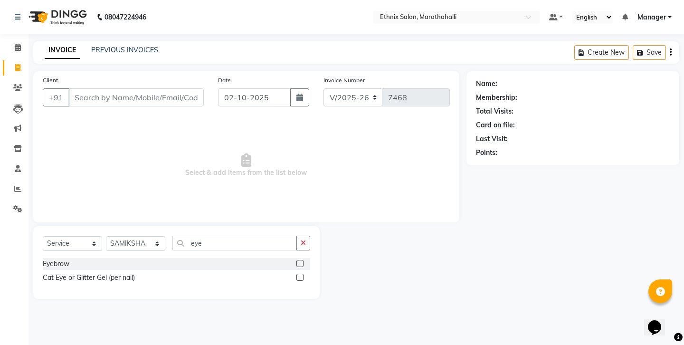
click at [303, 260] on label at bounding box center [299, 263] width 7 height 7
click at [303, 261] on input "checkbox" at bounding box center [299, 264] width 6 height 6
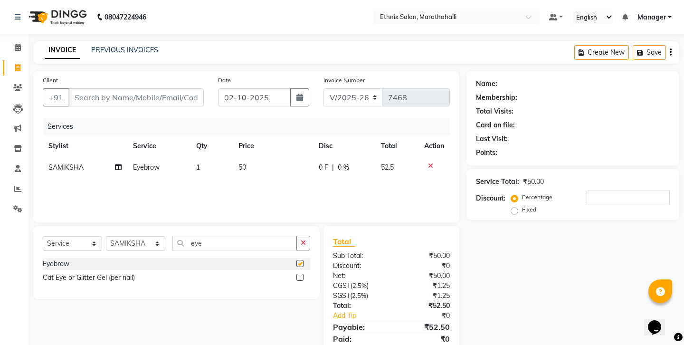
checkbox input "false"
select select "93048"
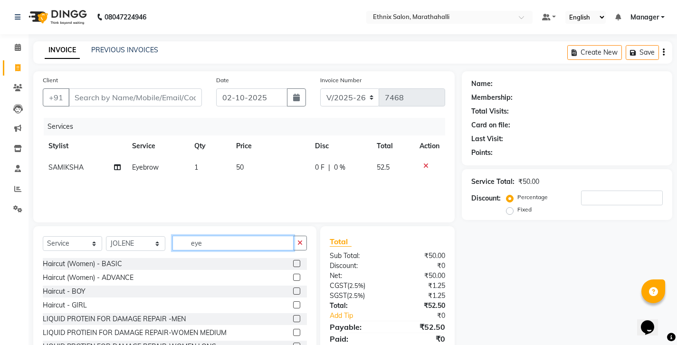
drag, startPoint x: 202, startPoint y: 224, endPoint x: 172, endPoint y: 224, distance: 30.4
click at [172, 236] on input "eye" at bounding box center [232, 243] width 121 height 15
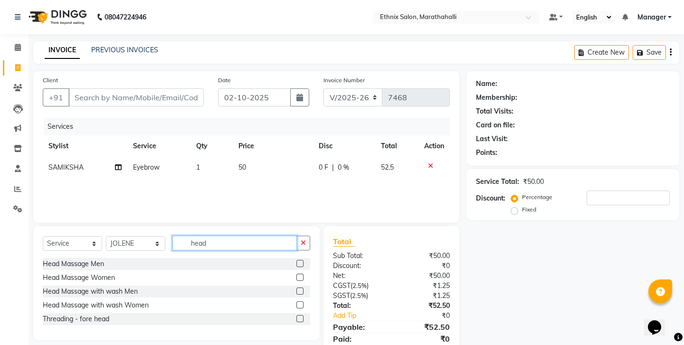
type input "head"
click at [304, 274] on label at bounding box center [299, 277] width 7 height 7
click at [303, 275] on input "checkbox" at bounding box center [299, 278] width 6 height 6
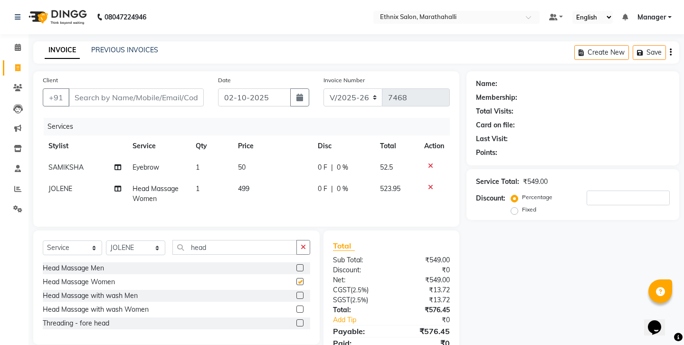
checkbox input "false"
click at [122, 88] on input "Client" at bounding box center [135, 97] width 135 height 18
click at [104, 90] on input "Client" at bounding box center [135, 97] width 135 height 18
click at [150, 89] on input "Client" at bounding box center [135, 97] width 135 height 18
type input "8"
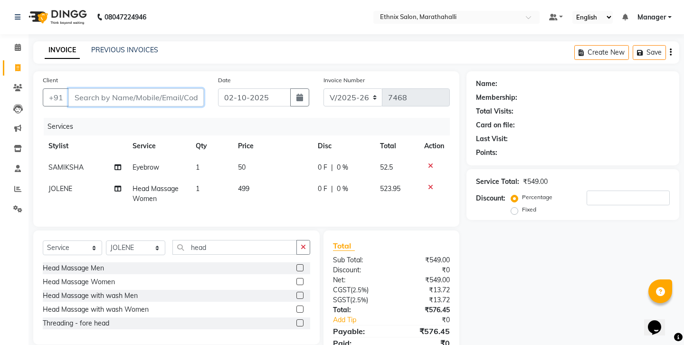
type input "0"
type input "8892958229"
click at [195, 93] on span "Add Client" at bounding box center [180, 97] width 38 height 9
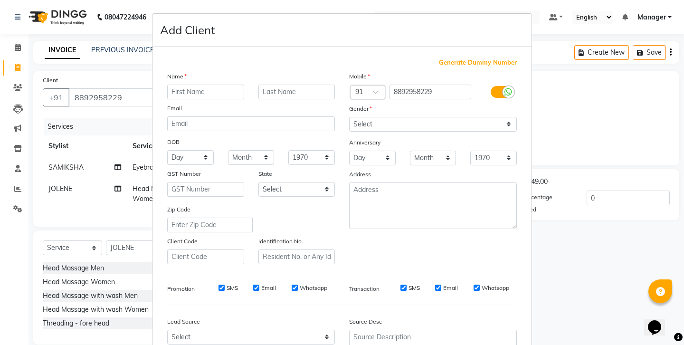
click at [191, 85] on input "text" at bounding box center [205, 92] width 77 height 15
type input "S"
type input "p"
type input "[PERSON_NAME]"
select select "[DEMOGRAPHIC_DATA]"
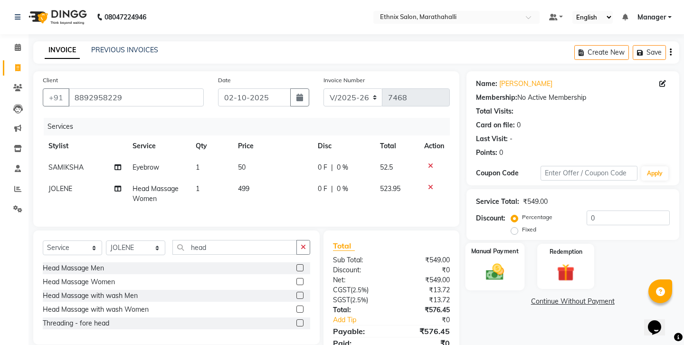
click at [495, 243] on div "Manual Payment" at bounding box center [494, 266] width 59 height 47
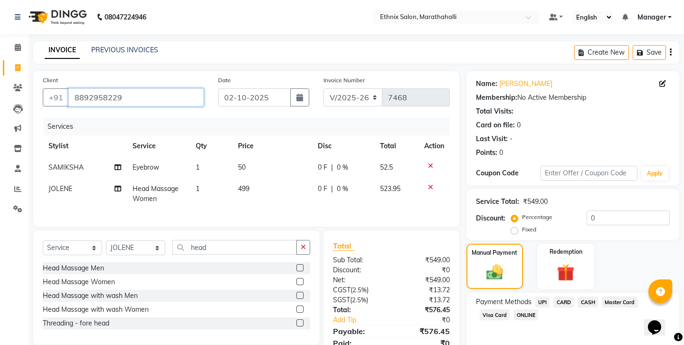
click at [86, 89] on input "8892958229" at bounding box center [135, 97] width 135 height 18
click at [535, 296] on span "UPI" at bounding box center [542, 301] width 15 height 11
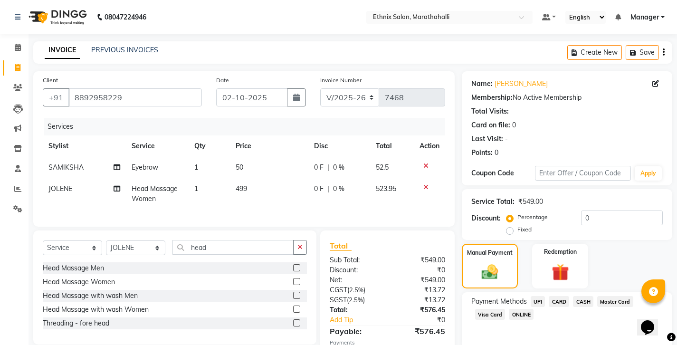
scroll to position [32, 0]
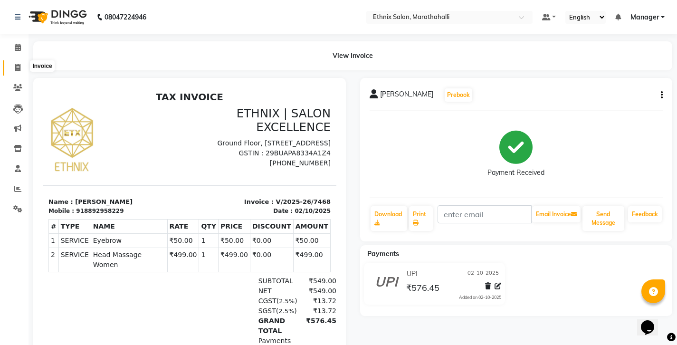
click at [18, 64] on icon at bounding box center [17, 67] width 5 height 7
select select "service"
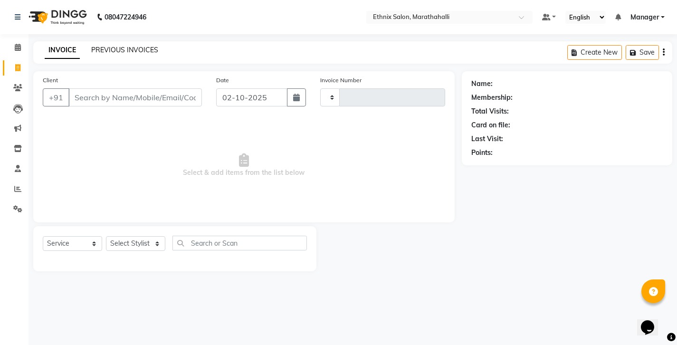
type input "7469"
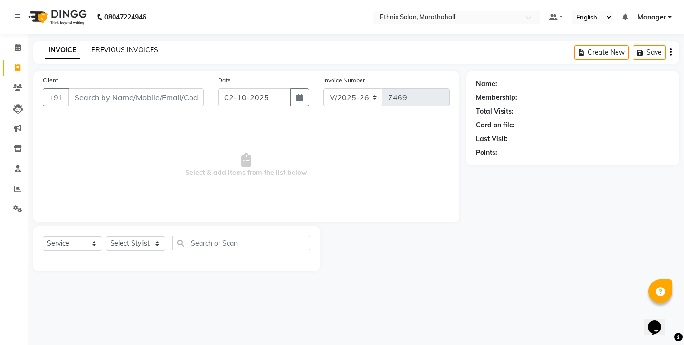
click at [116, 47] on link "PREVIOUS INVOICES" at bounding box center [124, 50] width 67 height 9
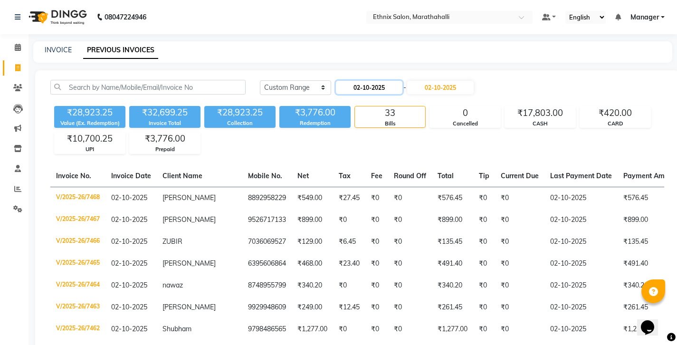
click at [351, 81] on input "02-10-2025" at bounding box center [369, 87] width 66 height 13
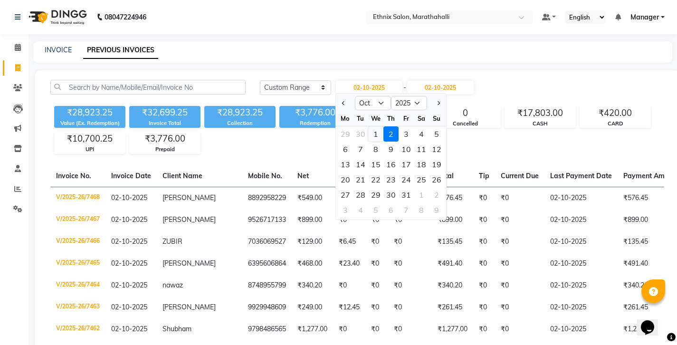
click at [368, 126] on div "1" at bounding box center [375, 133] width 15 height 15
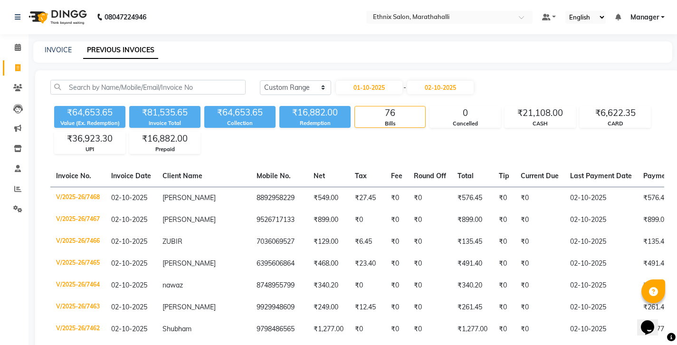
click at [92, 106] on div "₹64,653.65" at bounding box center [89, 112] width 71 height 13
click at [86, 106] on div "₹64,653.65" at bounding box center [89, 112] width 71 height 13
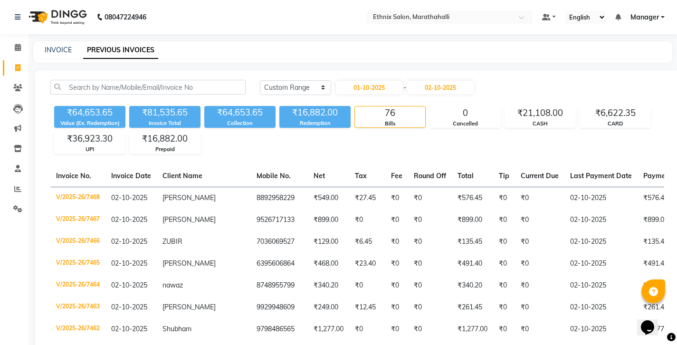
click at [86, 106] on div "₹64,653.65" at bounding box center [89, 112] width 71 height 13
copy div "64,653.65"
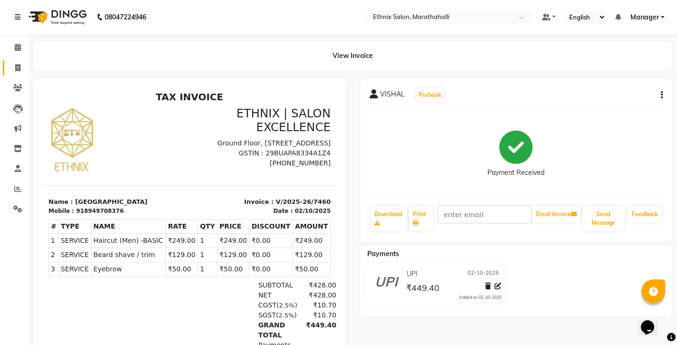
click at [14, 69] on link "Invoice" at bounding box center [14, 68] width 23 height 16
select select "service"
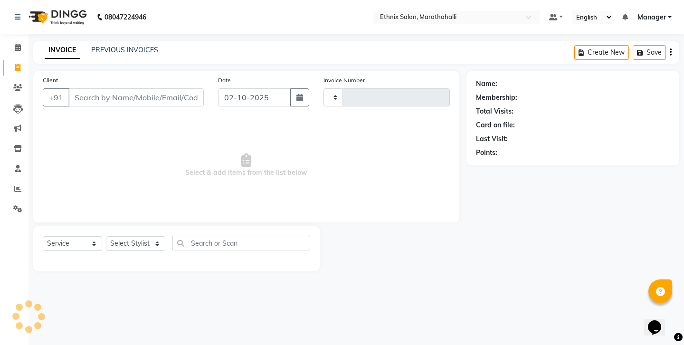
type input "7464"
select select "4783"
click at [140, 55] on div "INVOICE PREVIOUS INVOICES Create New Save" at bounding box center [356, 52] width 646 height 22
select select "86569"
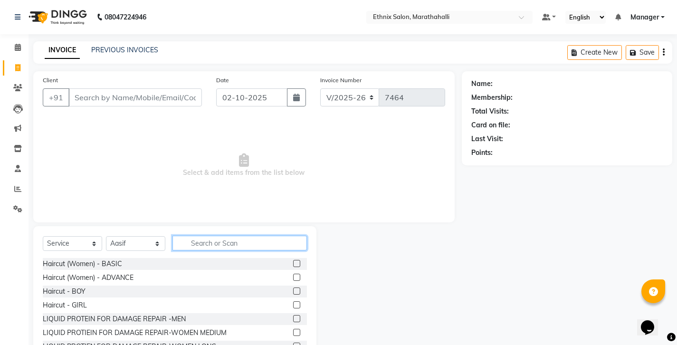
click at [196, 236] on input "text" at bounding box center [239, 243] width 134 height 15
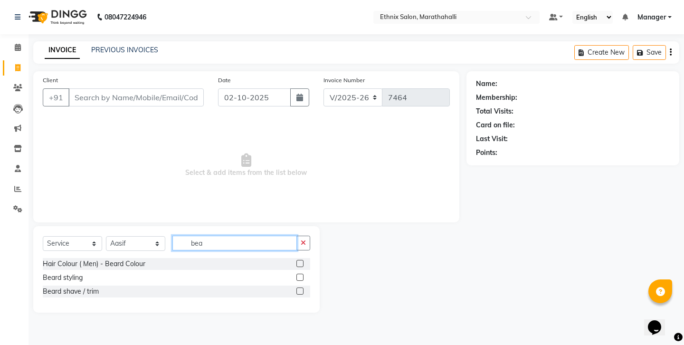
type input "bea"
click at [302, 287] on label at bounding box center [299, 290] width 7 height 7
click at [302, 288] on input "checkbox" at bounding box center [299, 291] width 6 height 6
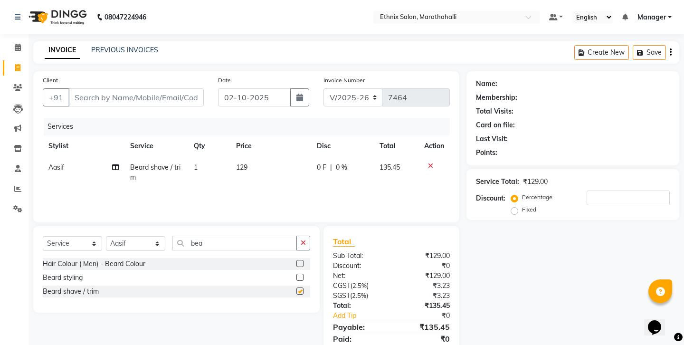
checkbox input "false"
drag, startPoint x: 209, startPoint y: 221, endPoint x: 149, endPoint y: 217, distance: 59.5
click at [149, 226] on div "Select Service Product Membership Package Voucher Prepaid Gift Card Select Styl…" at bounding box center [176, 269] width 286 height 86
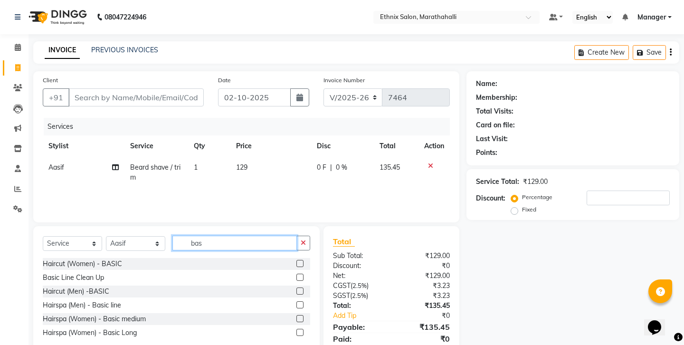
type input "bas"
click at [303, 287] on label at bounding box center [299, 290] width 7 height 7
click at [303, 288] on input "checkbox" at bounding box center [299, 291] width 6 height 6
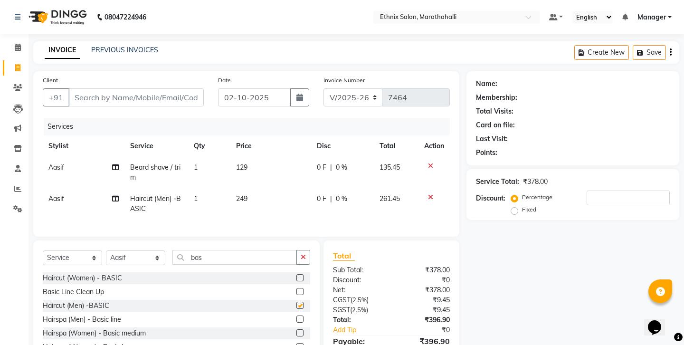
checkbox input "false"
click at [127, 88] on input "Client" at bounding box center [135, 97] width 135 height 18
type input "8"
type input "0"
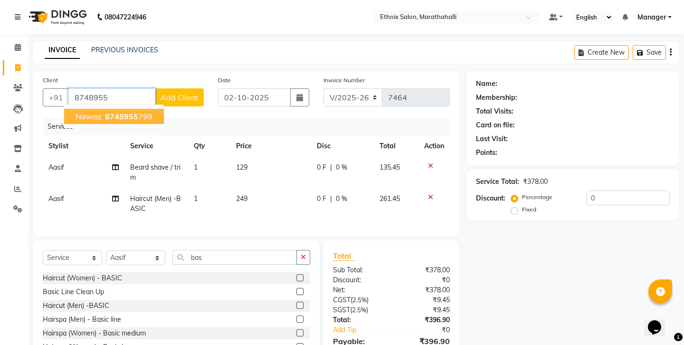
click at [112, 112] on span "8748955" at bounding box center [121, 116] width 33 height 9
type input "8748955799"
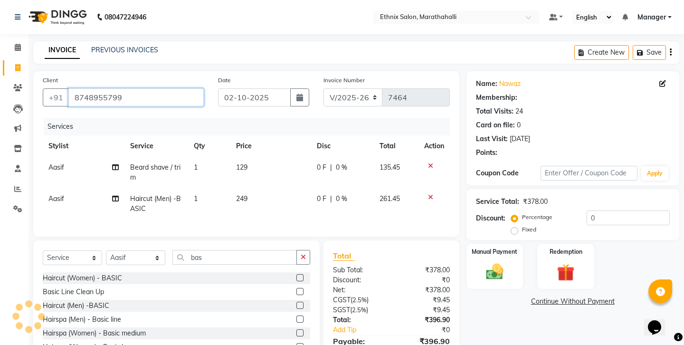
click at [84, 88] on input "8748955799" at bounding box center [135, 97] width 135 height 18
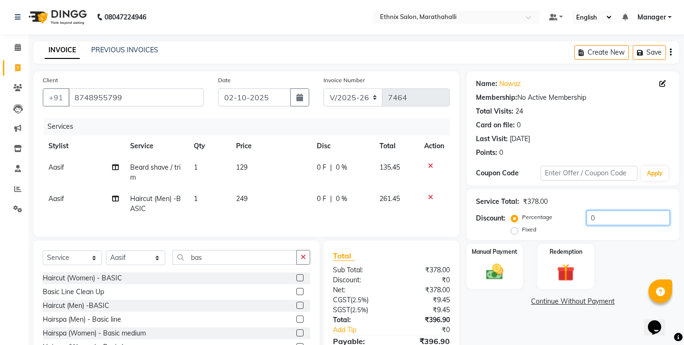
drag, startPoint x: 582, startPoint y: 187, endPoint x: 556, endPoint y: 177, distance: 28.6
click at [554, 210] on div "Percentage Fixed 0" at bounding box center [591, 223] width 157 height 26
click at [672, 52] on icon "button" at bounding box center [671, 52] width 2 height 0
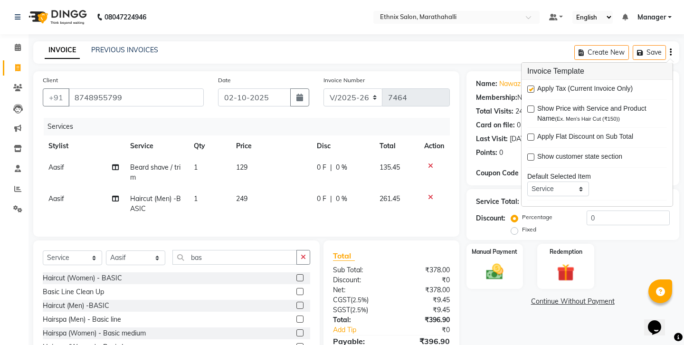
click at [530, 85] on label at bounding box center [530, 88] width 7 height 7
click at [530, 86] on input "checkbox" at bounding box center [530, 89] width 6 height 6
checkbox input "false"
click at [498, 266] on div "Name: Nawaz Membership: No Active Membership Total Visits: 24 Card on file: 0 L…" at bounding box center [576, 219] width 220 height 297
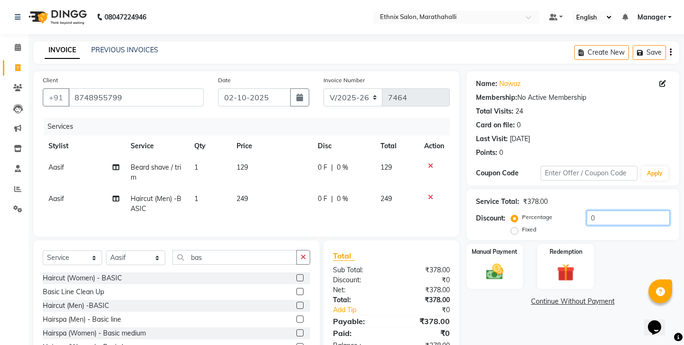
drag, startPoint x: 593, startPoint y: 182, endPoint x: 553, endPoint y: 182, distance: 39.4
click at [553, 210] on div "Percentage Fixed 0" at bounding box center [591, 223] width 157 height 26
drag, startPoint x: 581, startPoint y: 192, endPoint x: 540, endPoint y: 186, distance: 41.8
click at [540, 210] on div "Percentage Fixed 0" at bounding box center [591, 223] width 157 height 26
type input "10"
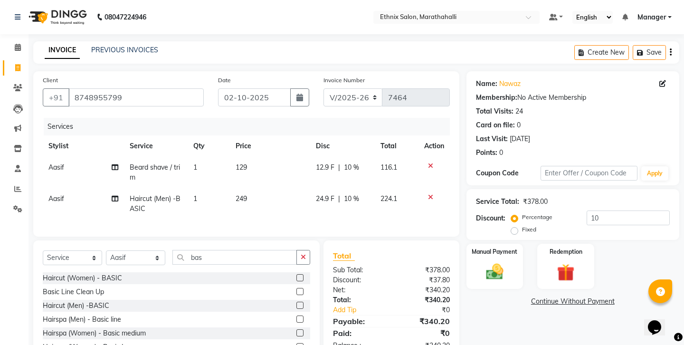
click at [518, 273] on div "Name: Nawaz Membership: No Active Membership Total Visits: 24 Card on file: 0 L…" at bounding box center [576, 219] width 220 height 297
click at [85, 91] on input "8748955799" at bounding box center [135, 97] width 135 height 18
click at [507, 261] on img at bounding box center [494, 271] width 29 height 21
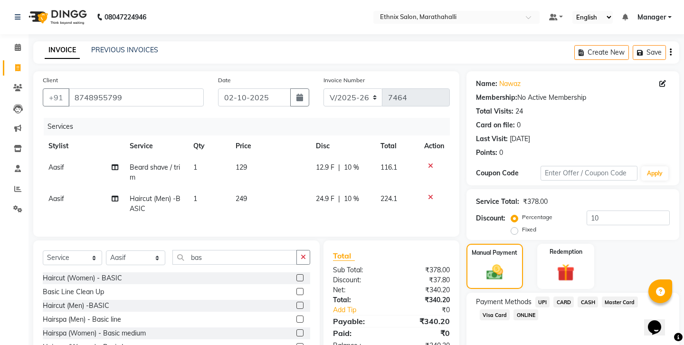
click at [578, 296] on span "CASH" at bounding box center [588, 301] width 20 height 11
drag, startPoint x: 577, startPoint y: 277, endPoint x: 527, endPoint y: 268, distance: 51.1
click at [527, 326] on div "Amount: 340.2" at bounding box center [573, 334] width 208 height 16
type input "300"
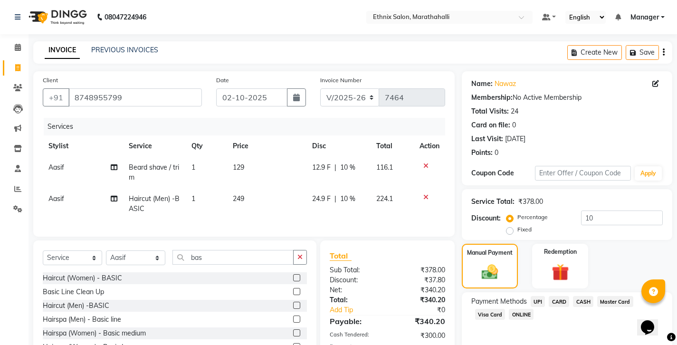
click at [531, 296] on span "UPI" at bounding box center [538, 301] width 15 height 11
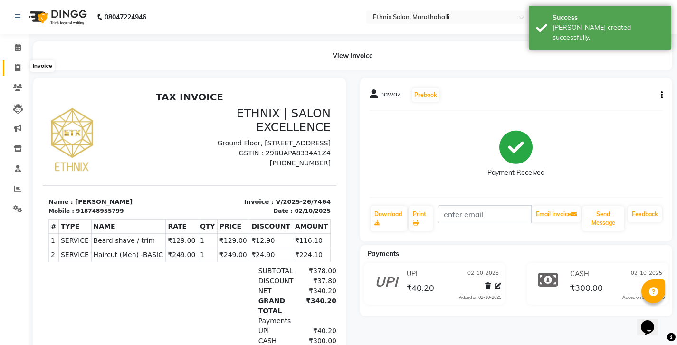
click at [18, 64] on icon at bounding box center [17, 67] width 5 height 7
select select "service"
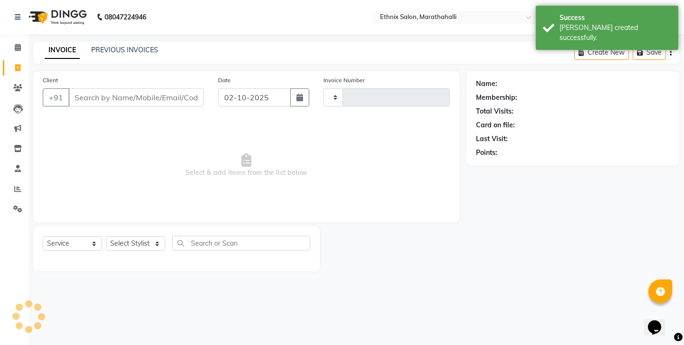
type input "7465"
select select "4783"
click at [100, 48] on link "PREVIOUS INVOICES" at bounding box center [124, 50] width 67 height 9
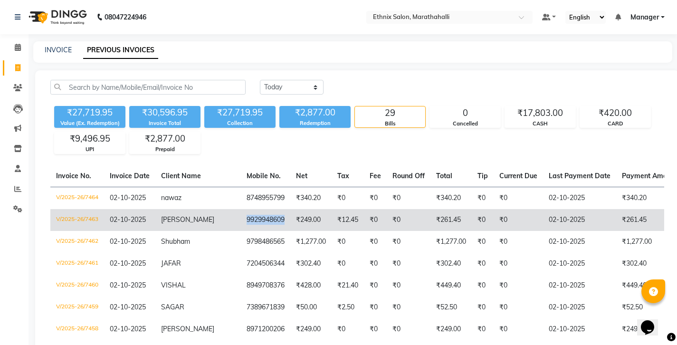
copy td "9929948609"
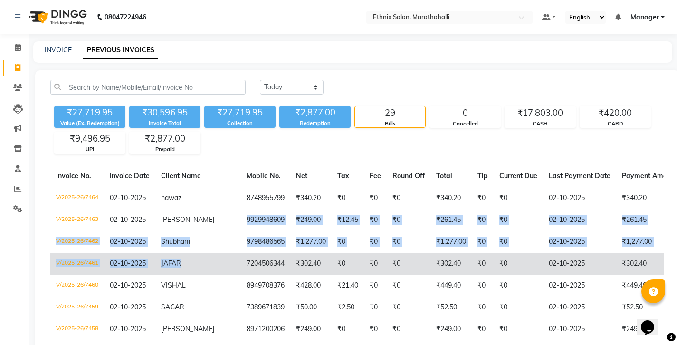
drag, startPoint x: 182, startPoint y: 186, endPoint x: 217, endPoint y: 217, distance: 46.1
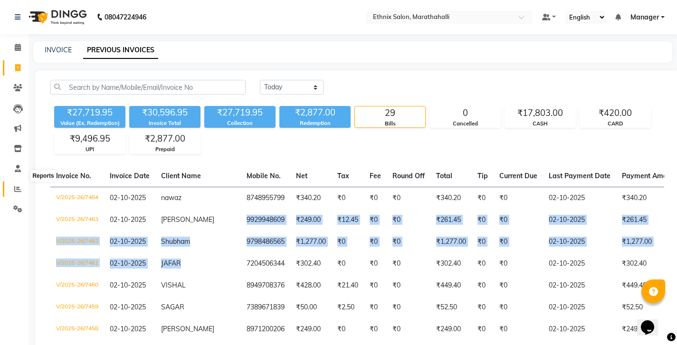
click at [16, 185] on icon at bounding box center [17, 188] width 7 height 7
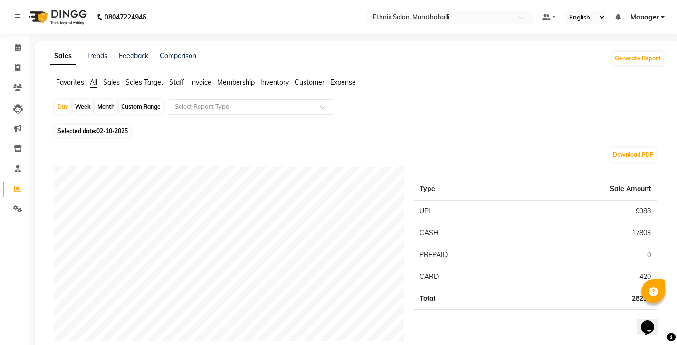
click at [189, 102] on input "text" at bounding box center [241, 106] width 137 height 9
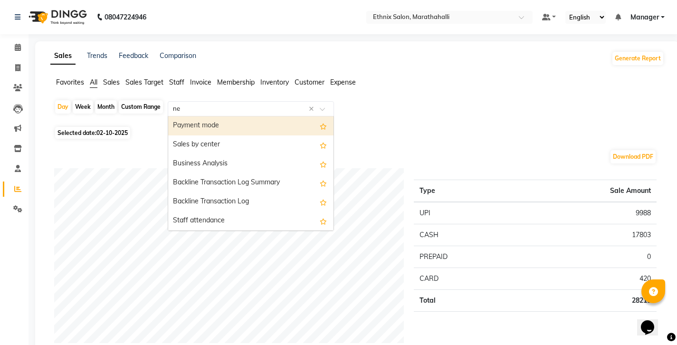
type input "new"
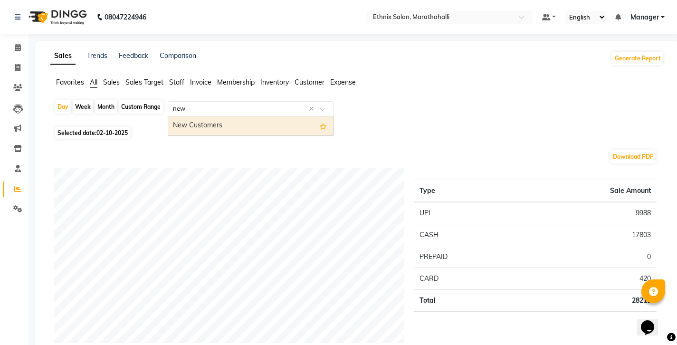
click at [189, 116] on div "New Customers" at bounding box center [250, 125] width 165 height 19
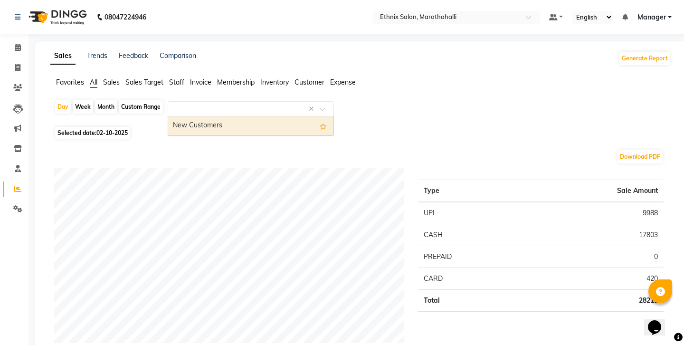
select select "full_report"
select select "csv"
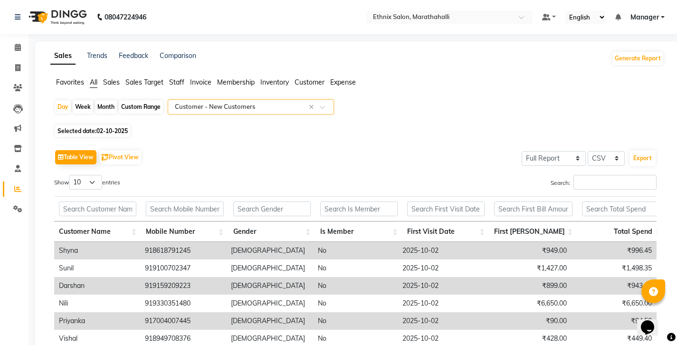
scroll to position [50, 0]
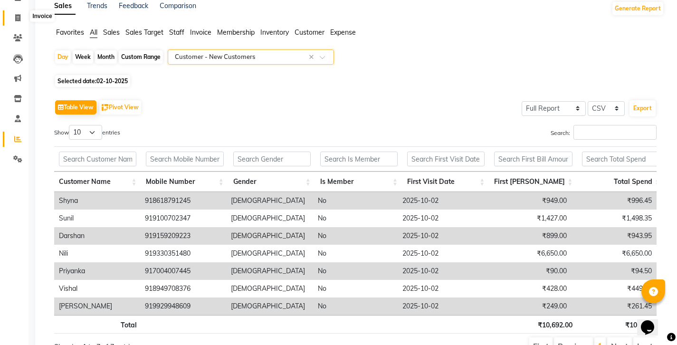
click at [17, 18] on icon at bounding box center [17, 17] width 5 height 7
select select "service"
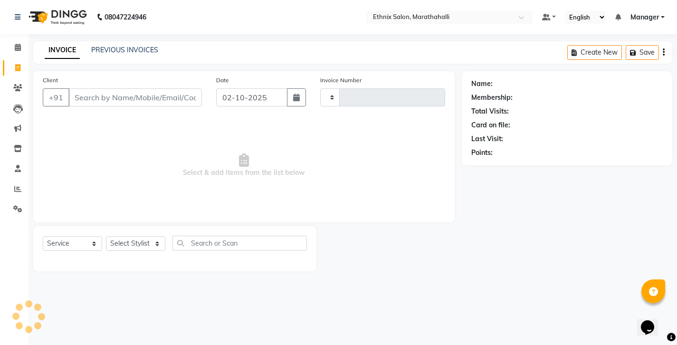
type input "7466"
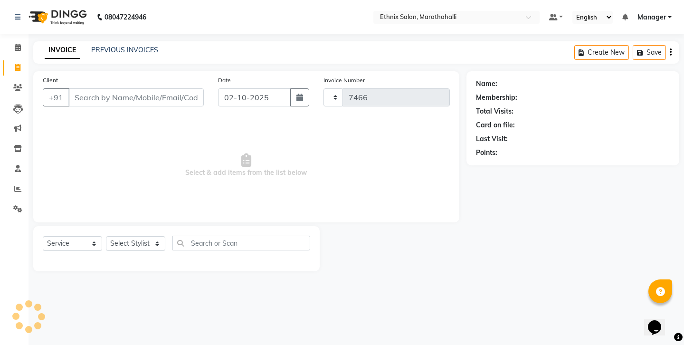
select select "4783"
click at [106, 52] on div "INVOICE PREVIOUS INVOICES" at bounding box center [101, 50] width 136 height 11
click at [101, 46] on link "PREVIOUS INVOICES" at bounding box center [124, 50] width 67 height 9
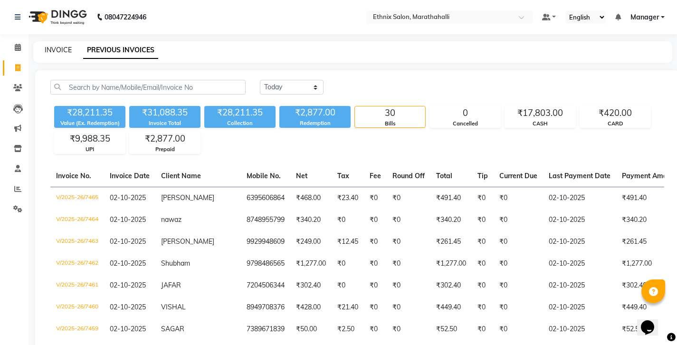
click at [62, 47] on link "INVOICE" at bounding box center [58, 50] width 27 height 9
select select "4783"
select select "service"
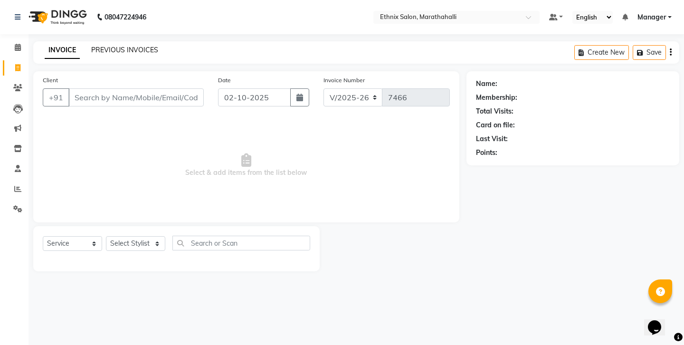
click at [128, 48] on link "PREVIOUS INVOICES" at bounding box center [124, 50] width 67 height 9
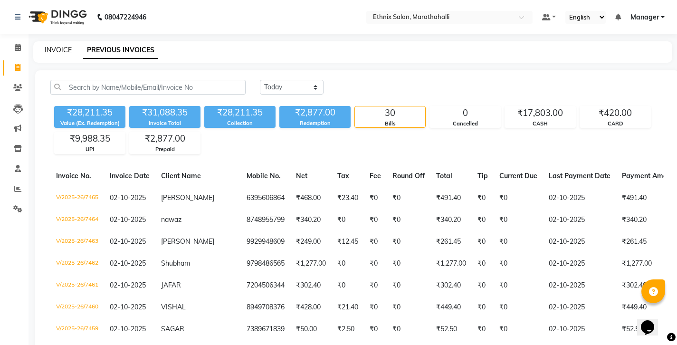
click at [56, 47] on link "INVOICE" at bounding box center [58, 50] width 27 height 9
select select "service"
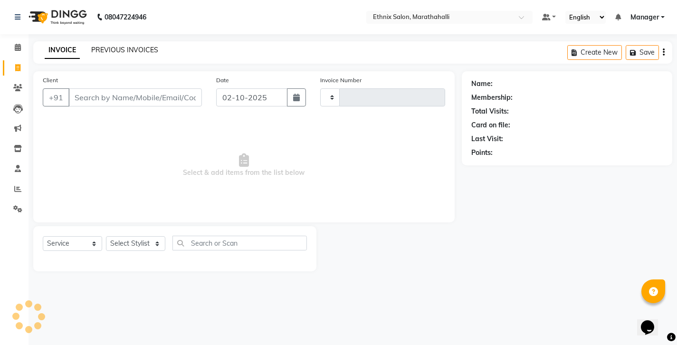
type input "7466"
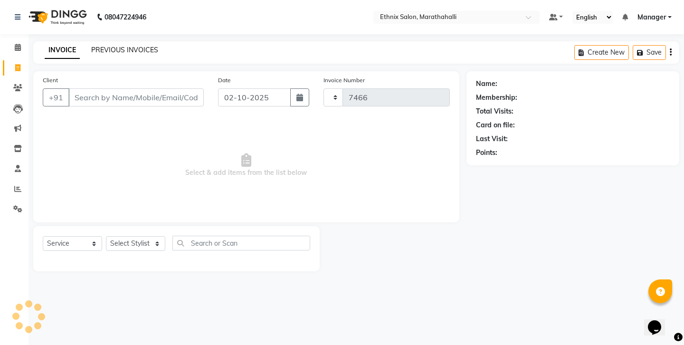
select select "4783"
click at [102, 47] on link "PREVIOUS INVOICES" at bounding box center [124, 50] width 67 height 9
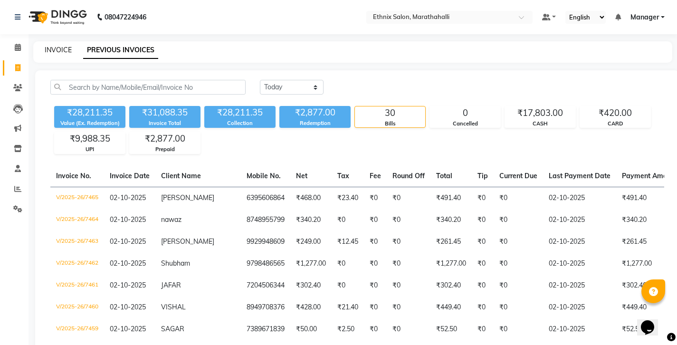
click at [47, 47] on link "INVOICE" at bounding box center [58, 50] width 27 height 9
select select "4783"
select select "service"
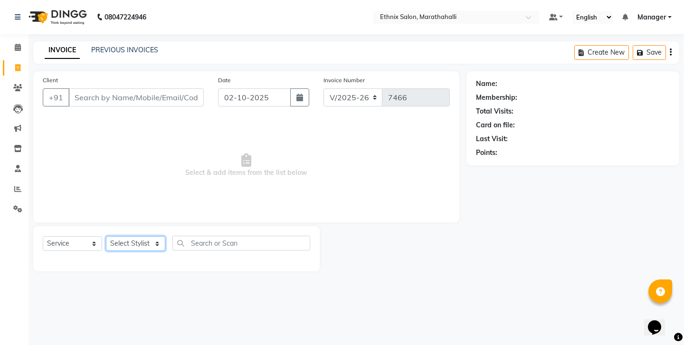
select select "67270"
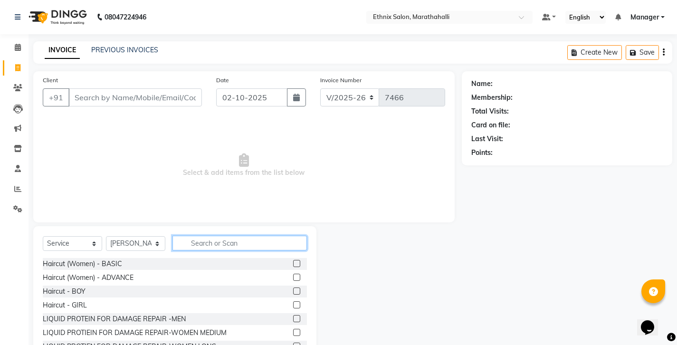
click at [210, 236] on input "text" at bounding box center [239, 243] width 134 height 15
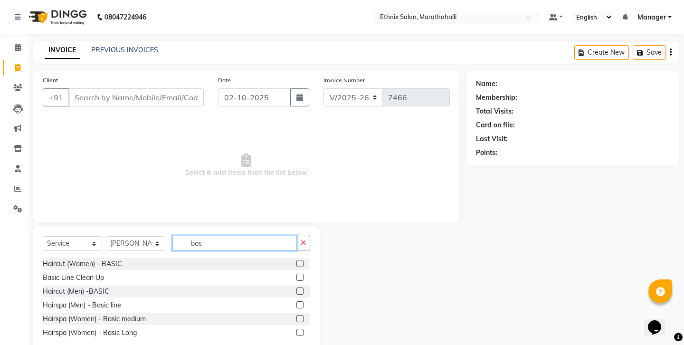
drag, startPoint x: 150, startPoint y: 220, endPoint x: 140, endPoint y: 219, distance: 10.0
click at [140, 236] on div "Select Service Product Membership Package Voucher Prepaid Gift Card Select Styl…" at bounding box center [176, 247] width 267 height 22
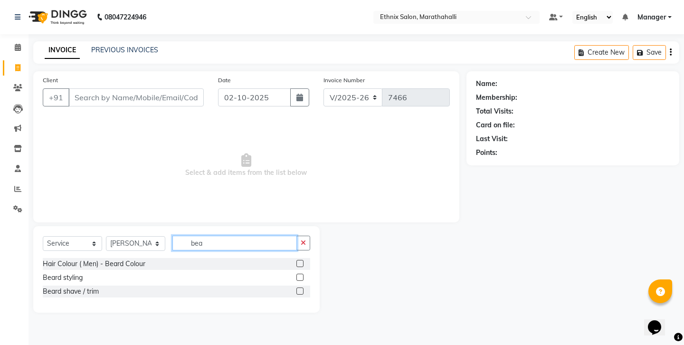
type input "bea"
click at [307, 285] on div at bounding box center [303, 291] width 14 height 12
click at [301, 287] on label at bounding box center [299, 290] width 7 height 7
click at [301, 288] on input "checkbox" at bounding box center [299, 291] width 6 height 6
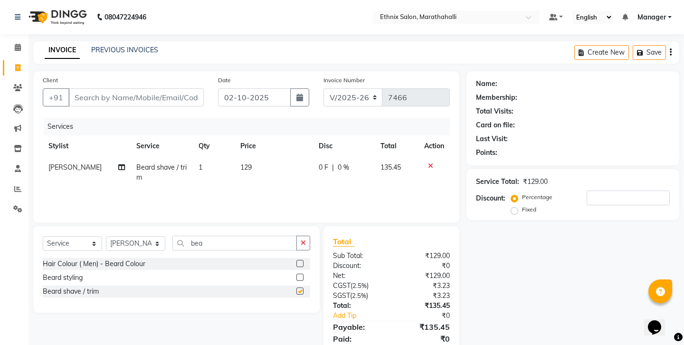
checkbox input "false"
click at [91, 88] on input "Client" at bounding box center [135, 97] width 135 height 18
type input "7"
type input "0"
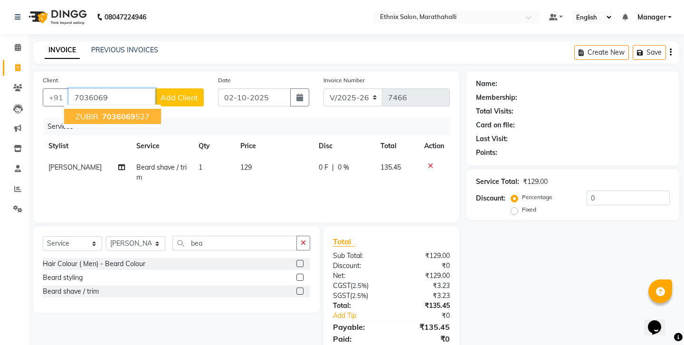
click at [102, 112] on span "7036069" at bounding box center [118, 116] width 33 height 9
type input "7036069527"
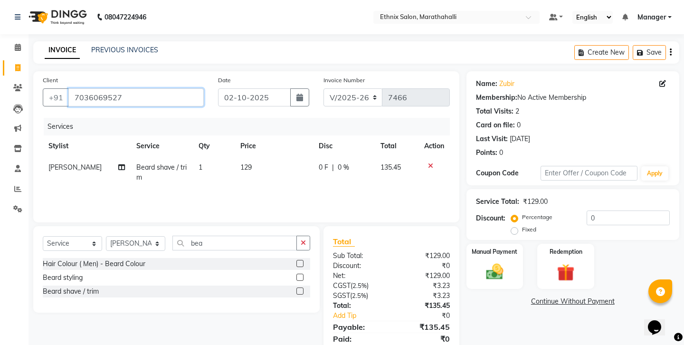
click at [83, 88] on input "7036069527" at bounding box center [135, 97] width 135 height 18
click at [505, 261] on img at bounding box center [494, 271] width 29 height 21
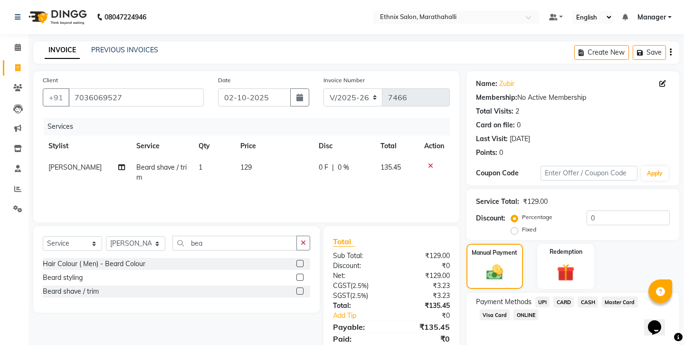
click at [535, 296] on span "UPI" at bounding box center [542, 301] width 15 height 11
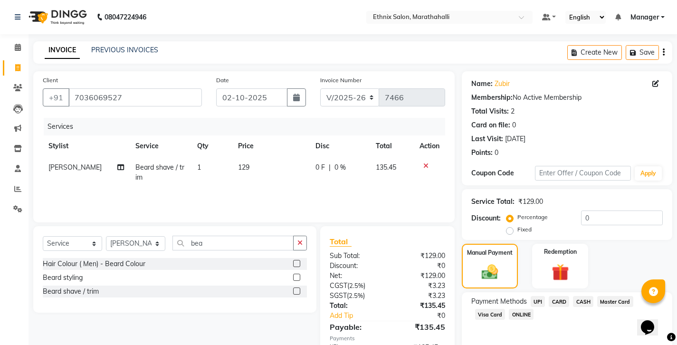
scroll to position [32, 0]
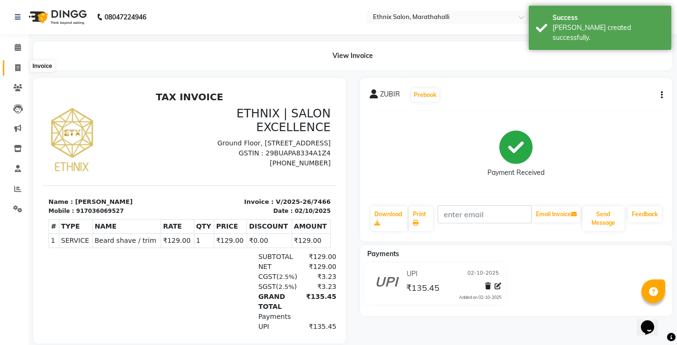
click at [12, 67] on span at bounding box center [17, 68] width 17 height 11
select select "4783"
select select "service"
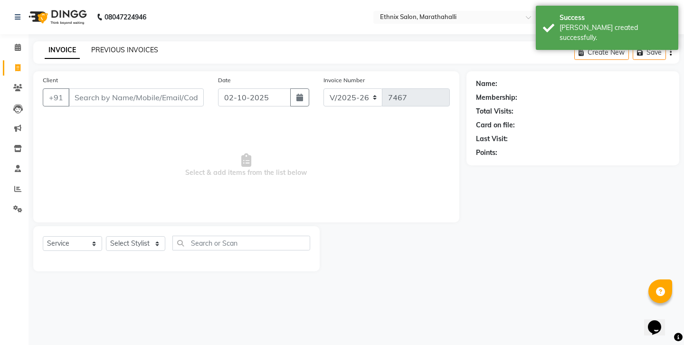
click at [114, 49] on link "PREVIOUS INVOICES" at bounding box center [124, 50] width 67 height 9
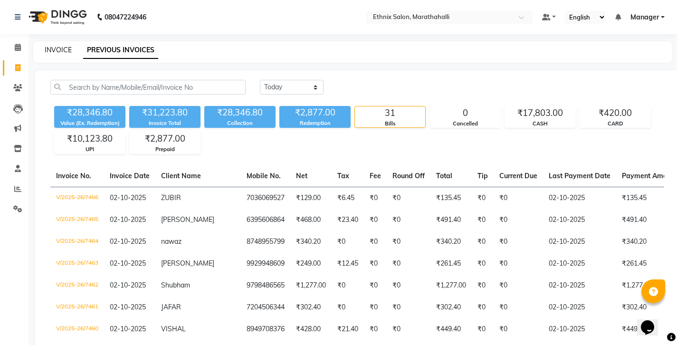
click at [53, 49] on link "INVOICE" at bounding box center [58, 50] width 27 height 9
select select "4783"
select select "service"
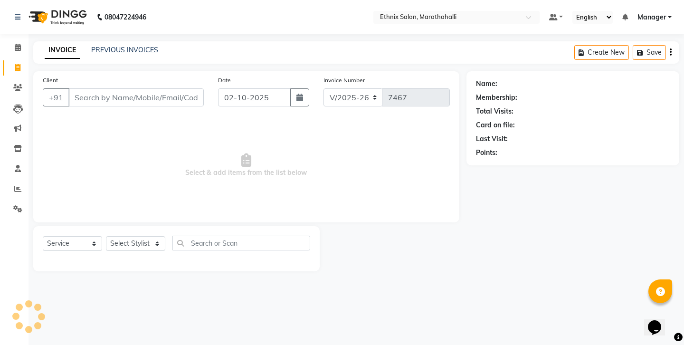
click at [82, 88] on input "Client" at bounding box center [135, 97] width 135 height 18
click at [81, 88] on input "9597180750" at bounding box center [111, 97] width 87 height 18
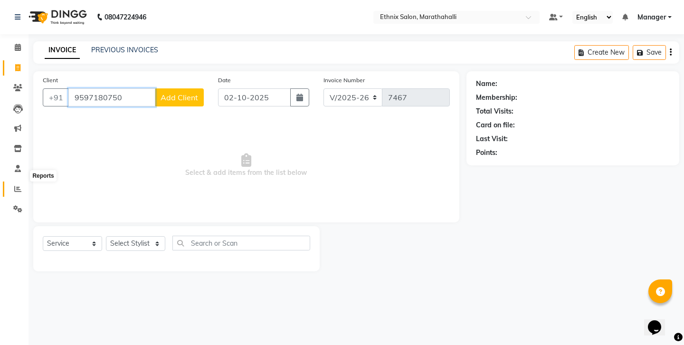
type input "9597180750"
click at [14, 184] on span at bounding box center [17, 189] width 17 height 11
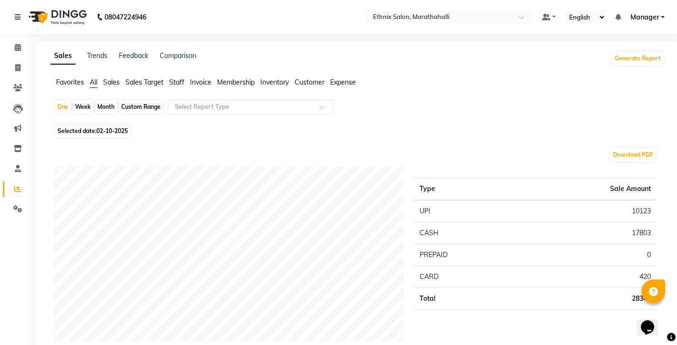
click at [169, 78] on span "Staff" at bounding box center [176, 82] width 15 height 9
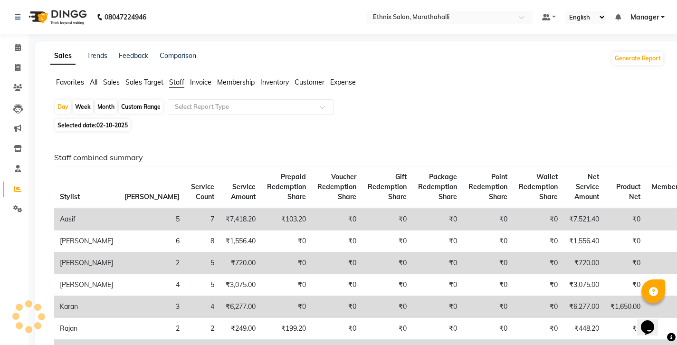
click at [97, 100] on div "Month" at bounding box center [106, 106] width 22 height 13
select select "10"
select select "2025"
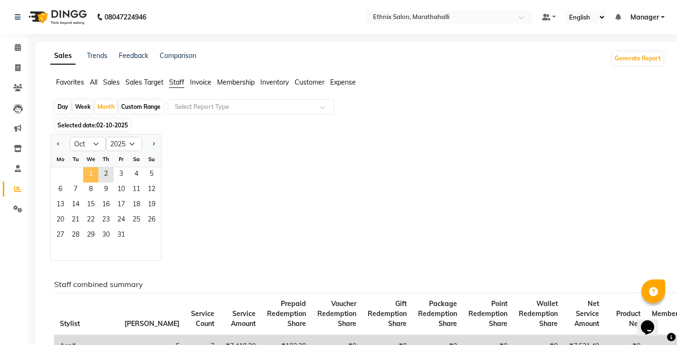
click at [83, 167] on span "1" at bounding box center [90, 174] width 15 height 15
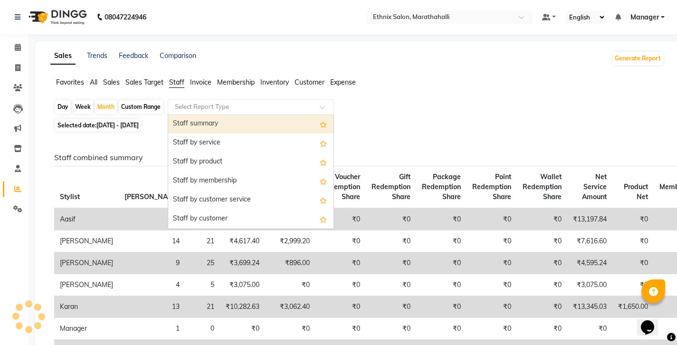
click at [174, 102] on input "text" at bounding box center [241, 106] width 137 height 9
click at [173, 114] on div "Staff summary" at bounding box center [250, 123] width 165 height 19
select select "full_report"
select select "csv"
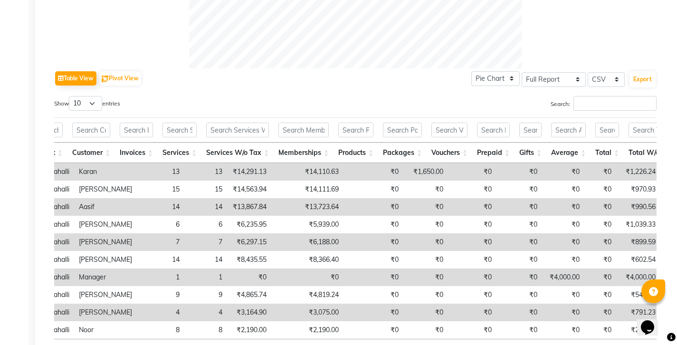
scroll to position [0, 68]
copy td "15,760.63"
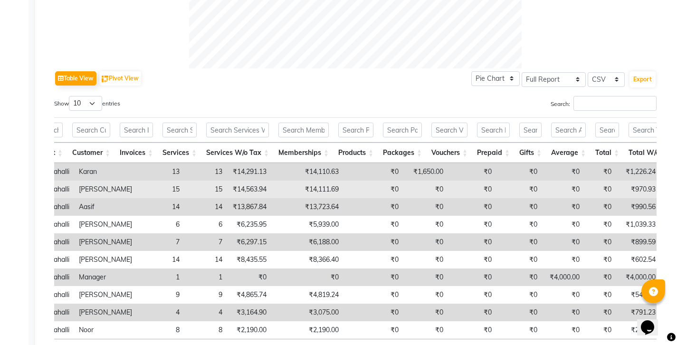
copy td "14,111.69"
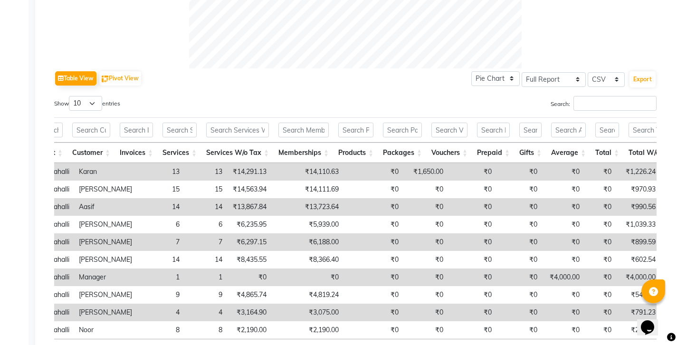
copy td "6,188.00"
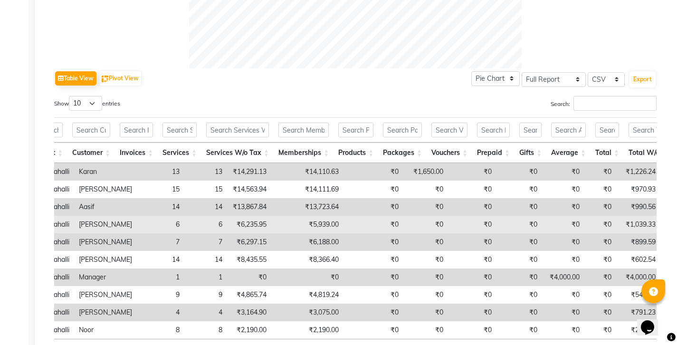
copy td "5,939.00"
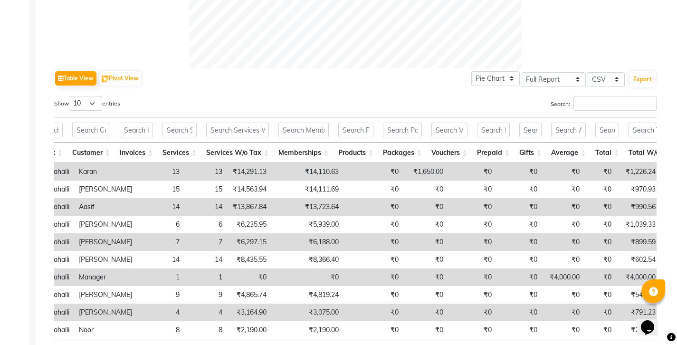
copy td "13,723.64"
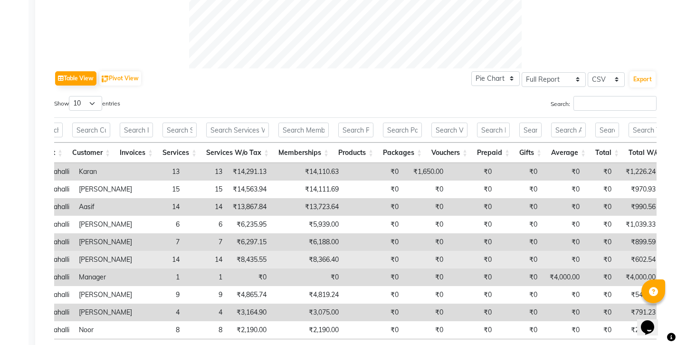
copy td "8,366.40"
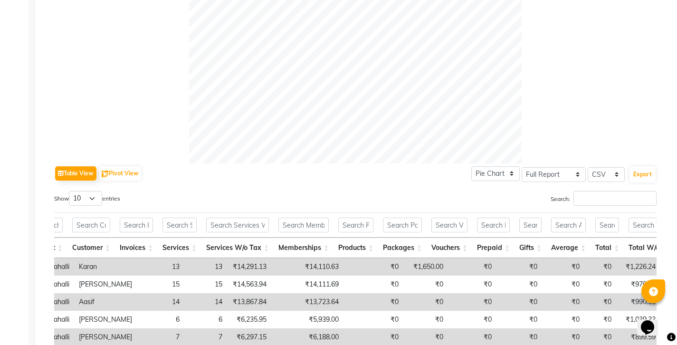
scroll to position [0, 0]
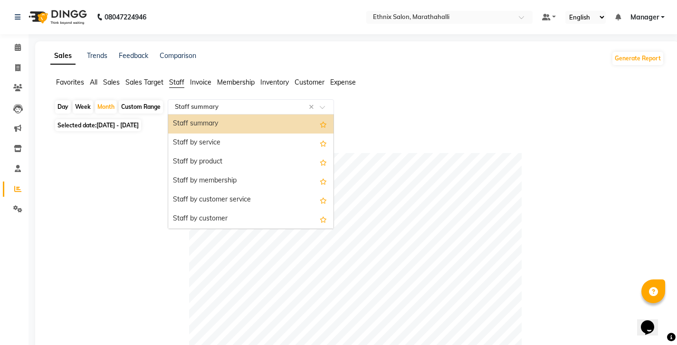
click at [175, 102] on input "text" at bounding box center [241, 106] width 137 height 9
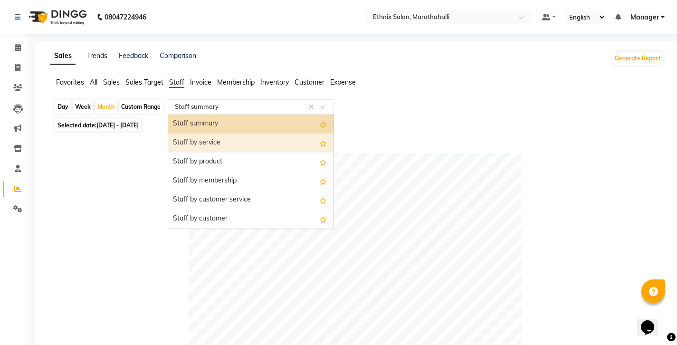
click at [170, 133] on div "Staff by service" at bounding box center [250, 142] width 165 height 19
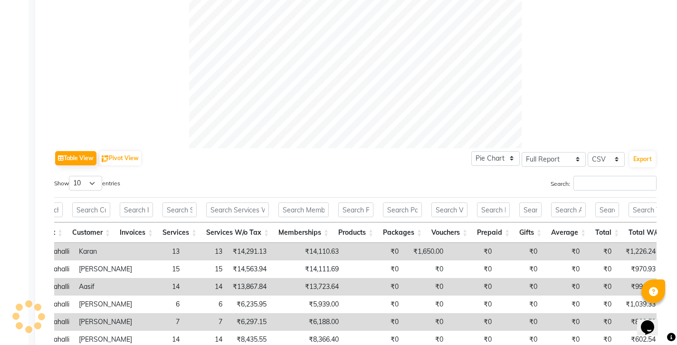
scroll to position [439, 0]
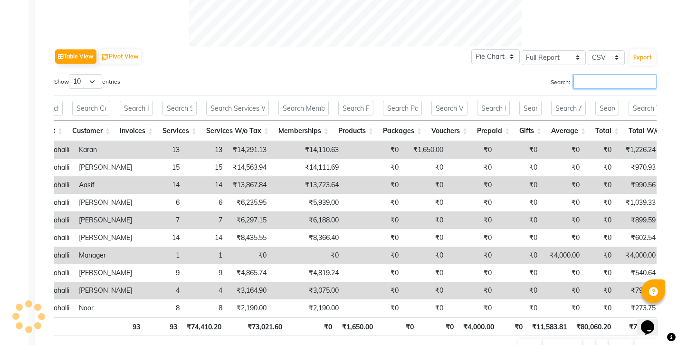
click at [596, 74] on input "Search:" at bounding box center [614, 81] width 83 height 15
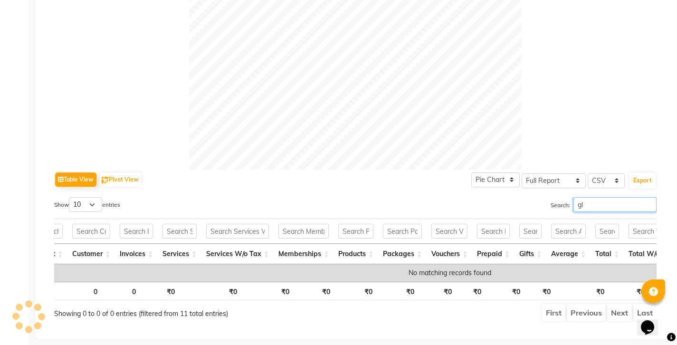
scroll to position [300, 0]
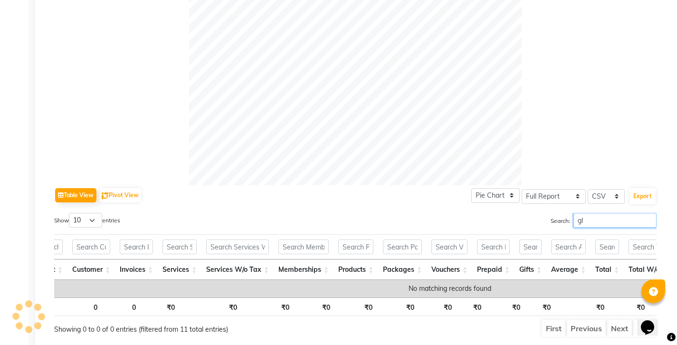
type input "glo"
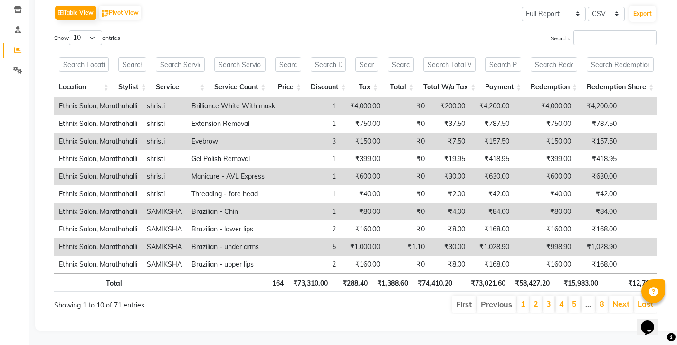
drag, startPoint x: 605, startPoint y: 197, endPoint x: 544, endPoint y: 193, distance: 60.9
click at [544, 193] on html "08047224946 Select Location × Ethnix Salon, Marathahalli Default Panel My Panel…" at bounding box center [338, 33] width 677 height 345
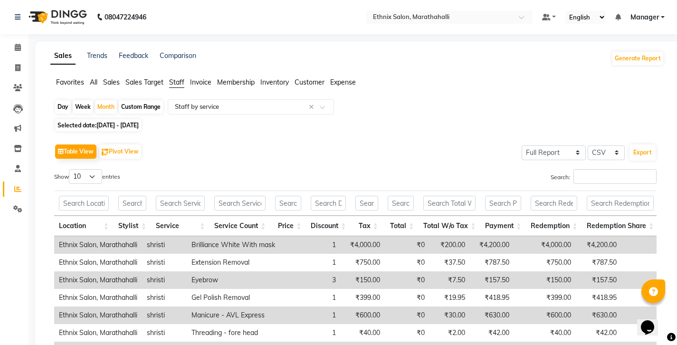
click at [597, 169] on div "Search:" at bounding box center [509, 178] width 294 height 19
click at [598, 169] on input "Search:" at bounding box center [614, 176] width 83 height 15
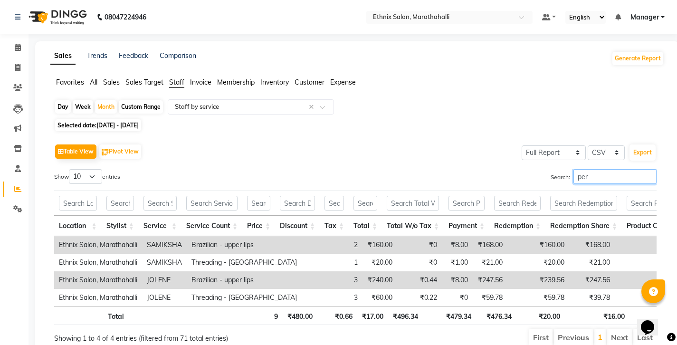
drag, startPoint x: 616, startPoint y: 167, endPoint x: 626, endPoint y: 154, distance: 16.3
click at [626, 169] on input "per" at bounding box center [614, 176] width 83 height 15
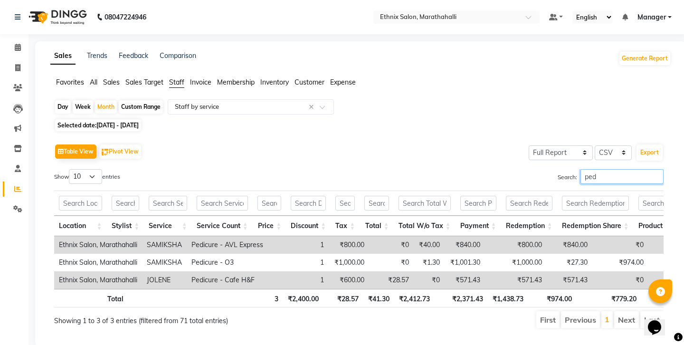
drag, startPoint x: 609, startPoint y: 155, endPoint x: 537, endPoint y: 150, distance: 72.4
click at [537, 169] on div "Search: ped" at bounding box center [515, 178] width 298 height 19
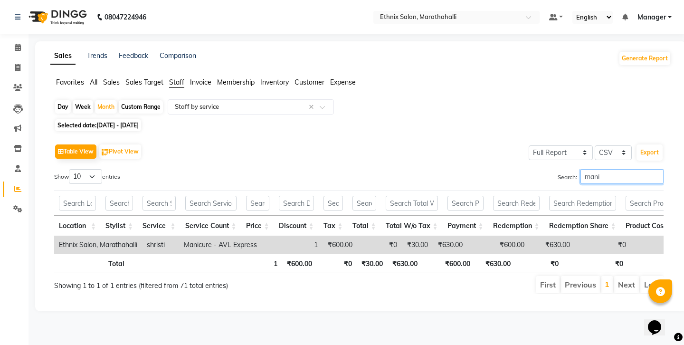
drag, startPoint x: 616, startPoint y: 156, endPoint x: 524, endPoint y: 150, distance: 92.4
click at [524, 169] on div "Search: mani" at bounding box center [515, 178] width 298 height 19
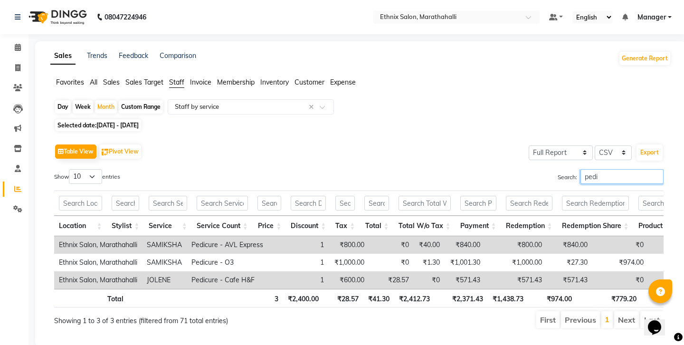
drag, startPoint x: 617, startPoint y: 154, endPoint x: 541, endPoint y: 146, distance: 76.4
click at [541, 146] on div "Table View Pivot View Select Full Report Filtered Report Select CSV PDF Export …" at bounding box center [358, 236] width 609 height 188
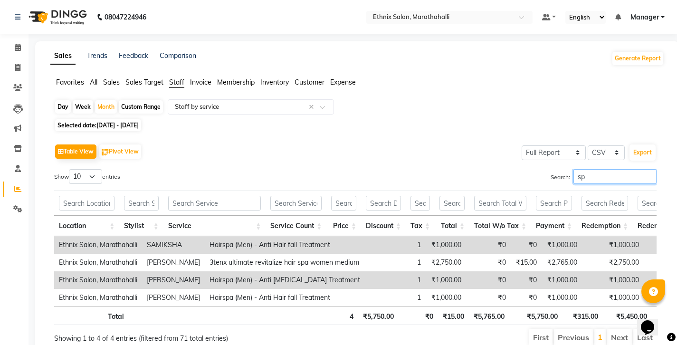
type input "spa"
